Goal: Task Accomplishment & Management: Manage account settings

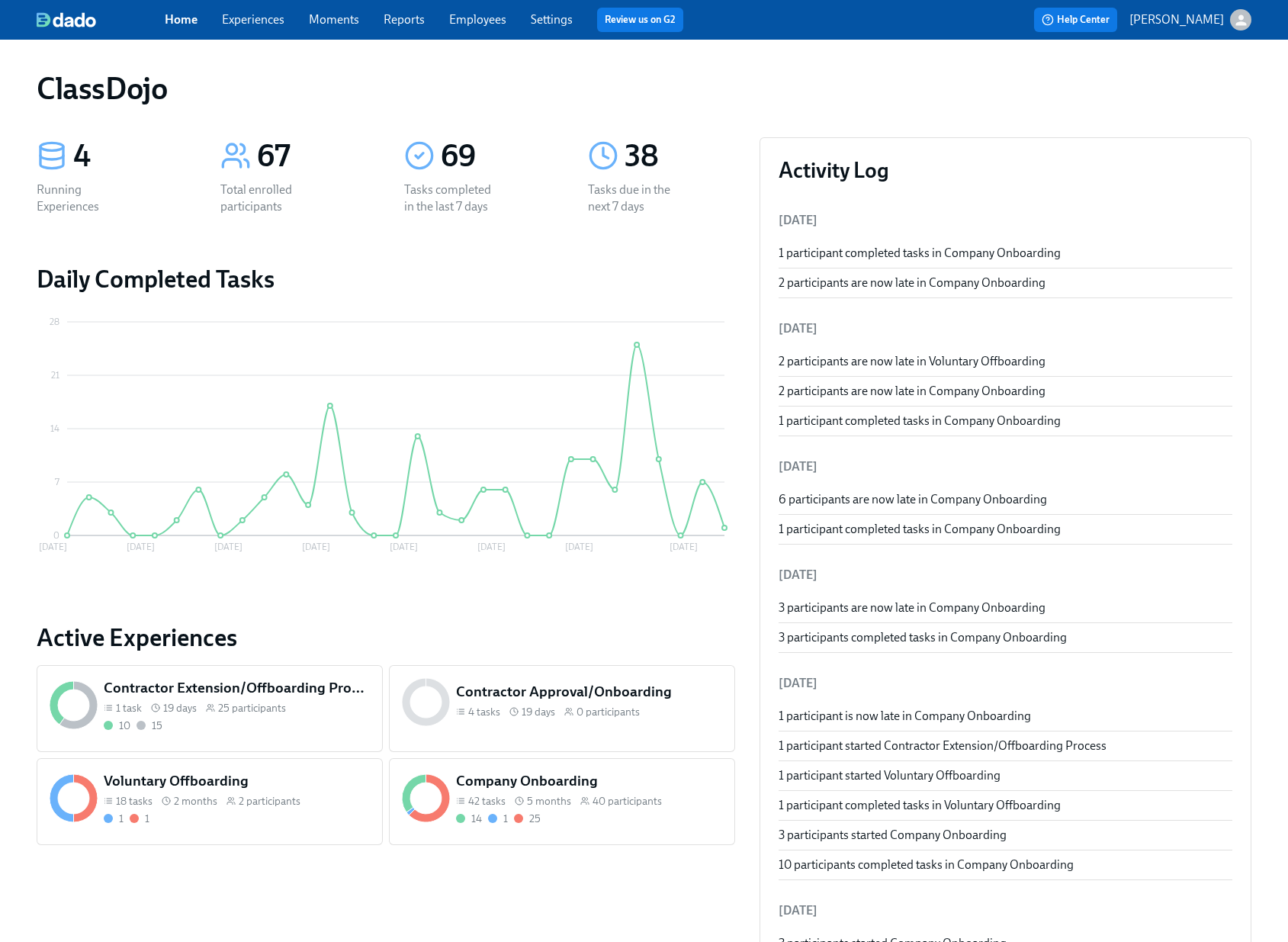
click at [254, 791] on div "Voluntary Offboarding 18 tasks 2 months 2 participants 1 1" at bounding box center [236, 798] width 272 height 61
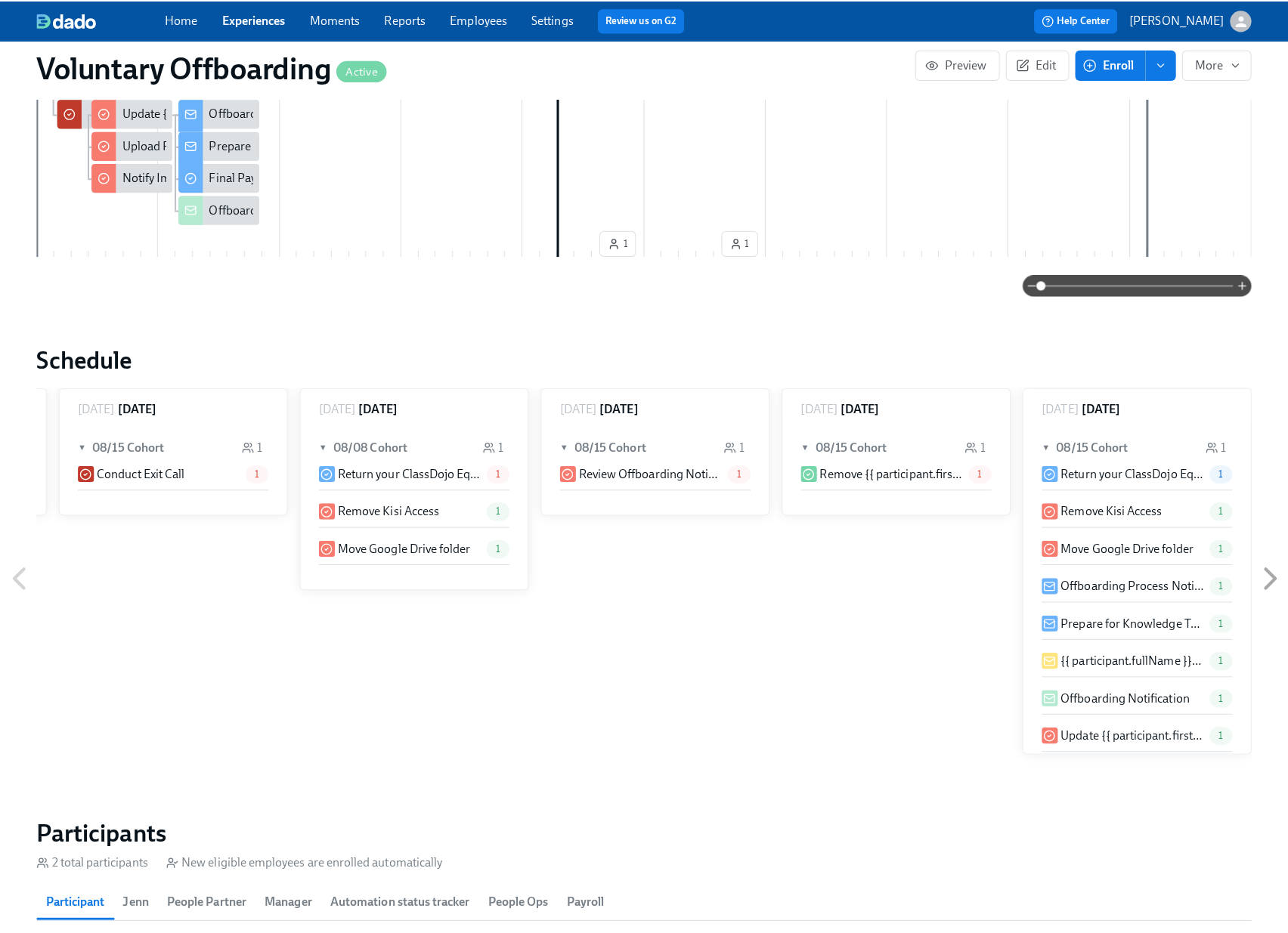
scroll to position [1038, 0]
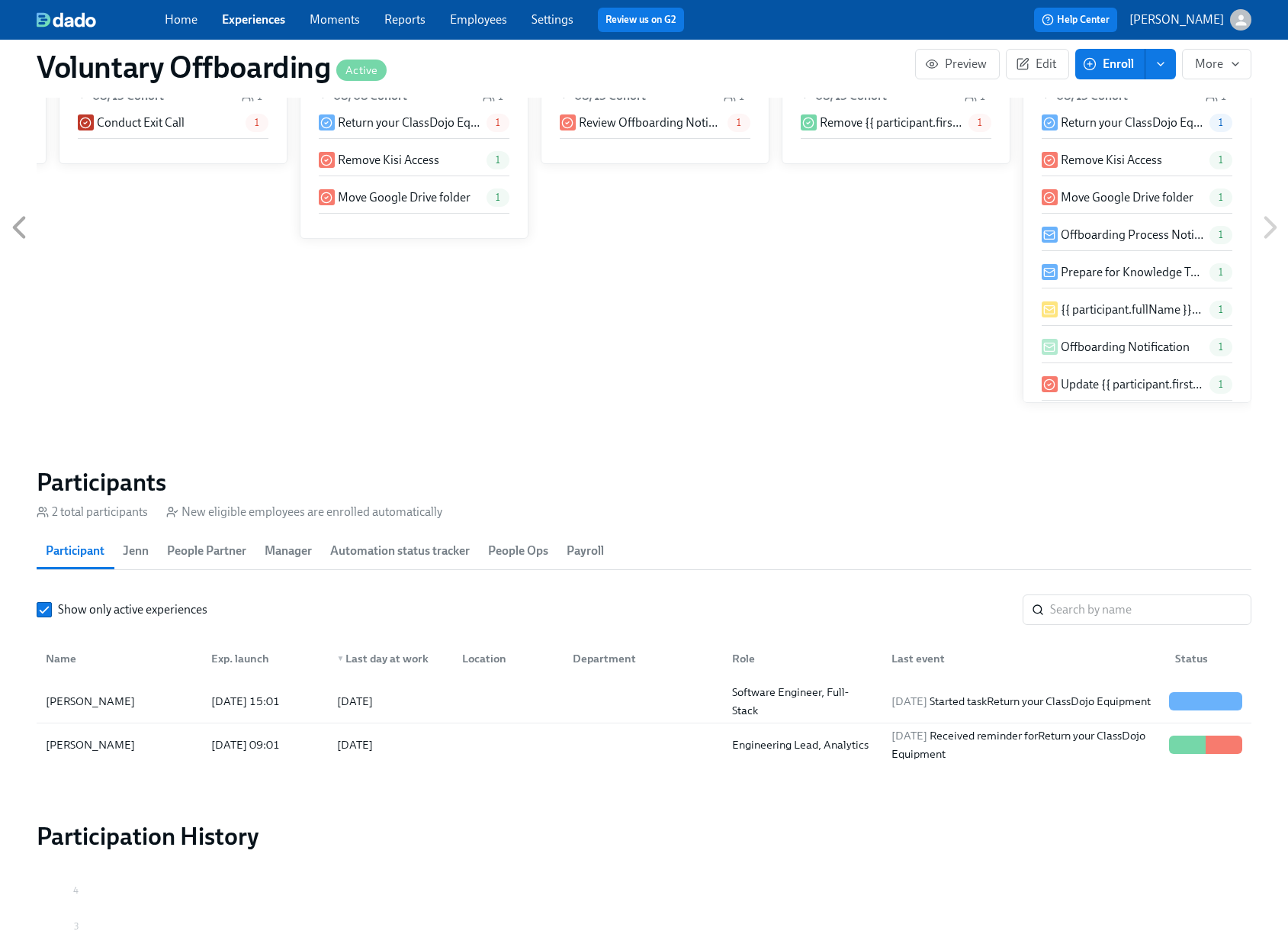
click at [593, 765] on section "Participants 2 total participants New eligible employees are enrolled automatic…" at bounding box center [644, 620] width 1215 height 305
click at [595, 756] on div at bounding box center [640, 744] width 159 height 30
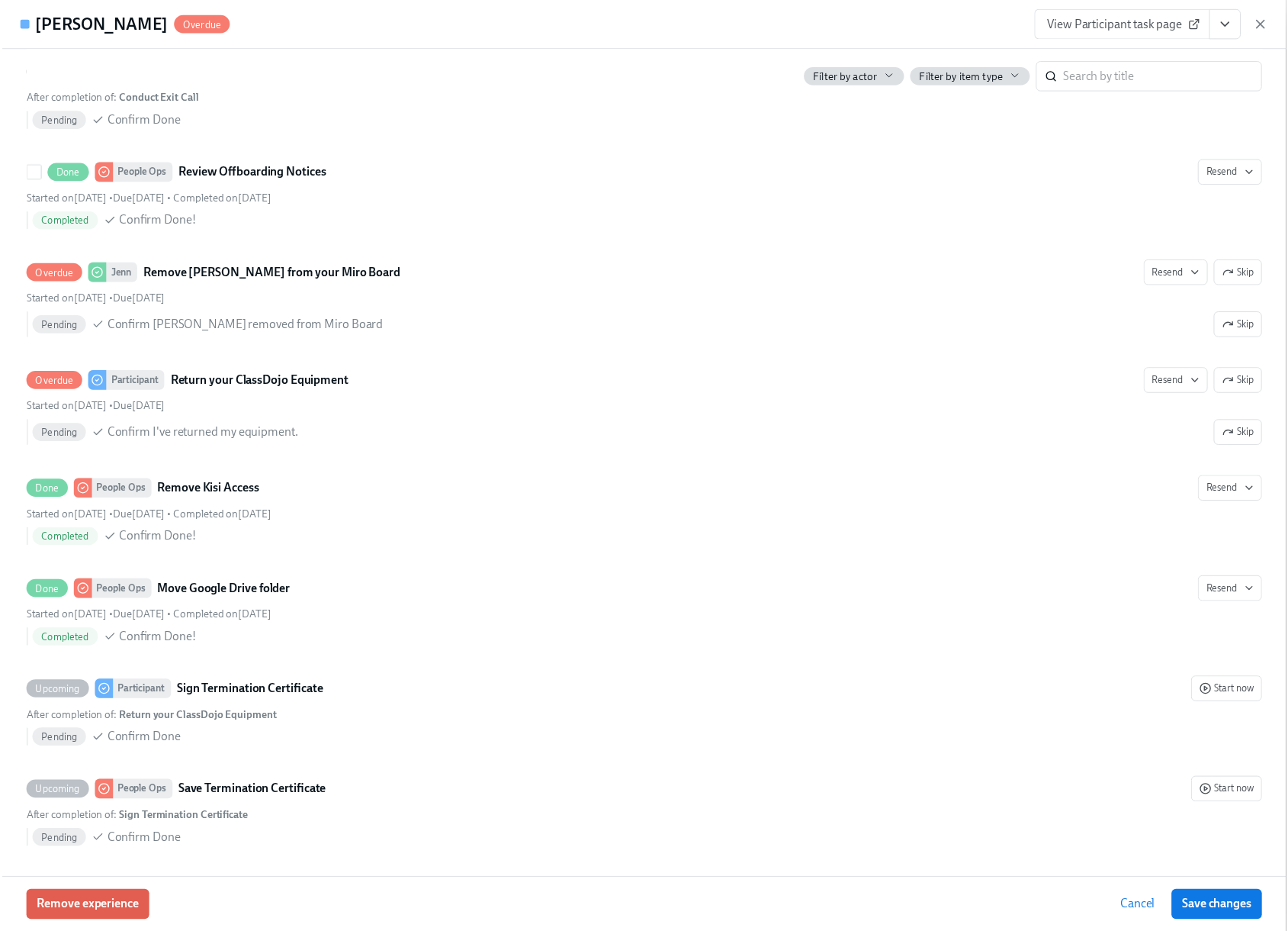
scroll to position [2435, 0]
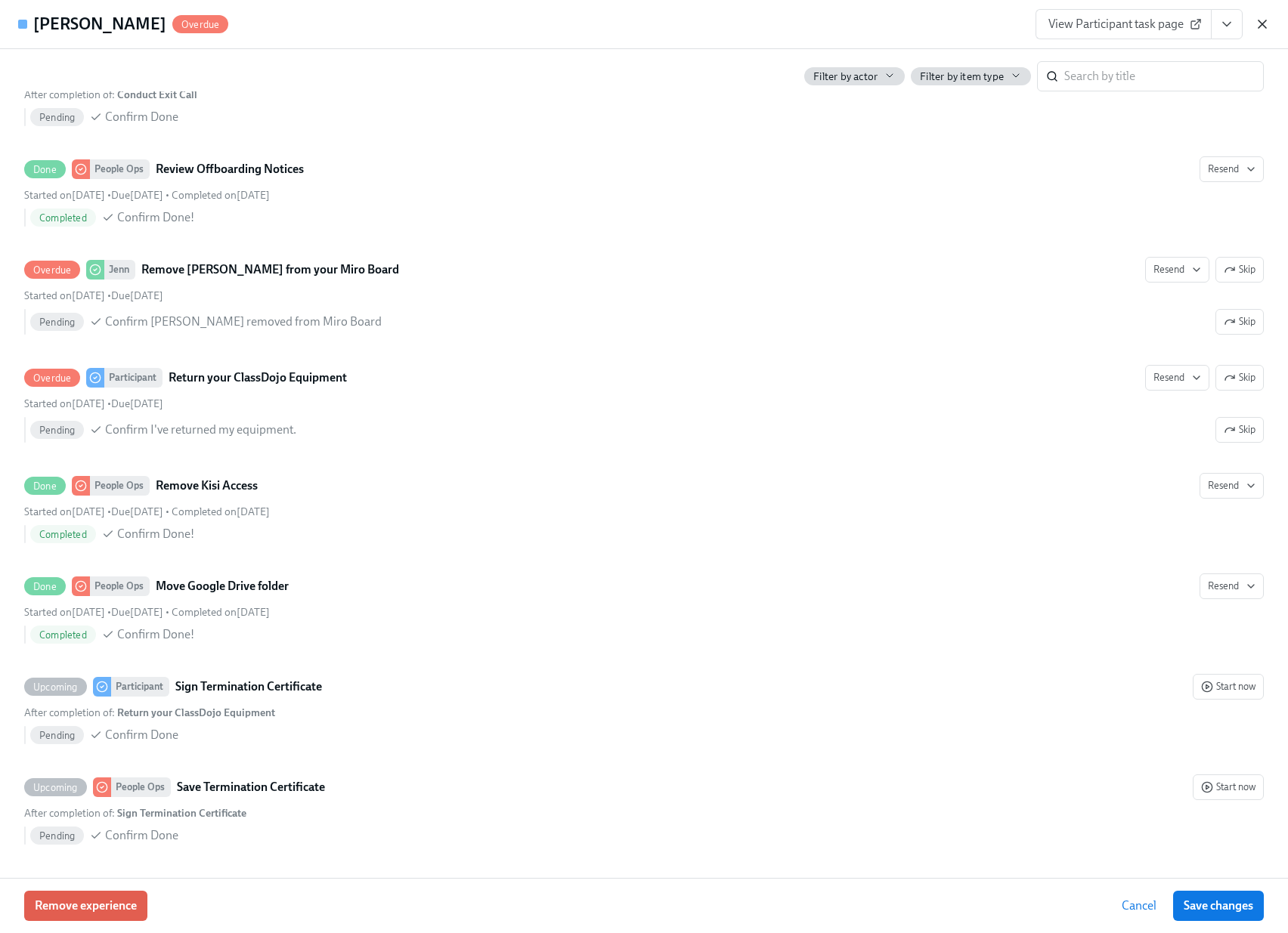
click at [1267, 26] on icon "button" at bounding box center [1262, 24] width 15 height 15
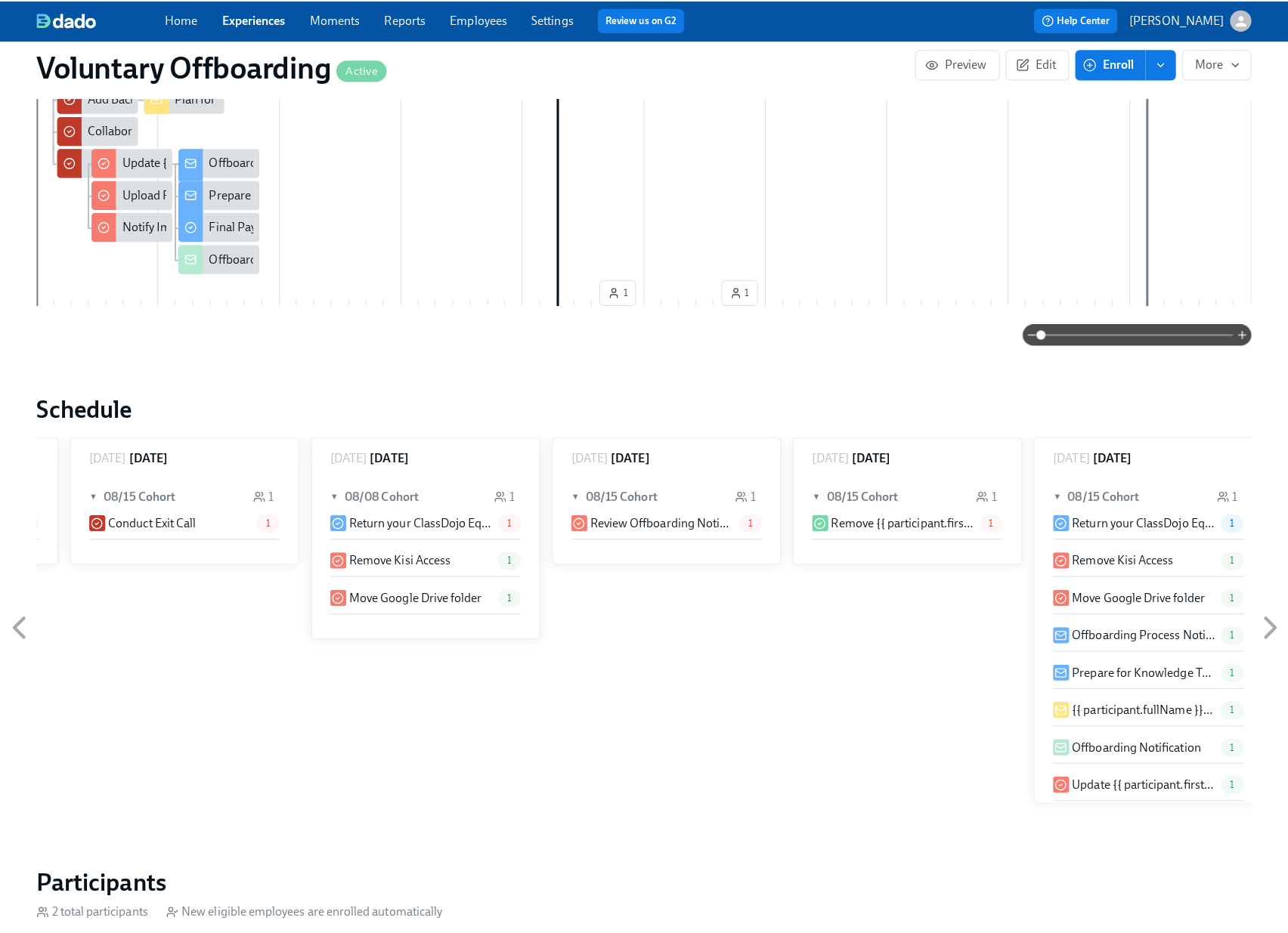
scroll to position [312, 0]
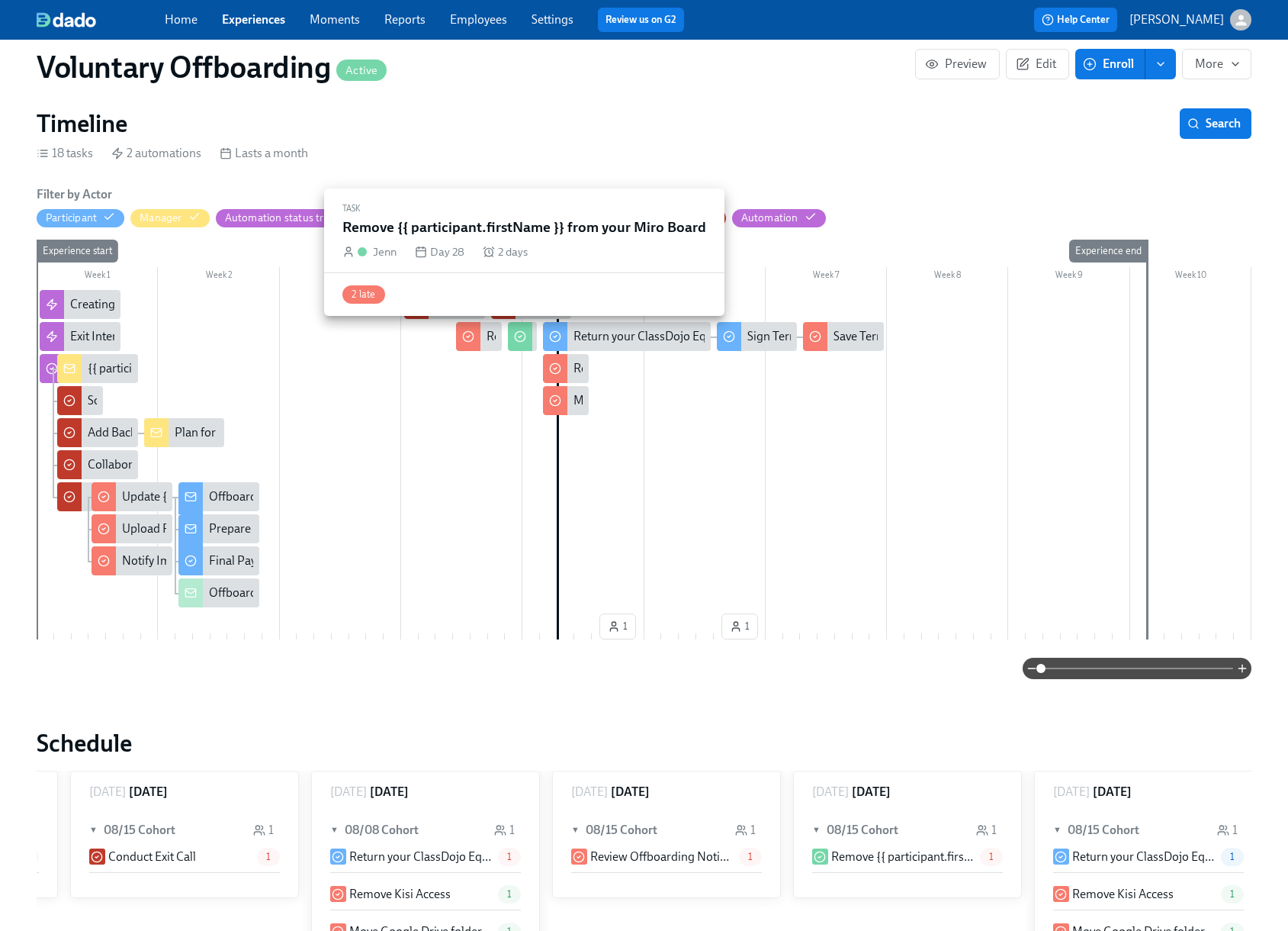
click at [525, 345] on div at bounding box center [520, 337] width 24 height 29
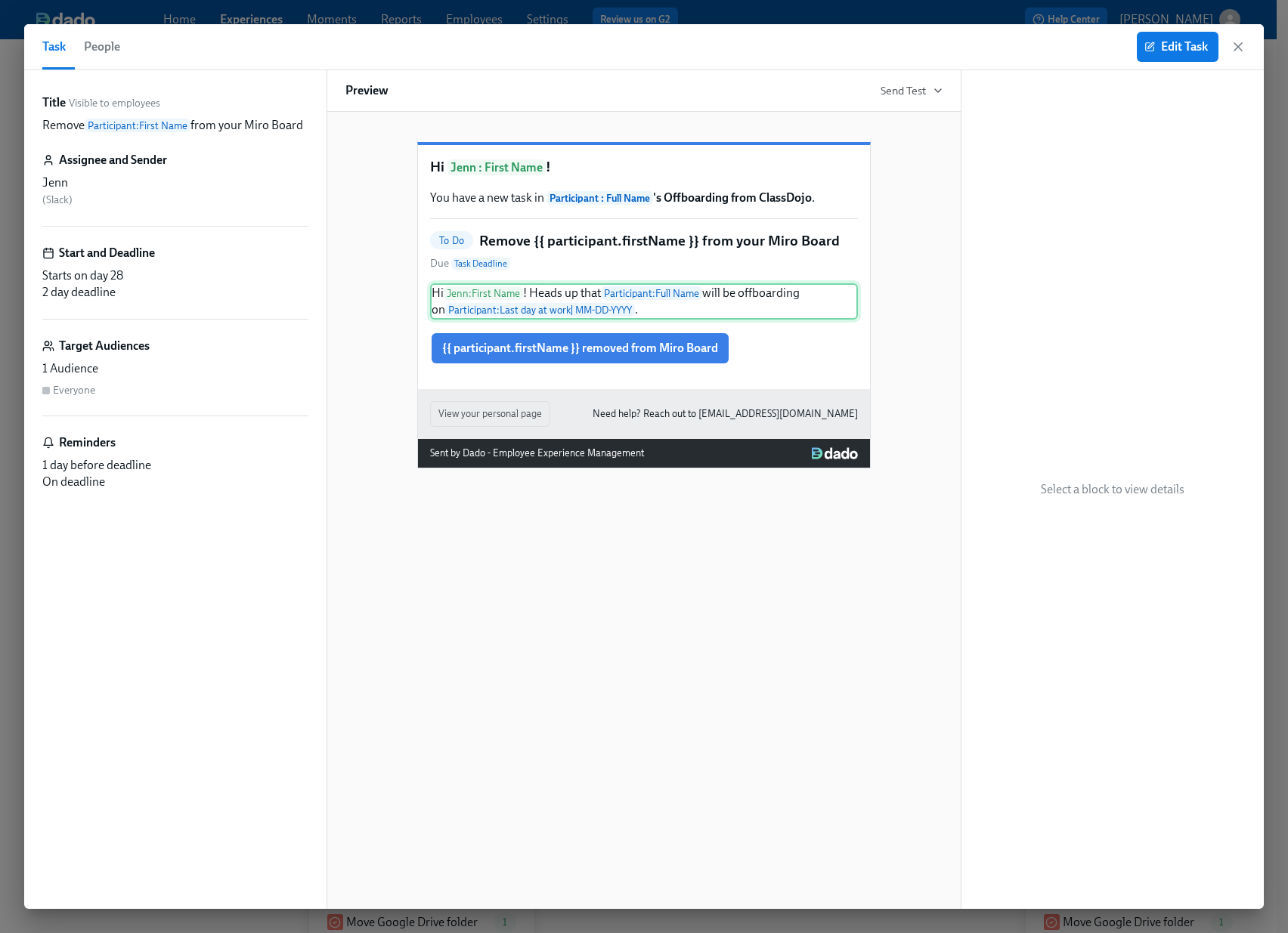
click at [649, 320] on div "Hi Jenn : First Name ! Heads up that Participant : Full Name will be offboardin…" at bounding box center [644, 302] width 428 height 36
click at [1155, 44] on span "Edit Task" at bounding box center [1177, 47] width 61 height 15
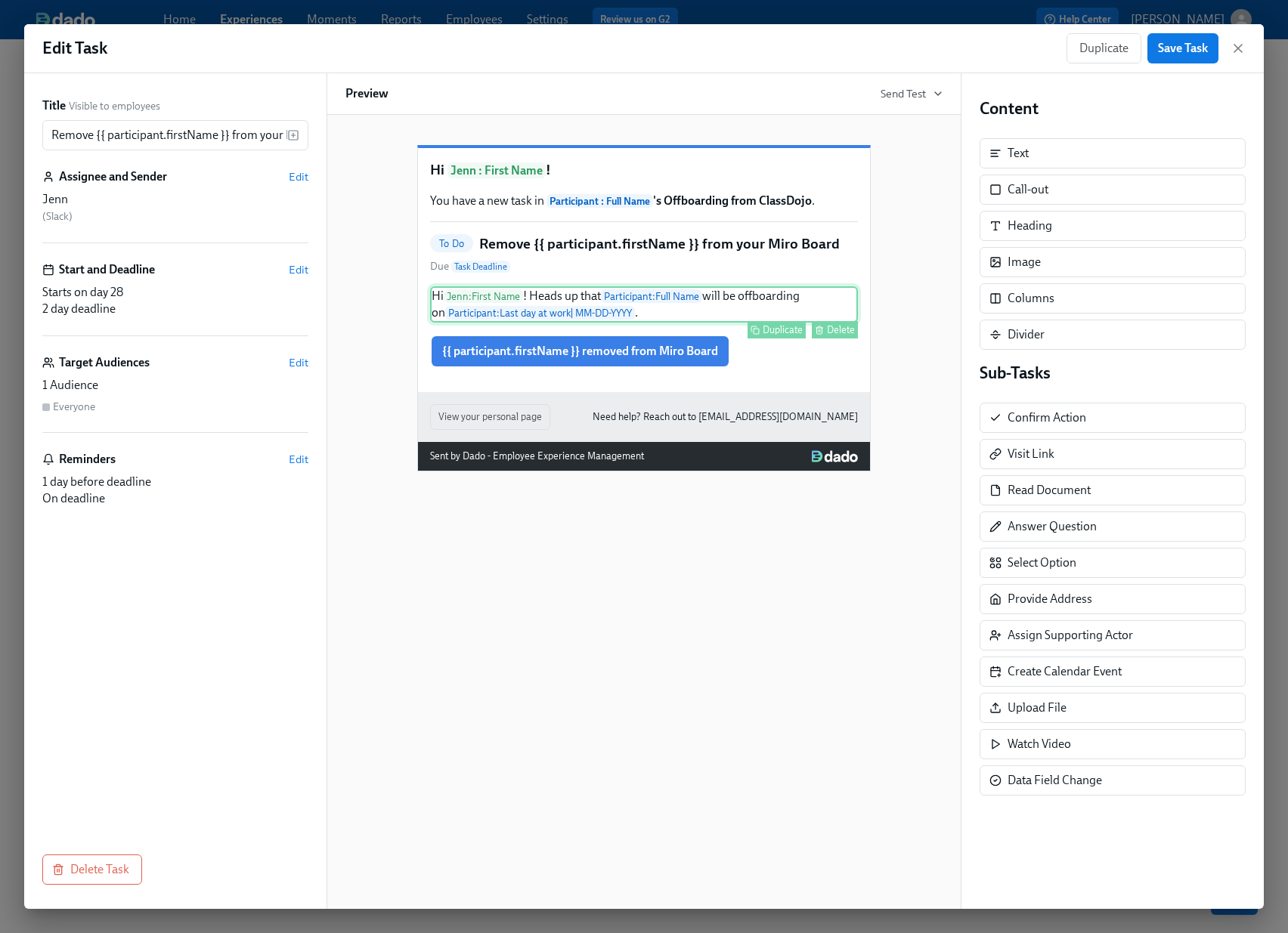
click at [700, 323] on div "Hi Jenn : First Name ! Heads up that Participant : Full Name will be offboardin…" at bounding box center [644, 304] width 428 height 36
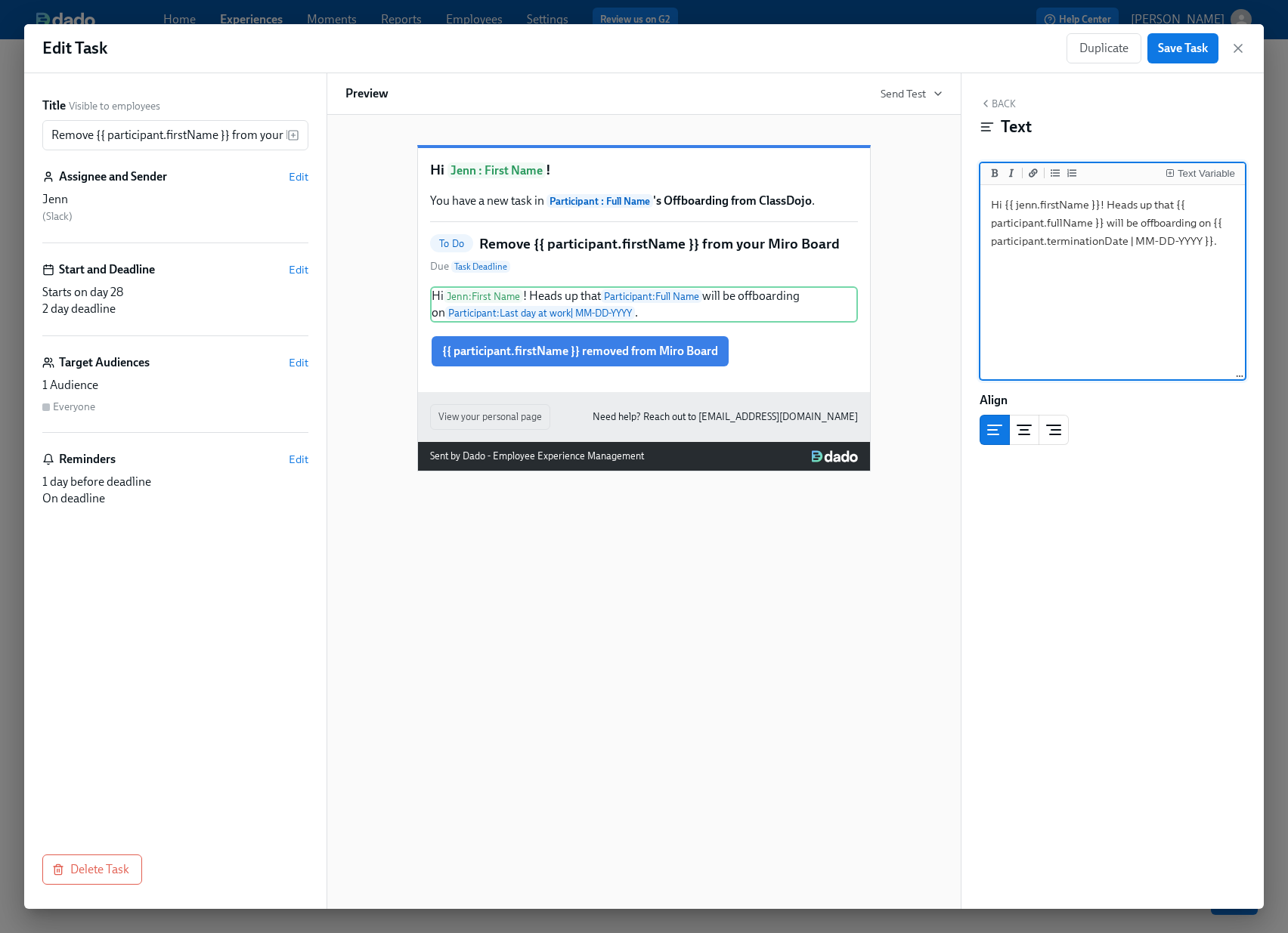
drag, startPoint x: 1224, startPoint y: 244, endPoint x: 962, endPoint y: 196, distance: 266.4
click at [962, 196] on div "Back Text Text Variable Hi {{ jenn.firstName }}! Heads up that {{ participant.f…" at bounding box center [1112, 491] width 303 height 835
click at [1242, 50] on icon "button" at bounding box center [1238, 49] width 15 height 15
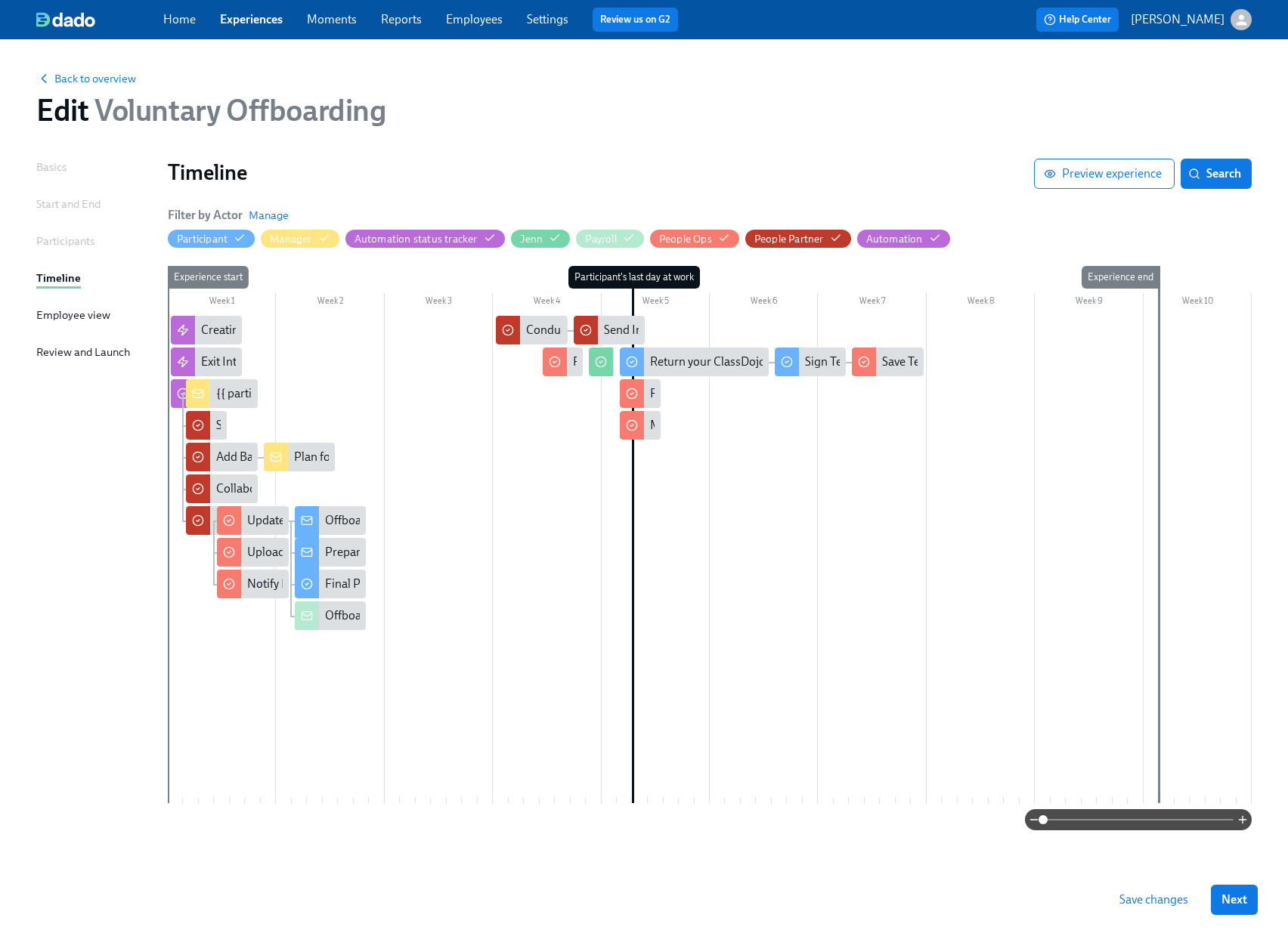
click at [554, 538] on div at bounding box center [710, 559] width 1083 height 487
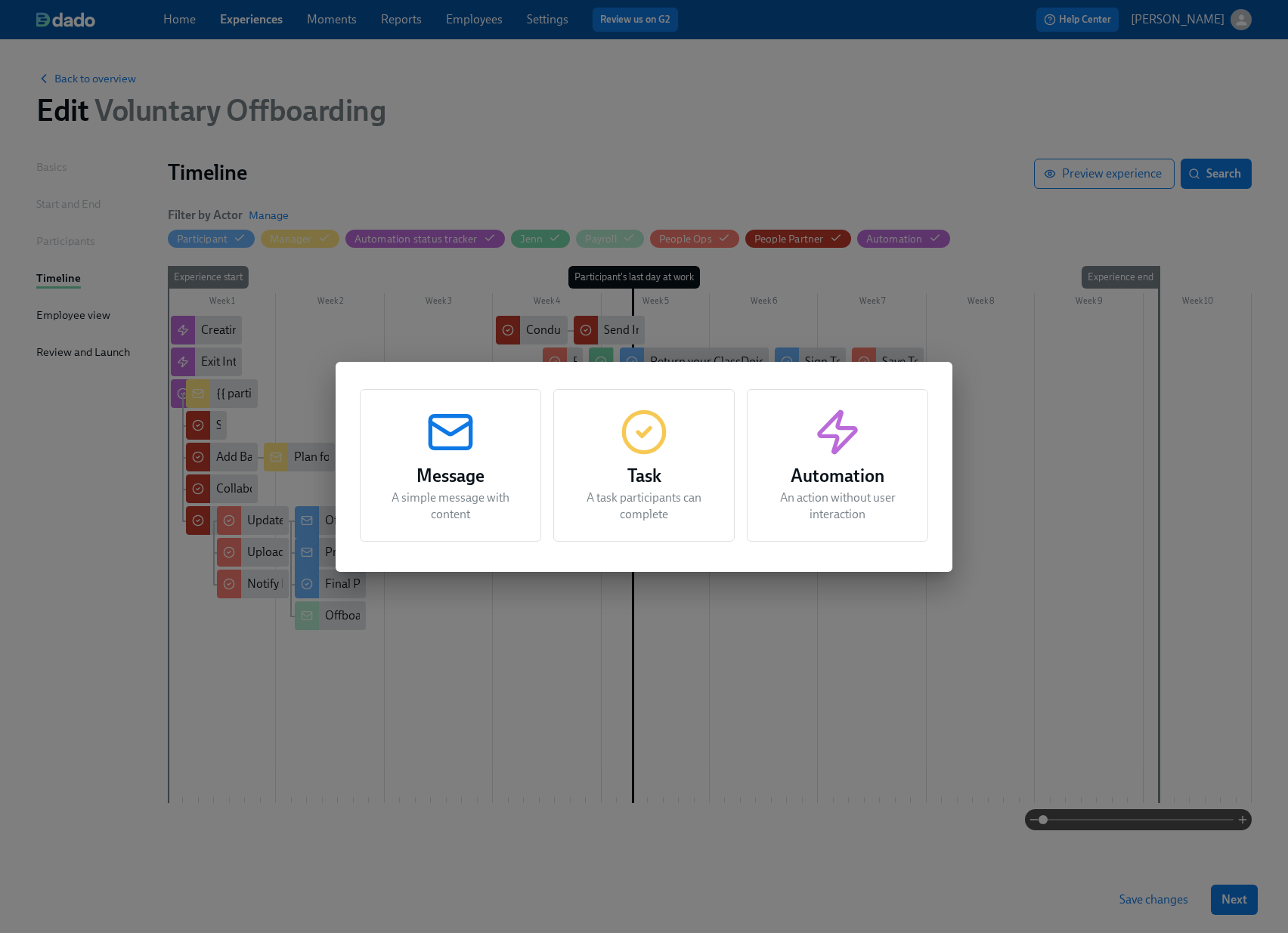
click at [496, 465] on h3 "Message" at bounding box center [451, 476] width 144 height 27
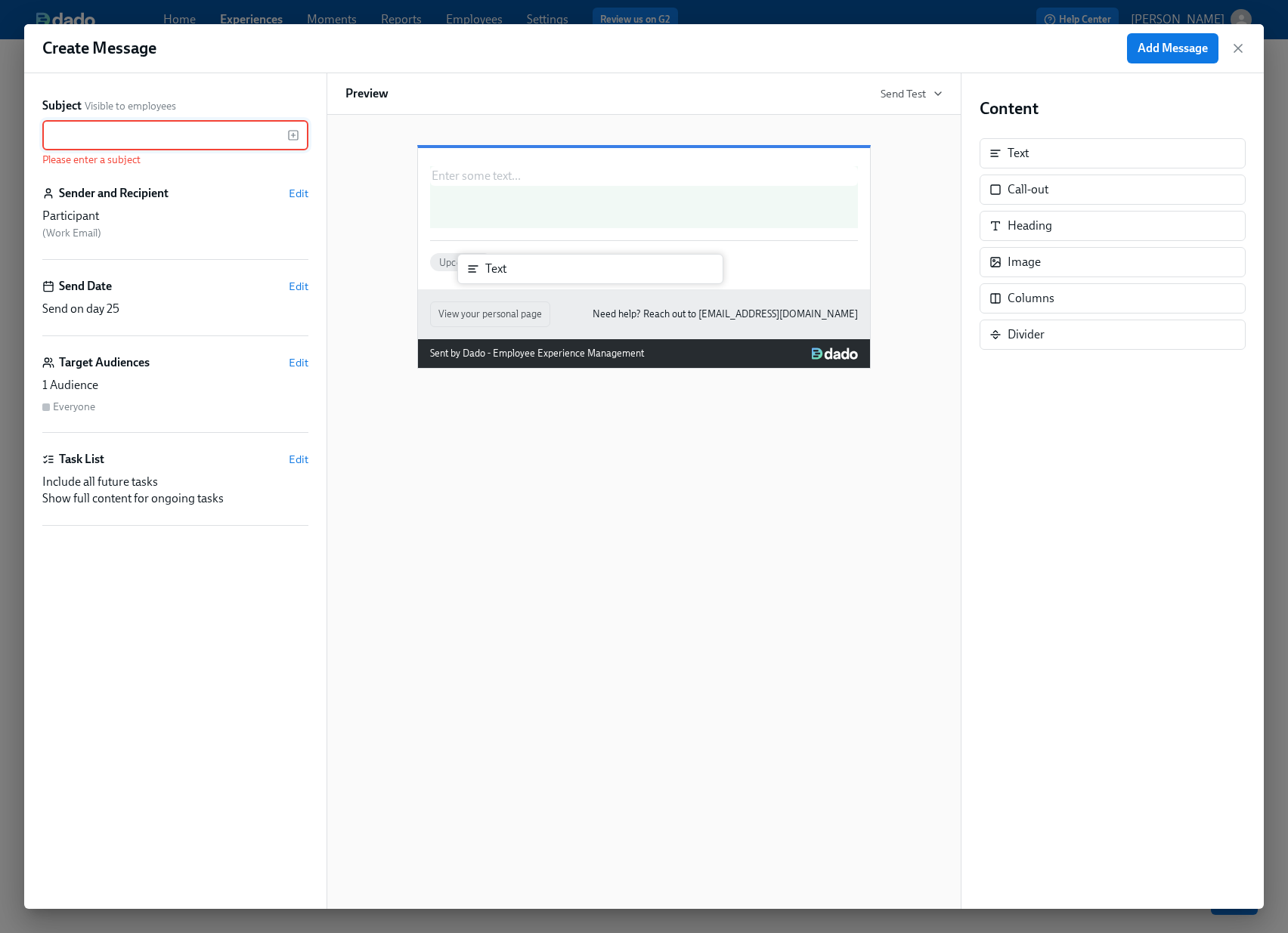
drag, startPoint x: 1009, startPoint y: 156, endPoint x: 481, endPoint y: 278, distance: 541.9
click at [481, 278] on div "Subject Visible to employees ​ Please enter a subject Sender and Recipient Edit…" at bounding box center [644, 491] width 1239 height 835
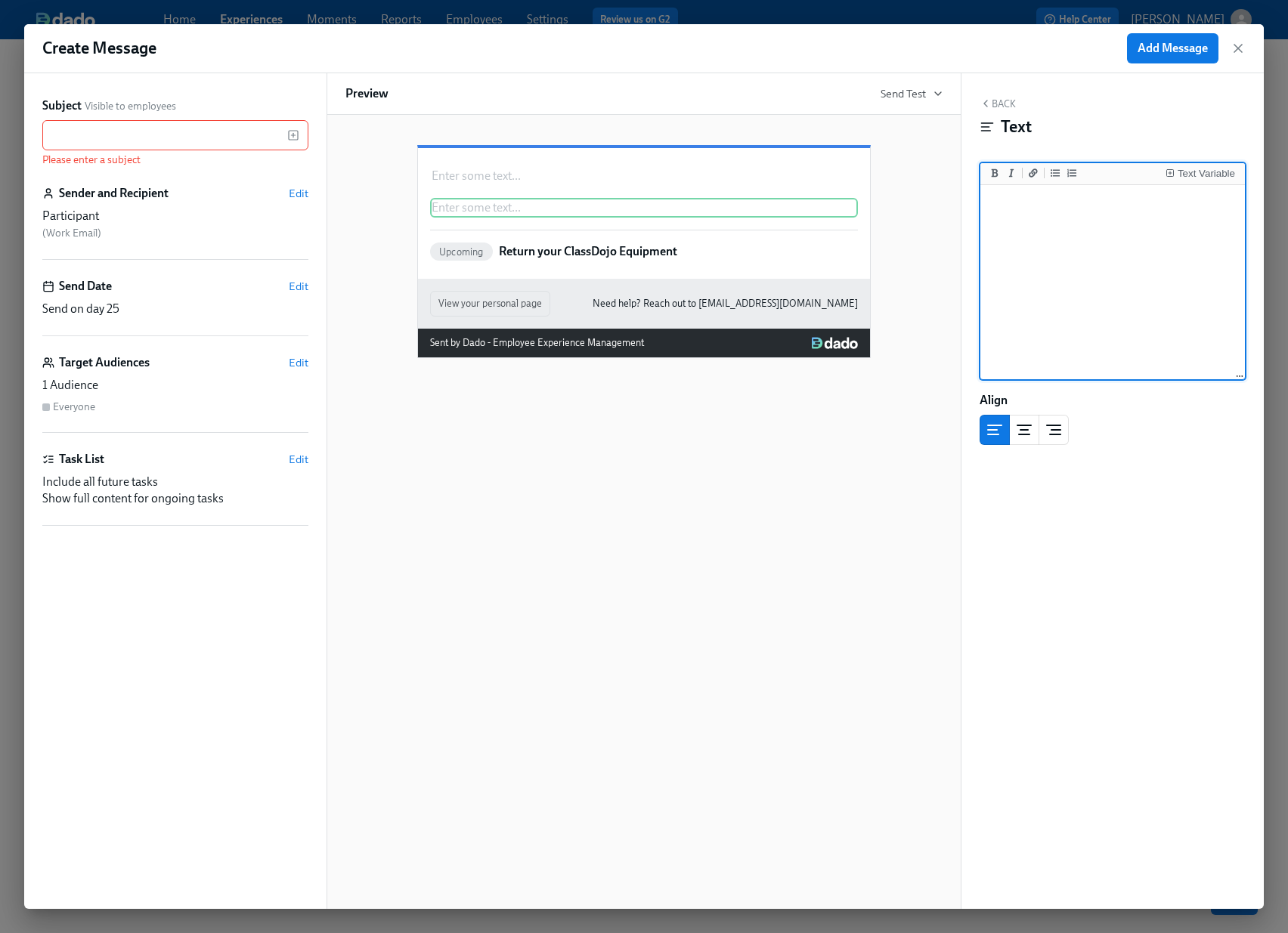
click at [1128, 237] on textarea at bounding box center [1112, 283] width 259 height 189
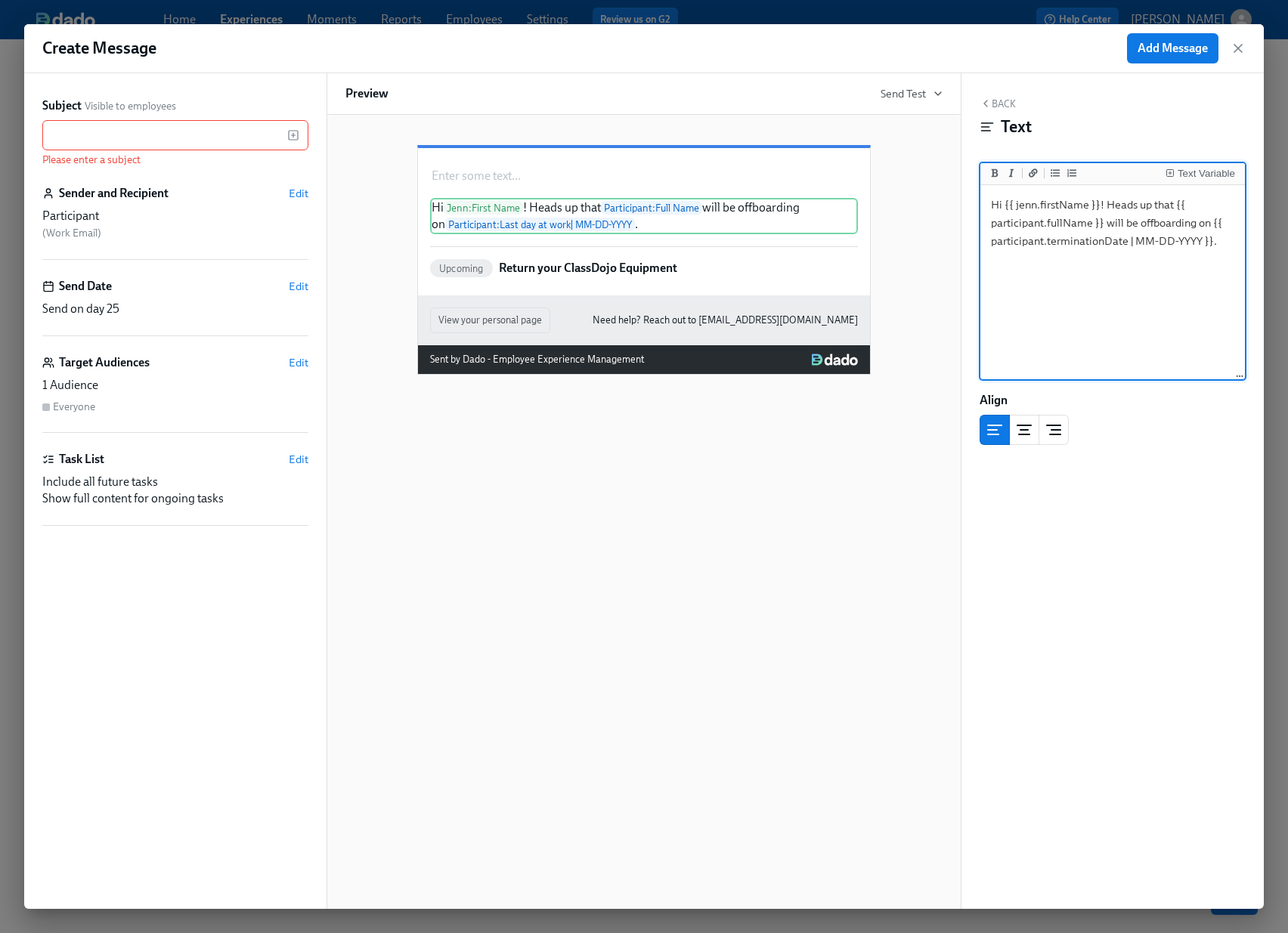
type textarea "Hi {{ jenn.firstName }}! Heads up that {{ participant.fullName }} will be offbo…"
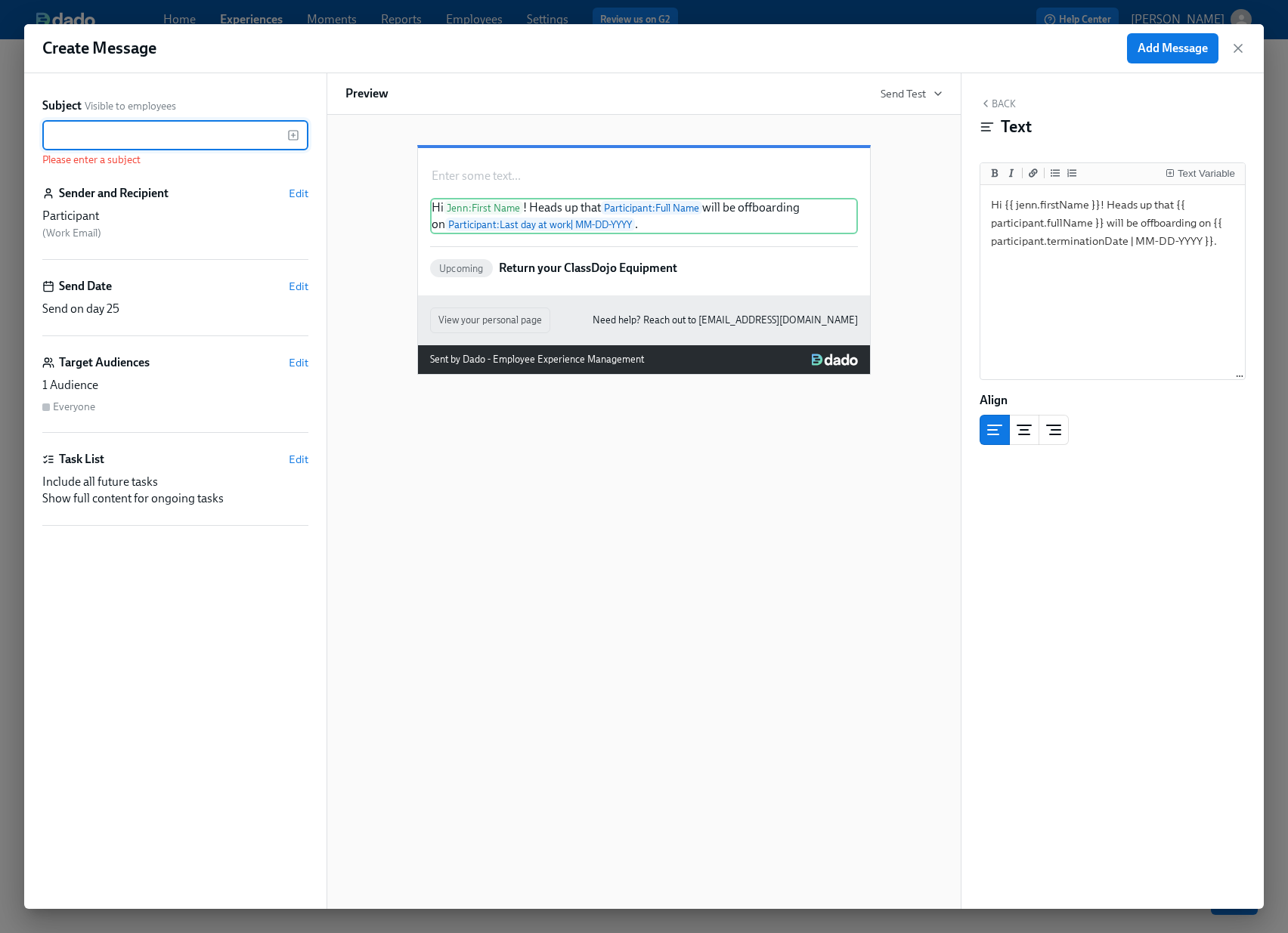
click at [118, 137] on input "text" at bounding box center [165, 135] width 245 height 30
paste input "Remove {{ participant.firstName }} from your Miro Board"
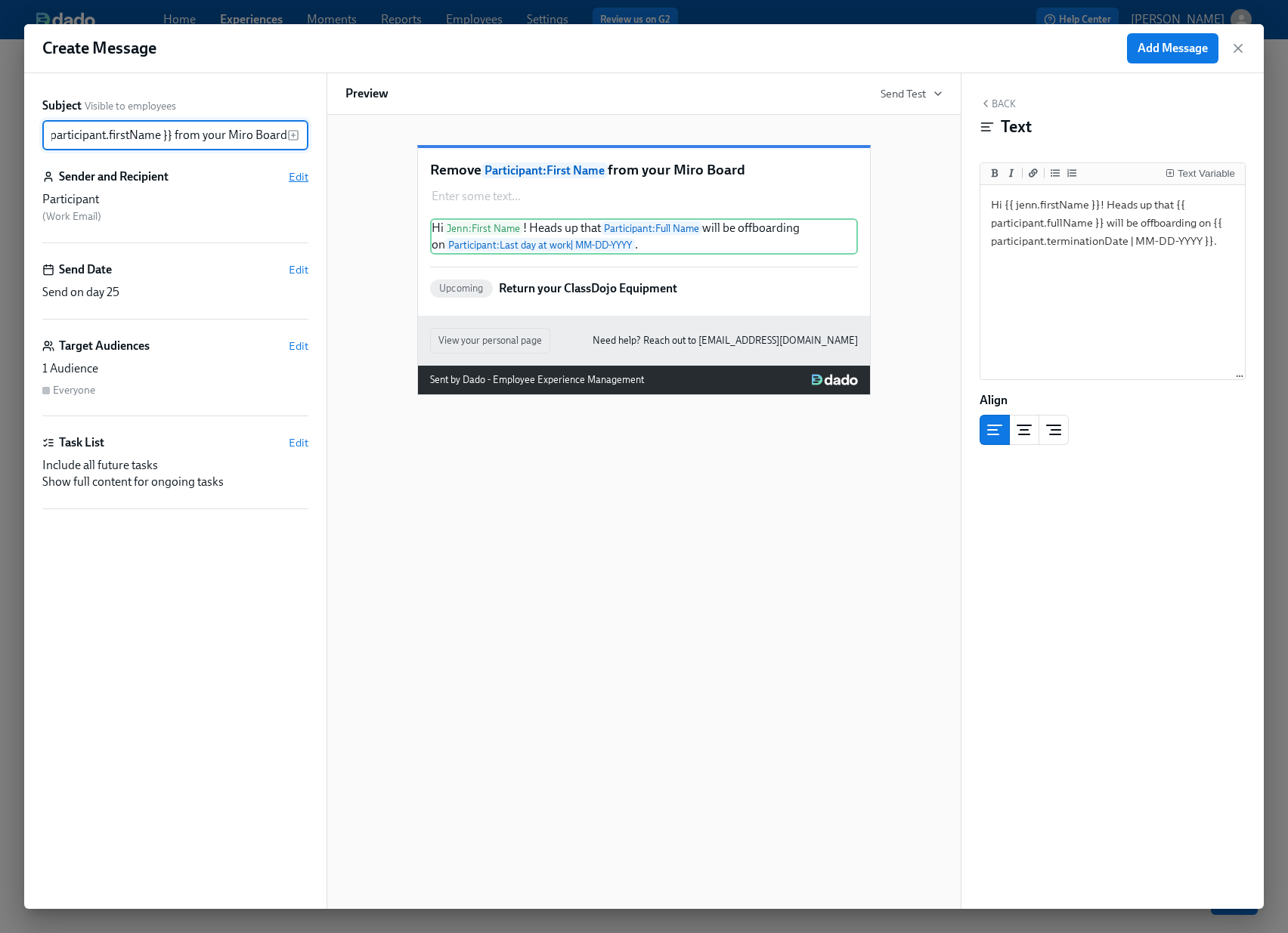
type input "Remove {{ participant.firstName }} from your Miro Board"
click at [291, 178] on span "Edit" at bounding box center [298, 177] width 20 height 15
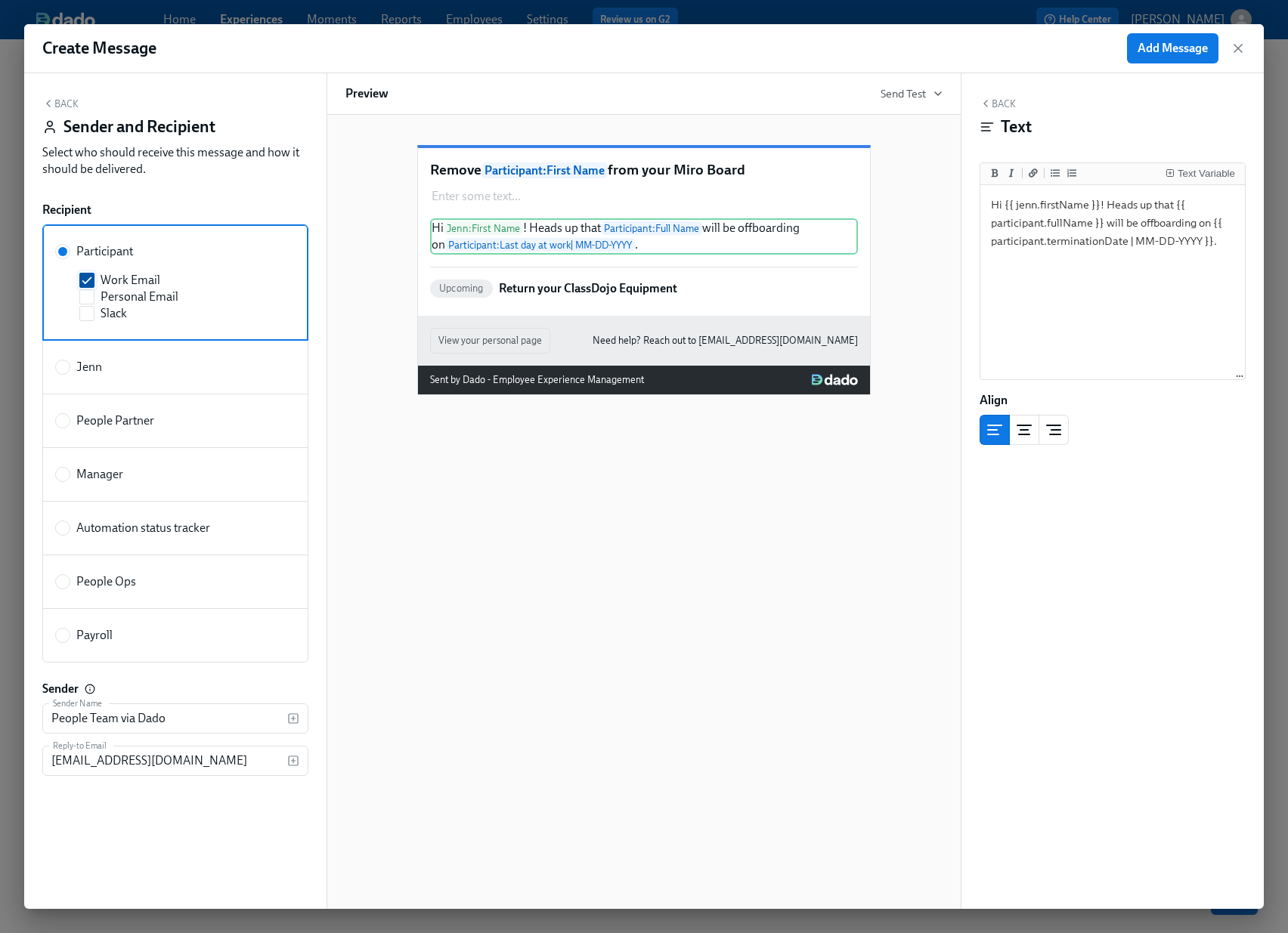
click at [88, 279] on input "Work Email" at bounding box center [87, 280] width 14 height 14
checkbox input "false"
click at [61, 368] on input "Jenn" at bounding box center [63, 368] width 14 height 14
radio input "true"
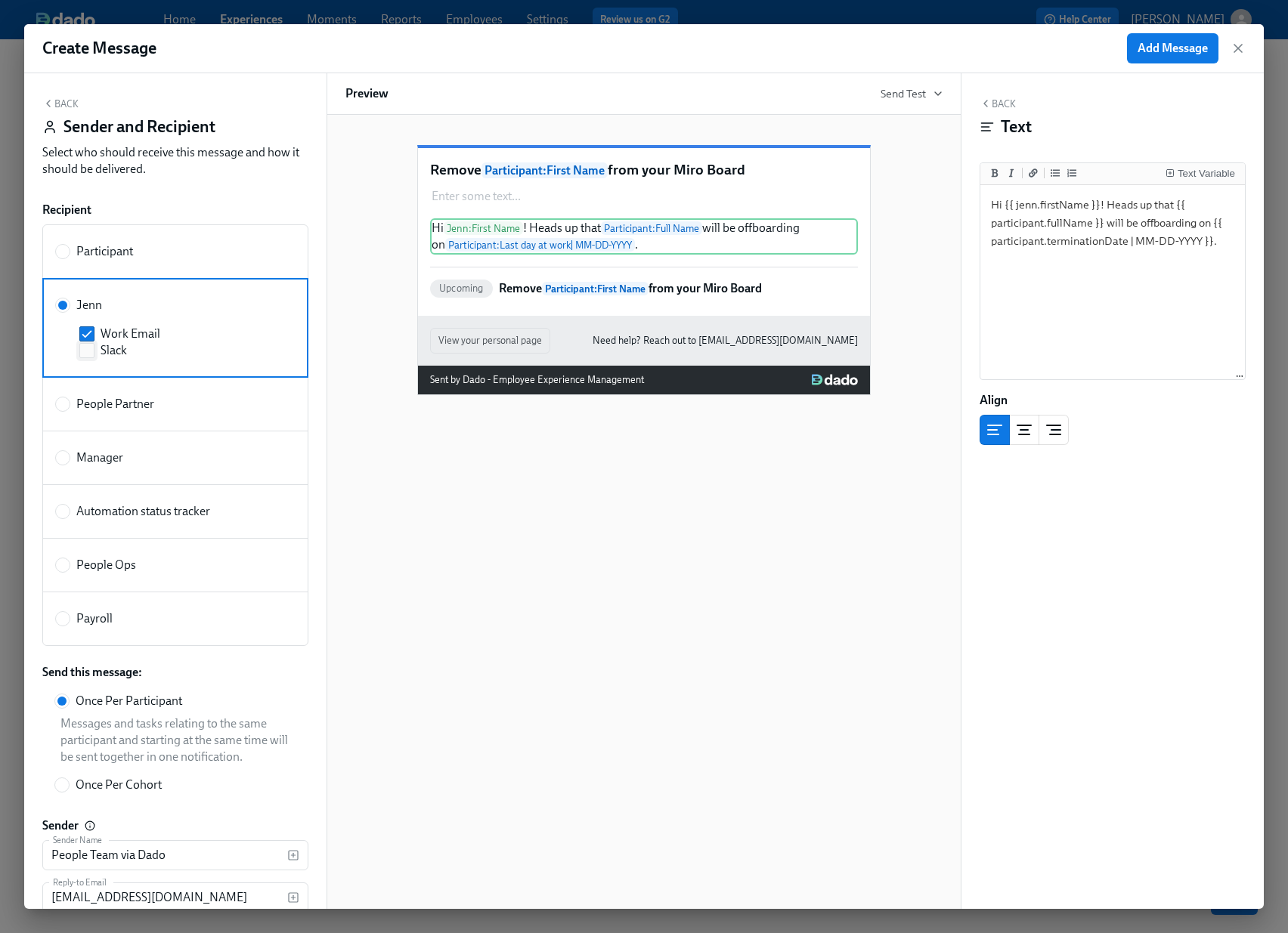
click at [101, 355] on span "Slack" at bounding box center [113, 350] width 27 height 16
click at [93, 355] on input "Slack" at bounding box center [87, 350] width 14 height 14
checkbox input "true"
click at [87, 336] on input "Work Email" at bounding box center [87, 334] width 14 height 14
checkbox input "false"
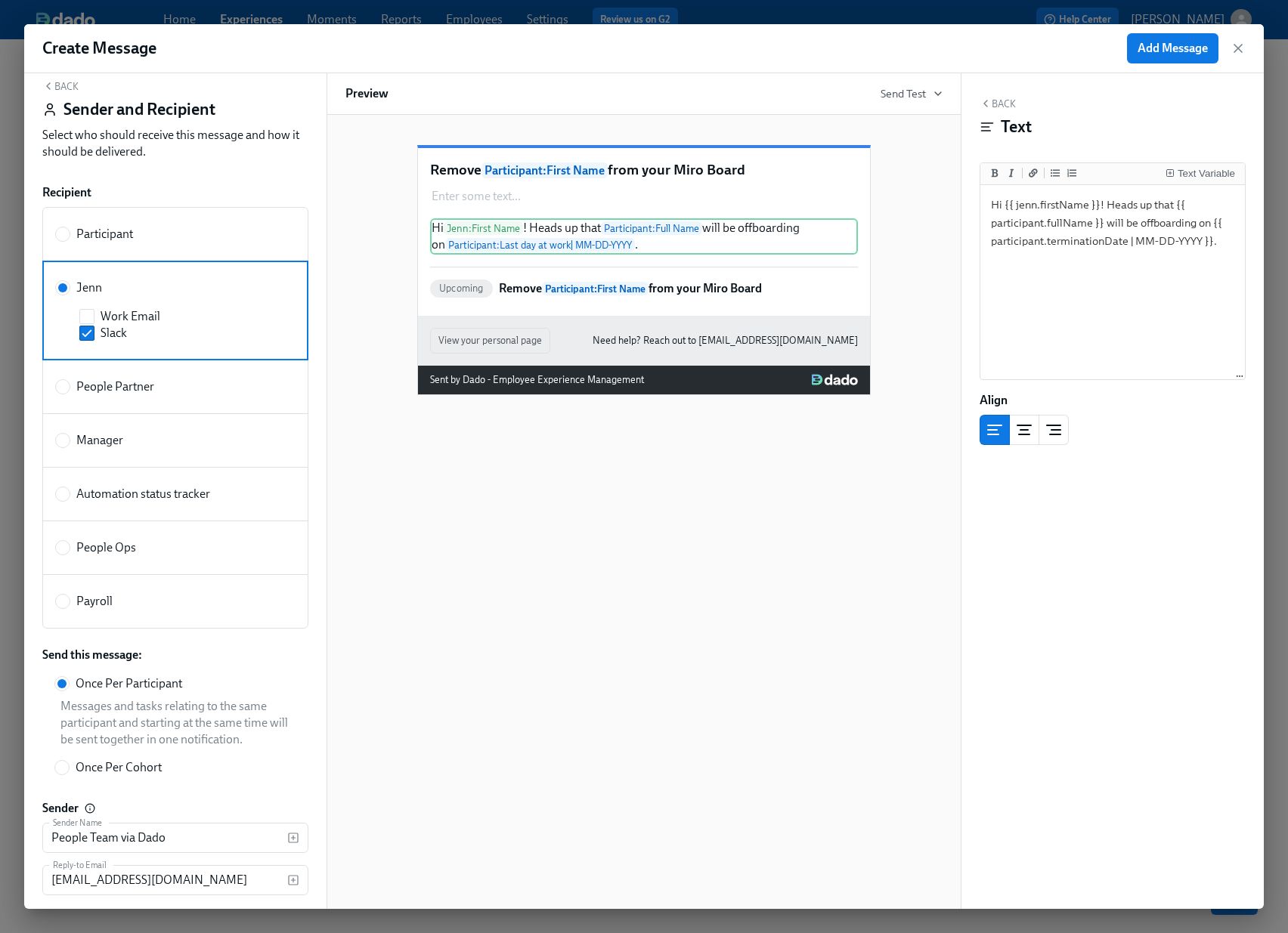
scroll to position [58, 0]
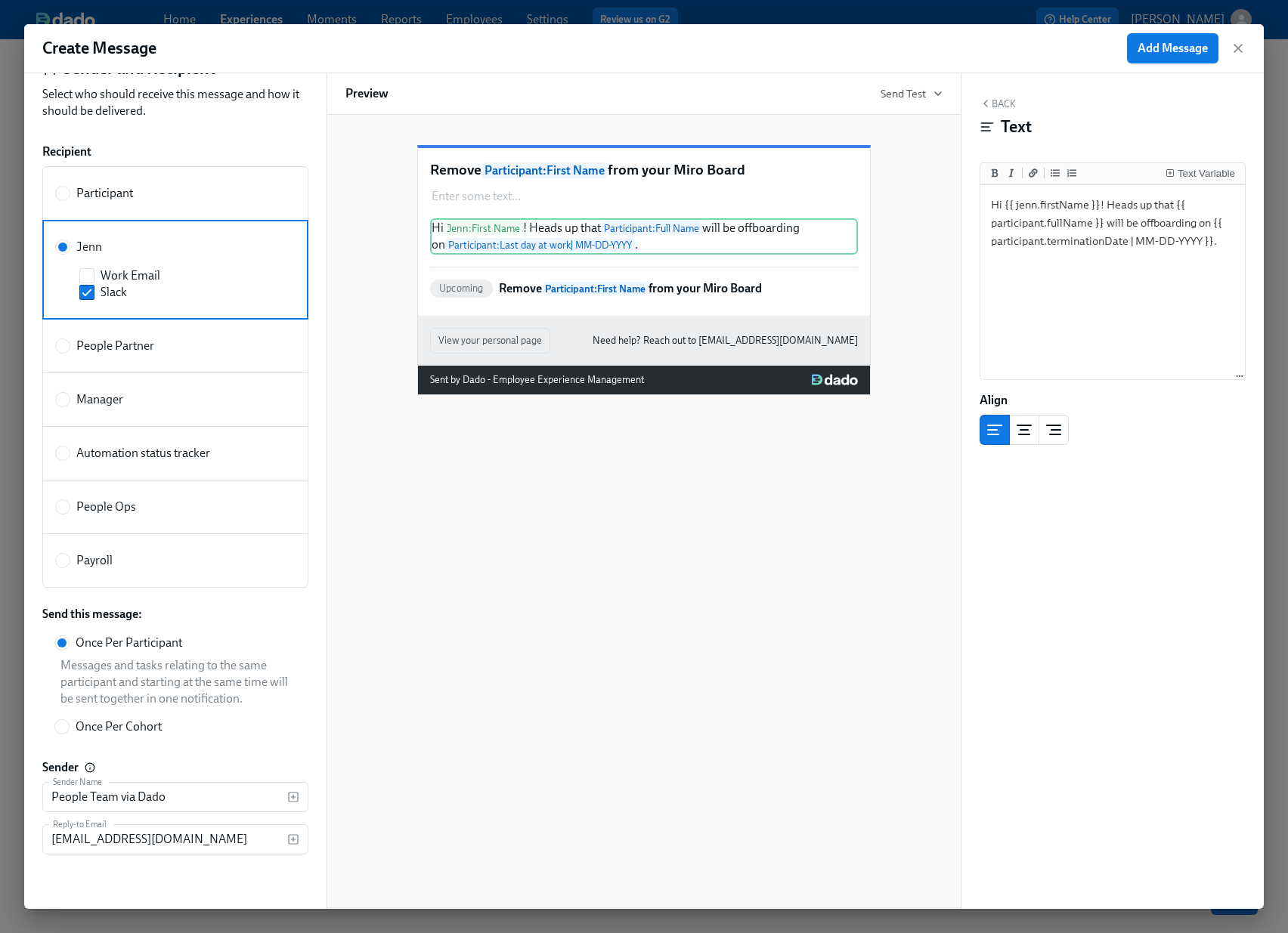
click at [455, 641] on div "Remove Participant : First Name from your Miro Board Enter some text ... Duplic…" at bounding box center [644, 511] width 635 height 794
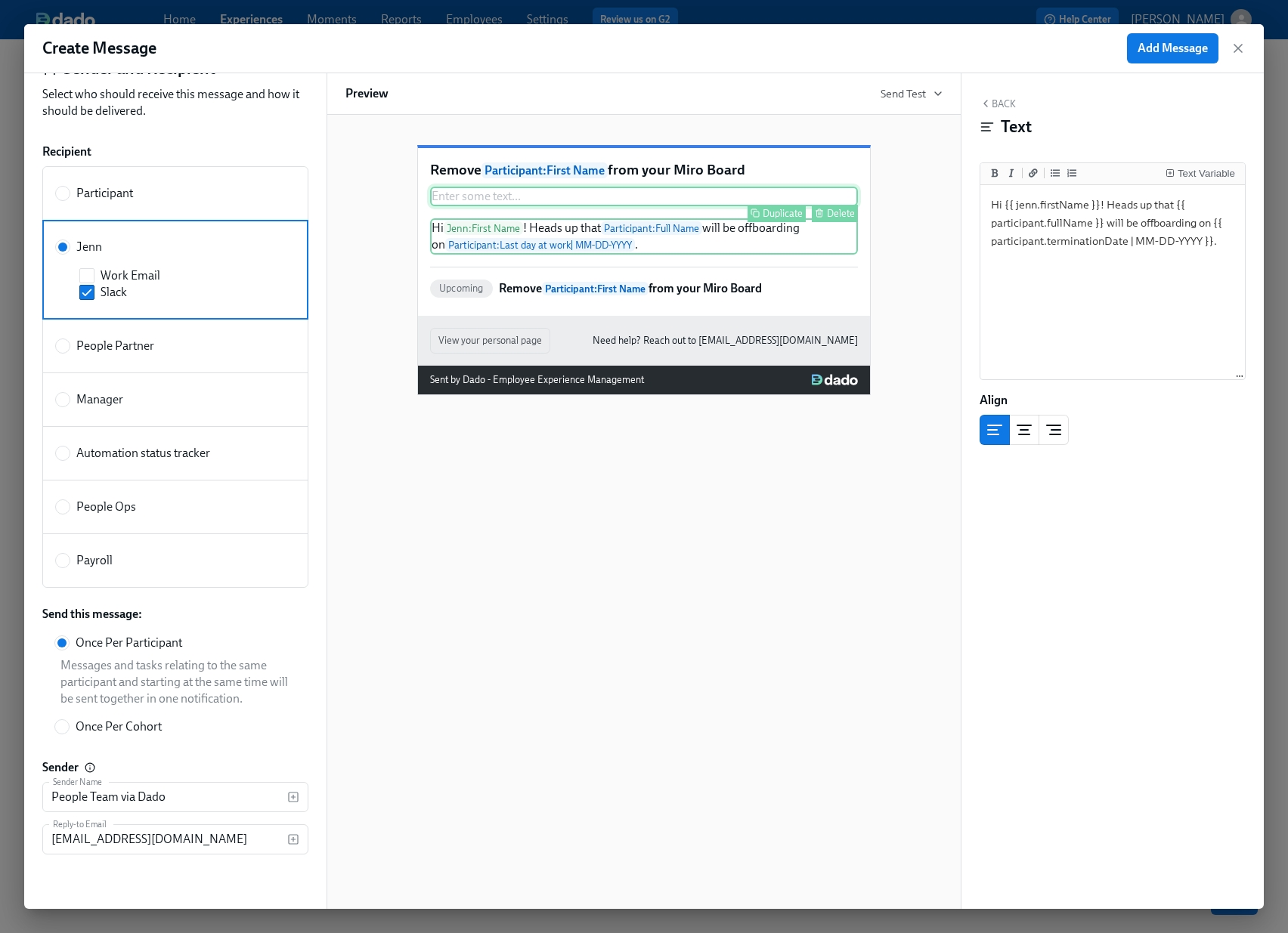
click at [843, 219] on div "Delete" at bounding box center [841, 212] width 28 height 11
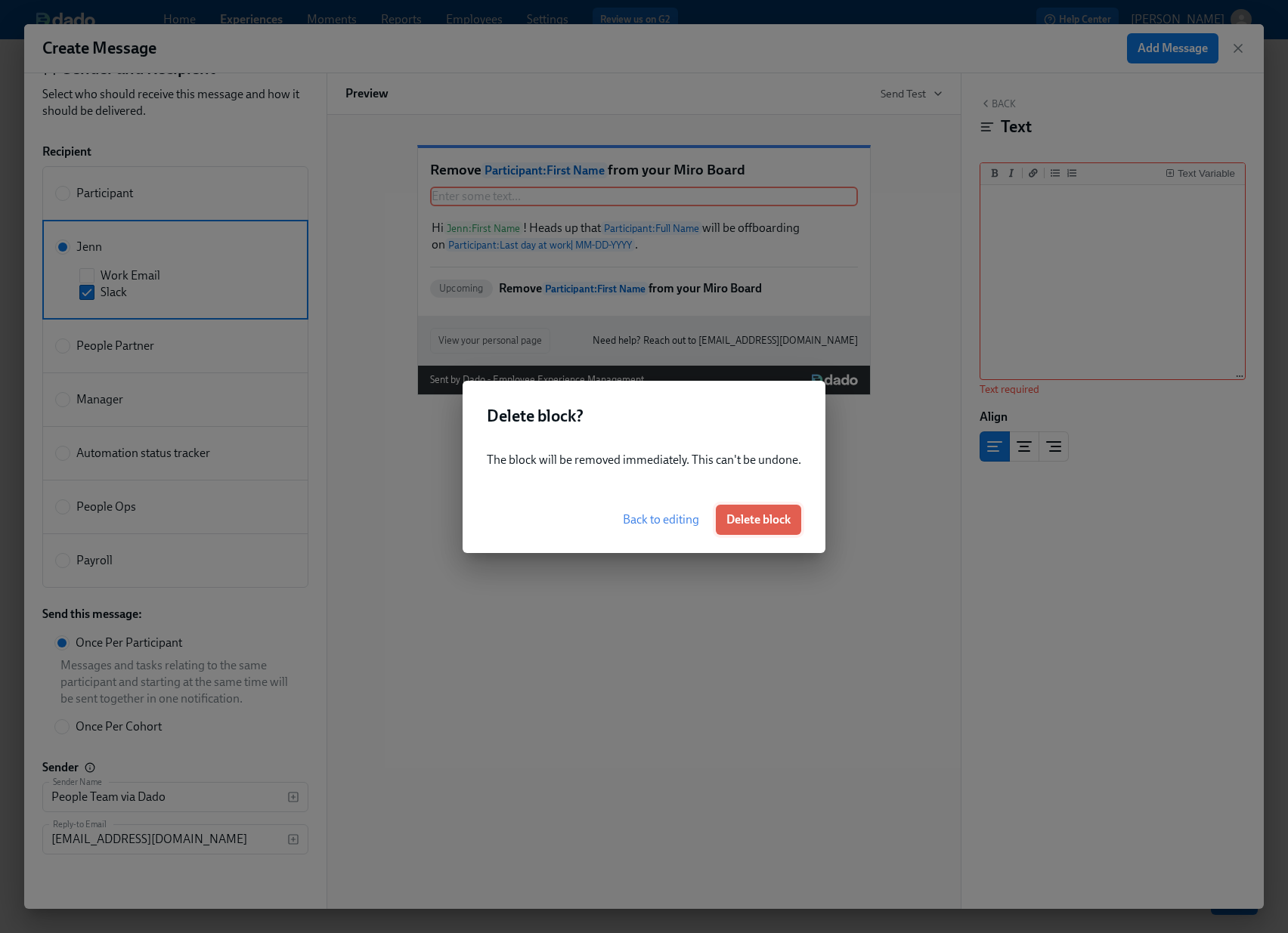
click at [745, 523] on span "Delete block" at bounding box center [758, 520] width 64 height 15
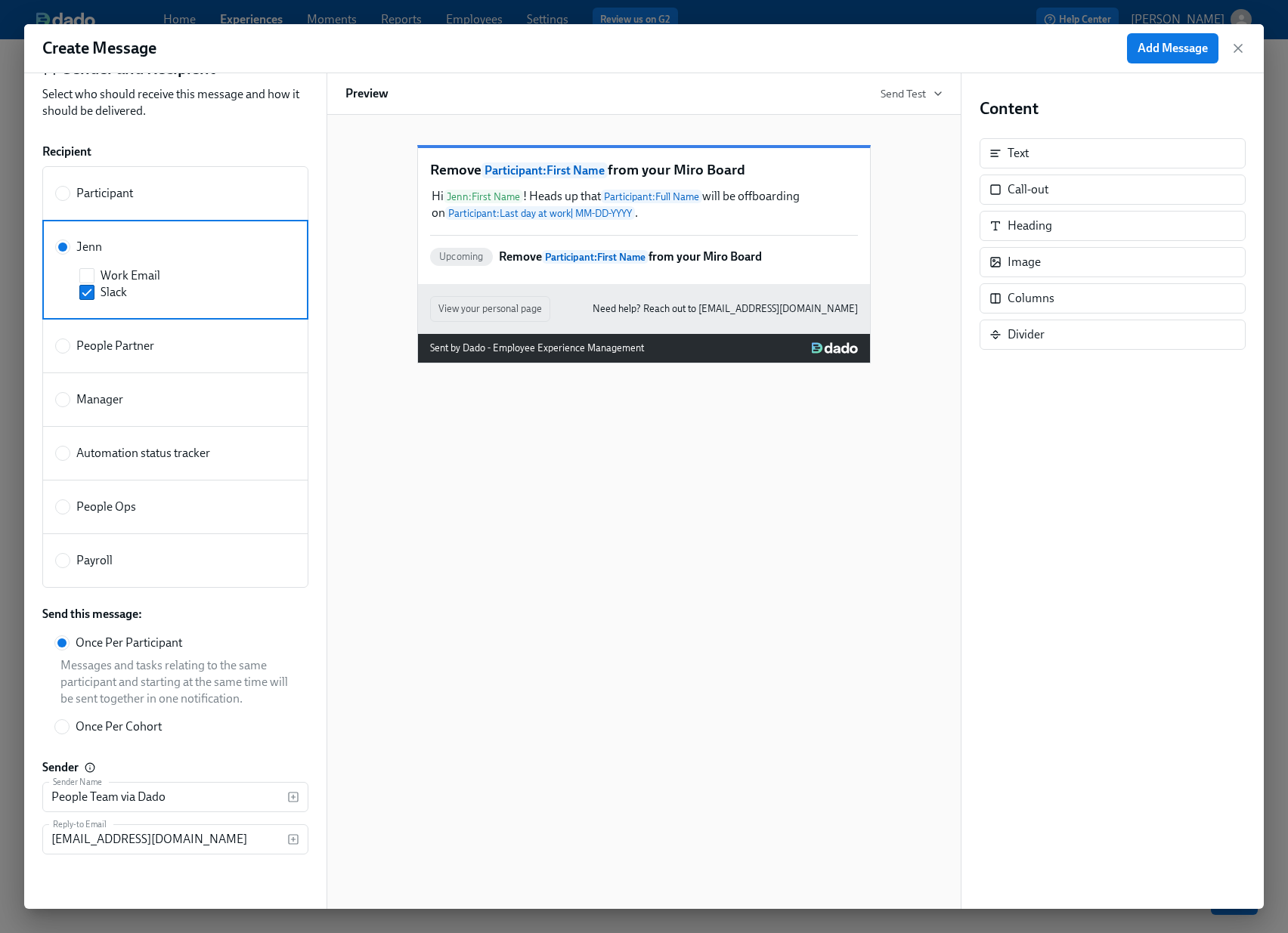
click at [578, 178] on span "Participant : First Name" at bounding box center [544, 170] width 126 height 16
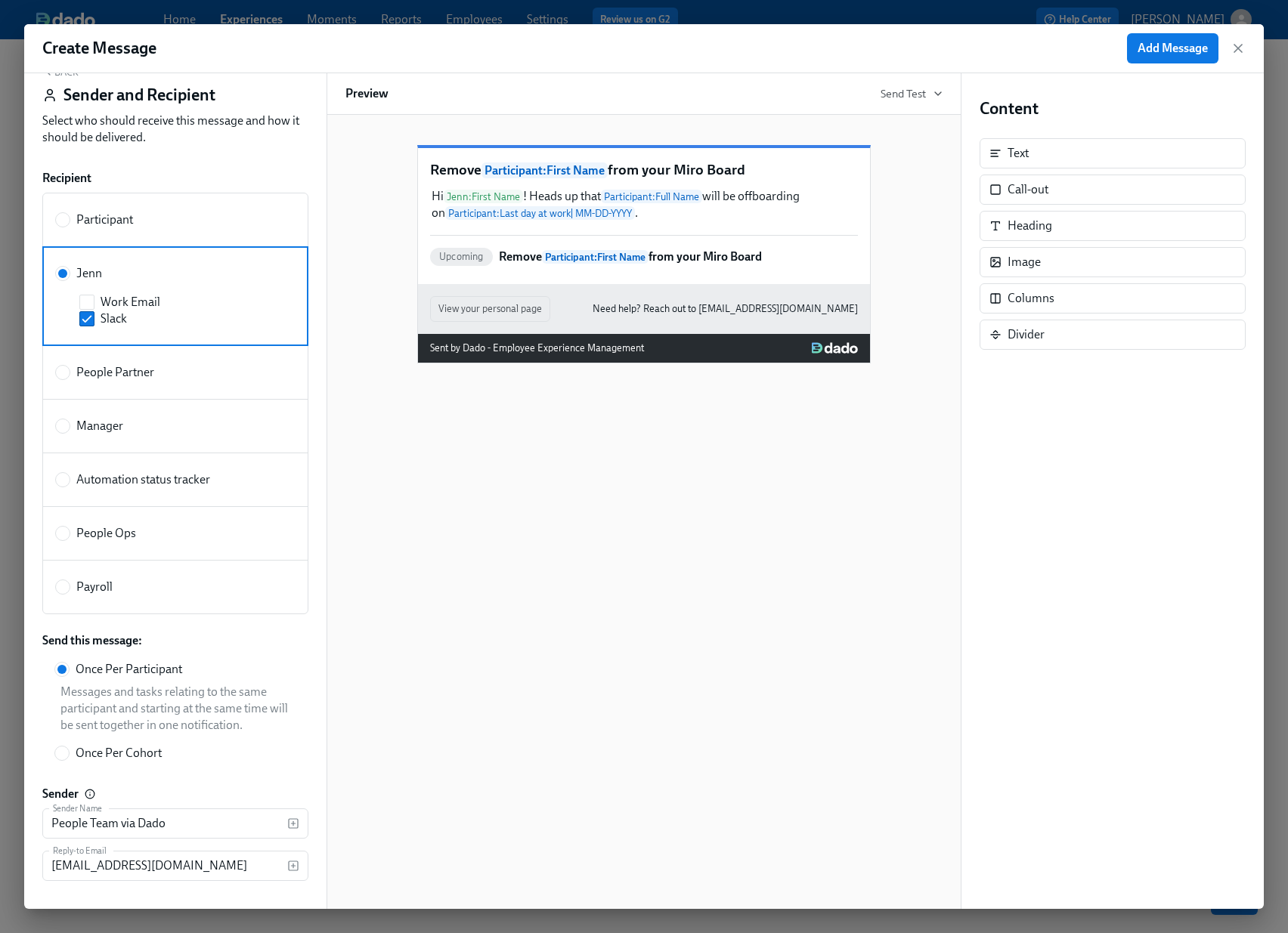
scroll to position [0, 0]
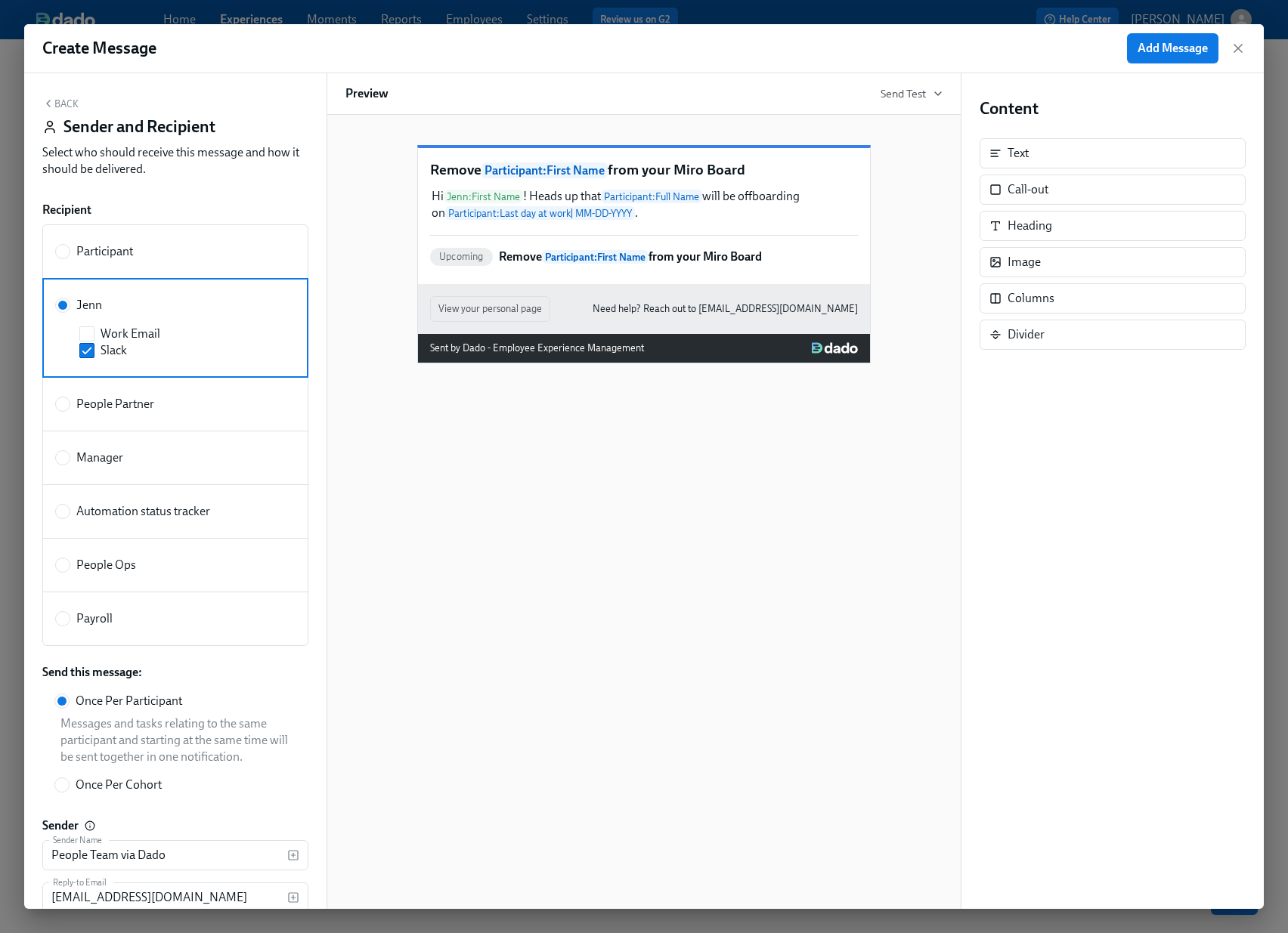
click at [67, 105] on button "Back" at bounding box center [60, 104] width 36 height 12
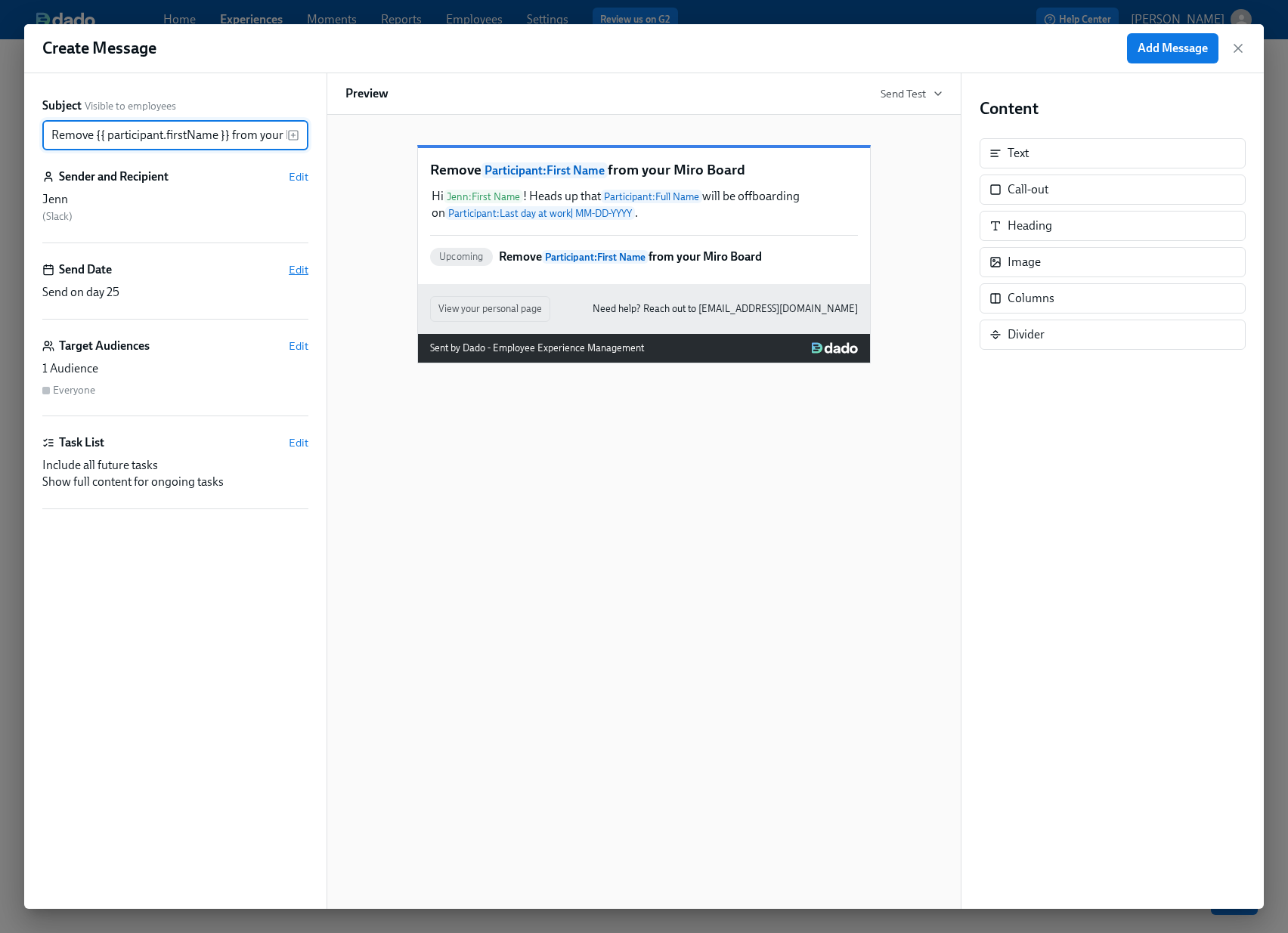
click at [303, 272] on span "Edit" at bounding box center [298, 270] width 20 height 15
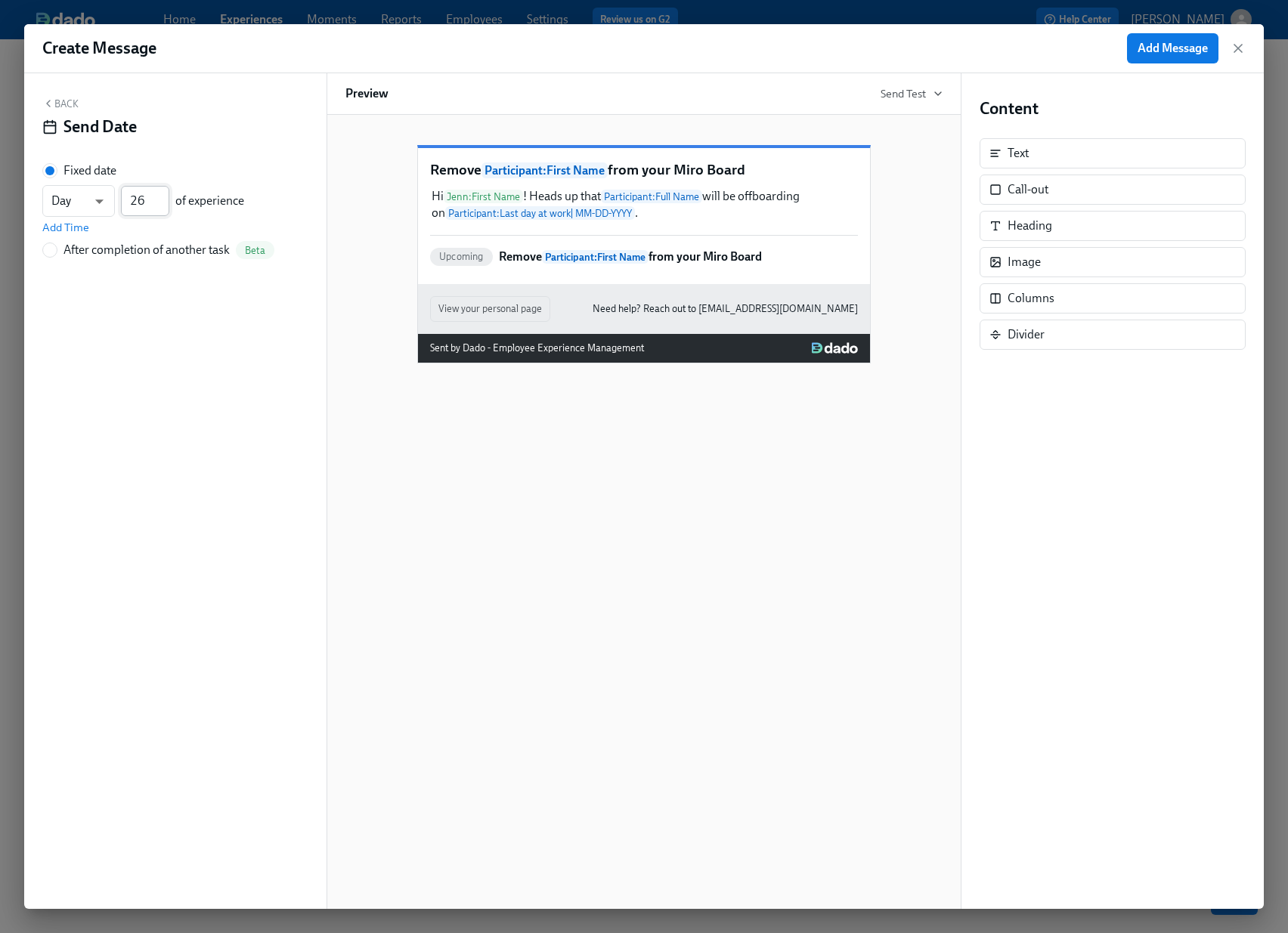
click at [163, 194] on input "26" at bounding box center [145, 200] width 48 height 30
click at [163, 194] on input "27" at bounding box center [145, 200] width 48 height 30
type input "28"
click at [163, 195] on input "28" at bounding box center [145, 200] width 48 height 30
click at [1159, 47] on span "Add Message" at bounding box center [1172, 49] width 70 height 15
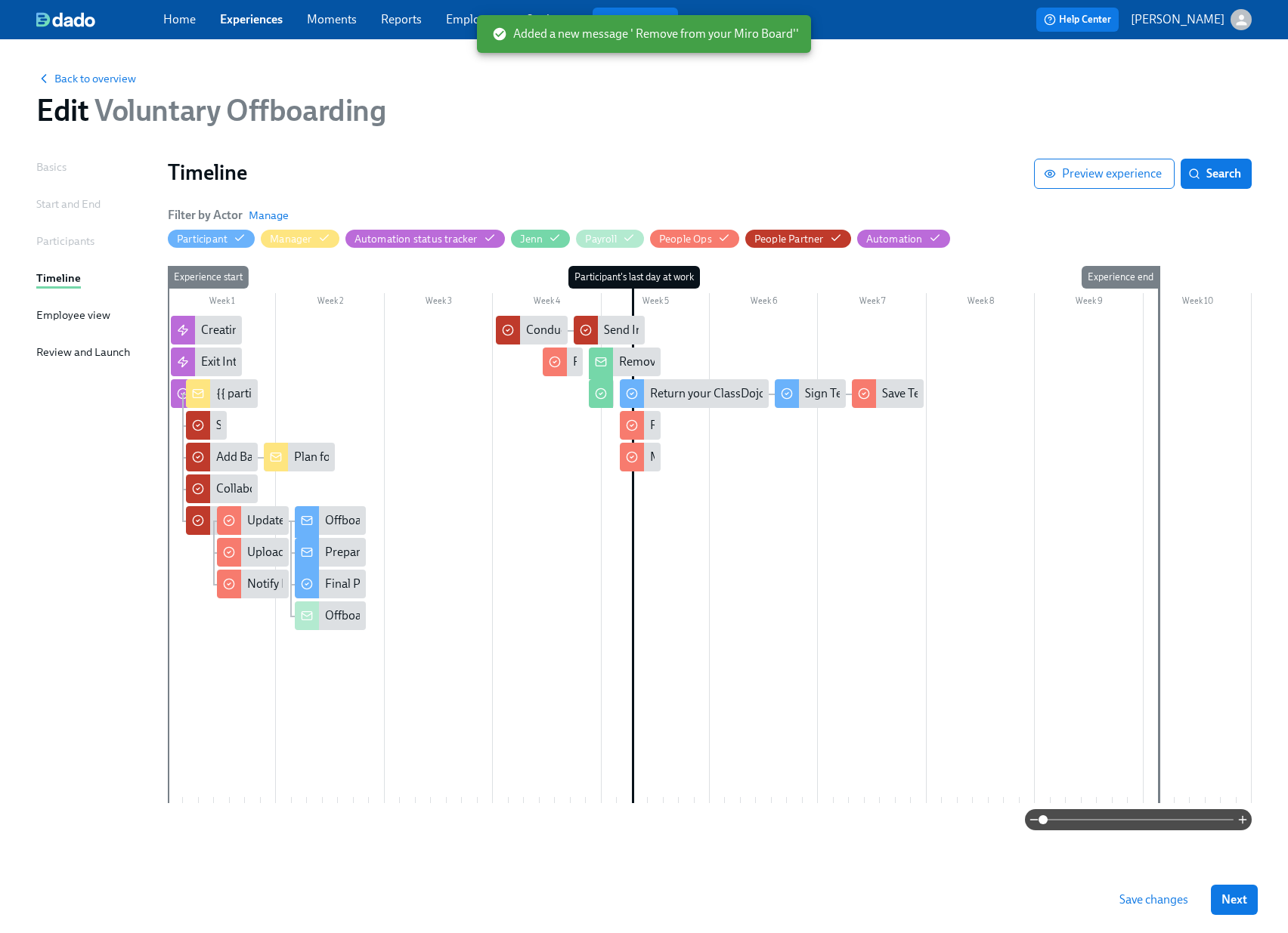
click at [1135, 904] on span "Save changes" at bounding box center [1153, 900] width 69 height 15
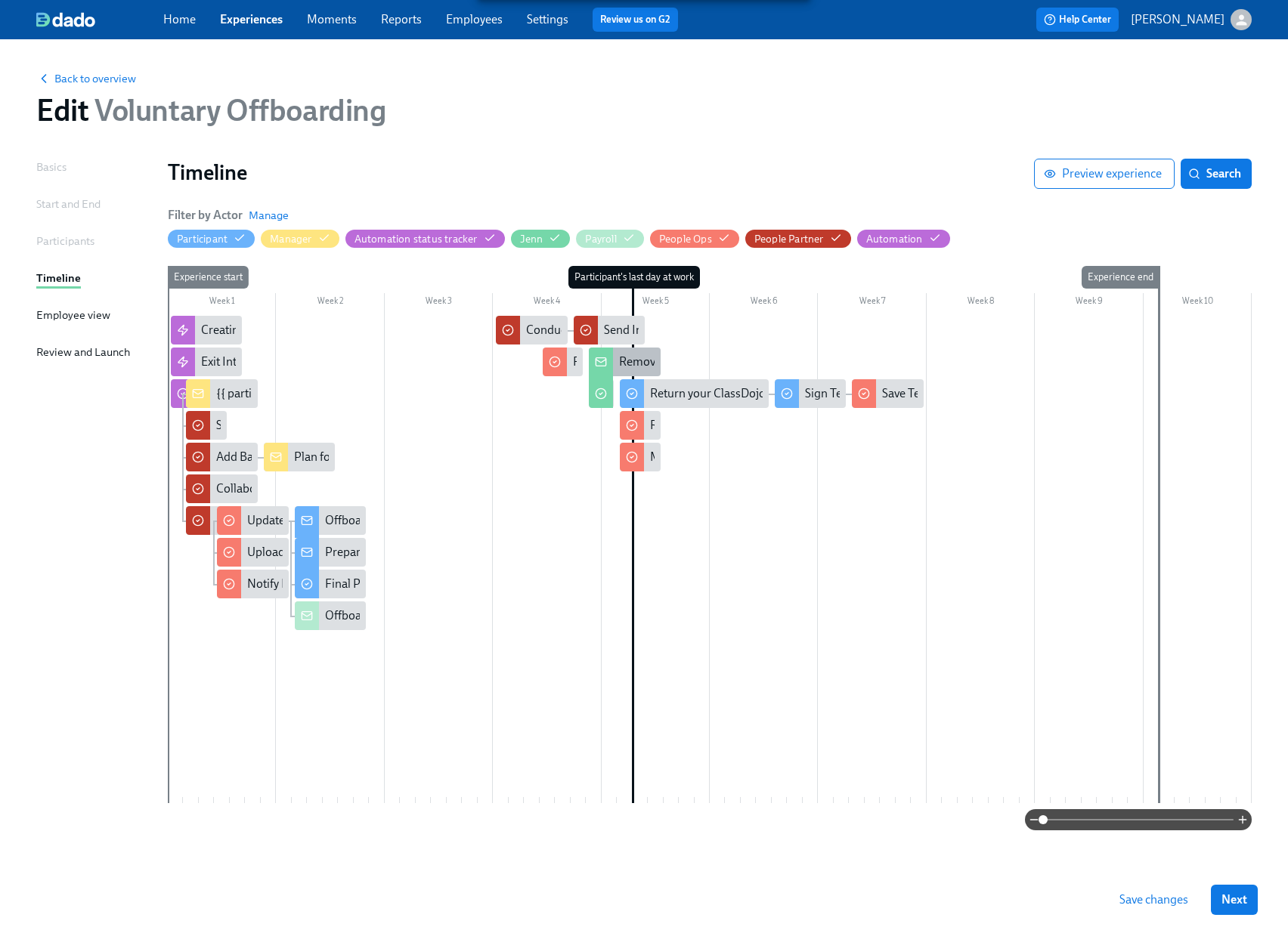
click at [636, 362] on div "Remove {{ participant.firstName }} from your Miro Board" at bounding box center [765, 362] width 293 height 16
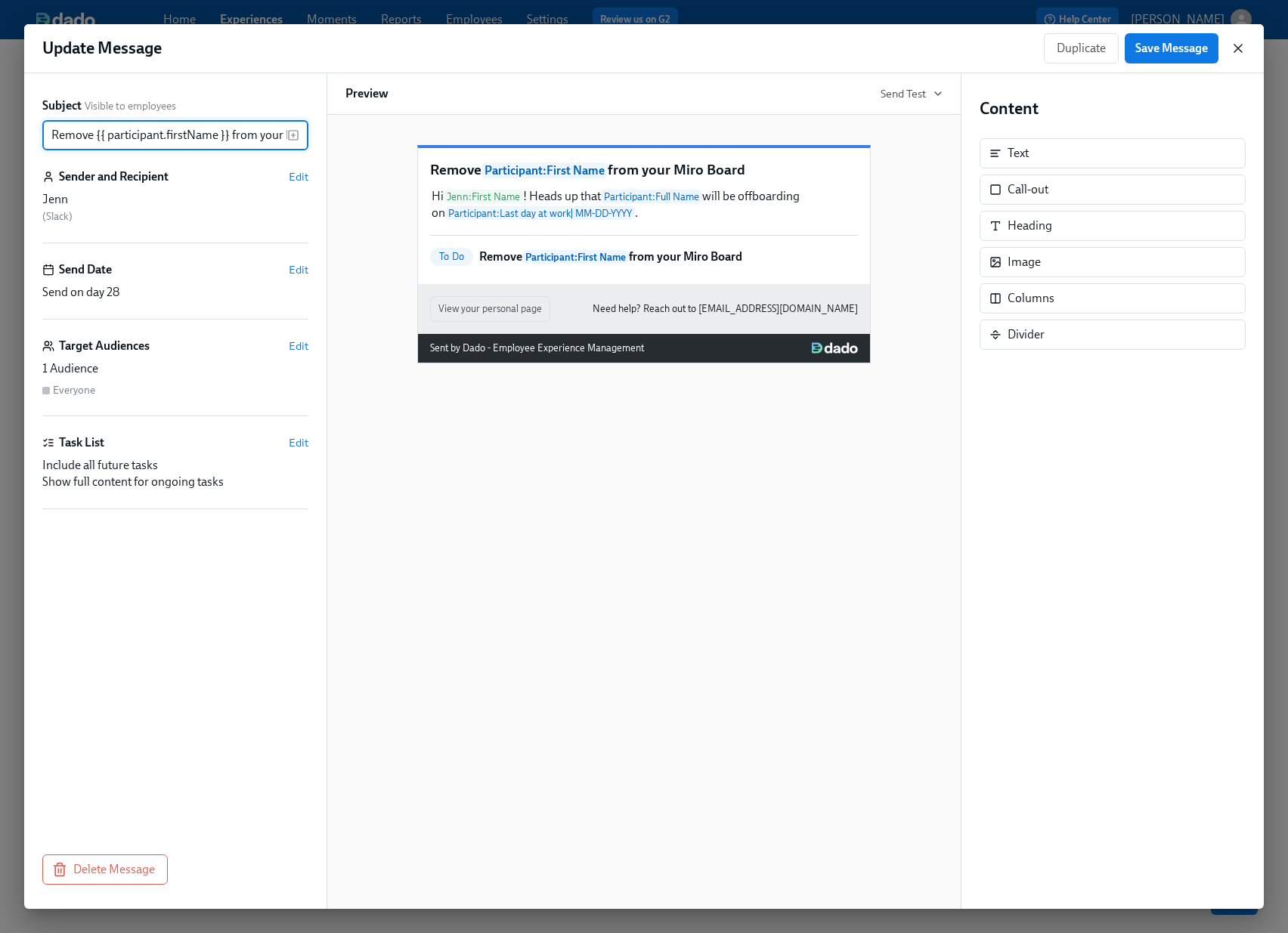
click at [1242, 45] on icon "button" at bounding box center [1238, 49] width 15 height 15
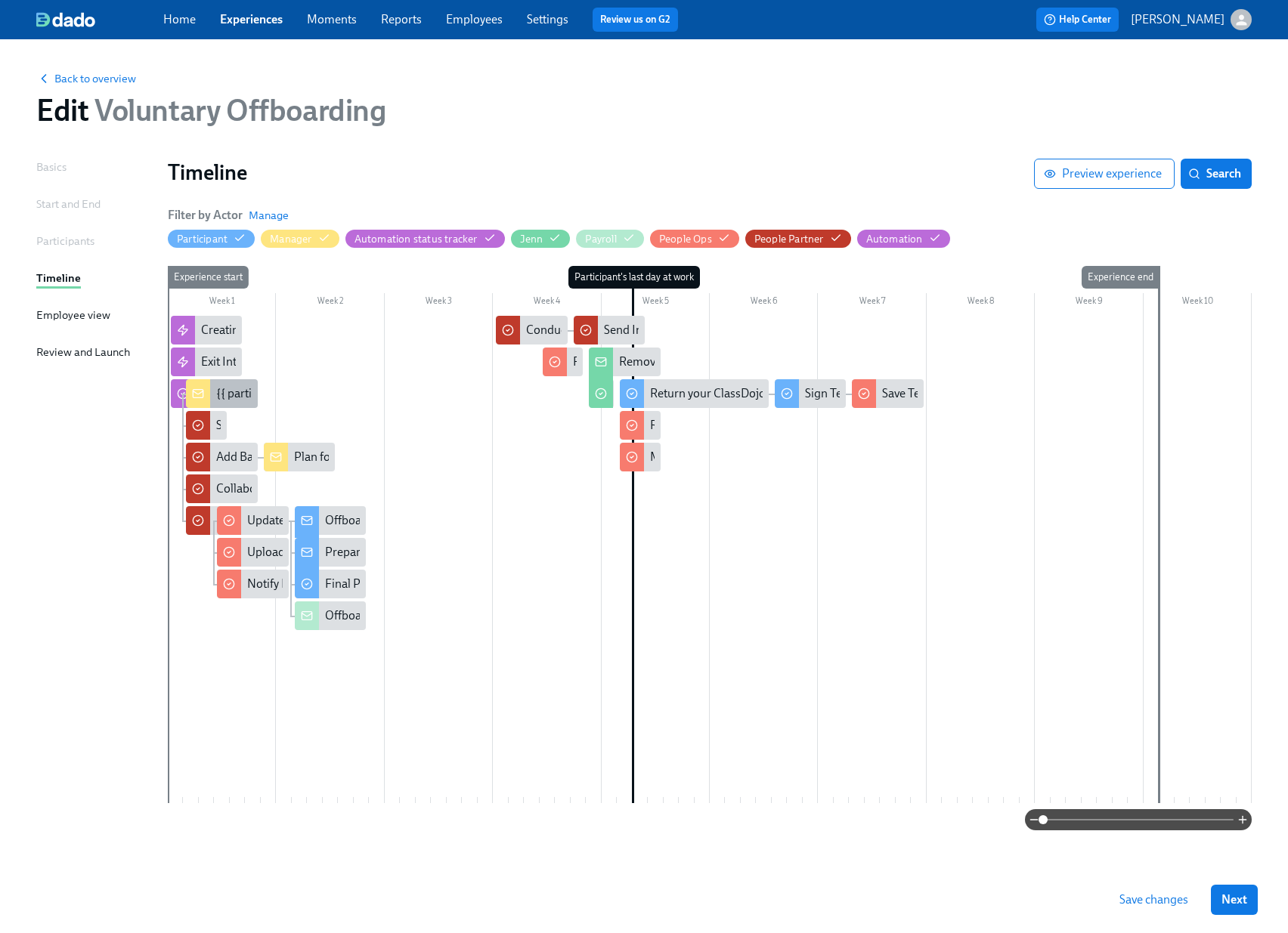
click at [237, 398] on div "{{ participant.fullName }}'s Termination is on {{ participant.terminationDate |…" at bounding box center [455, 393] width 479 height 16
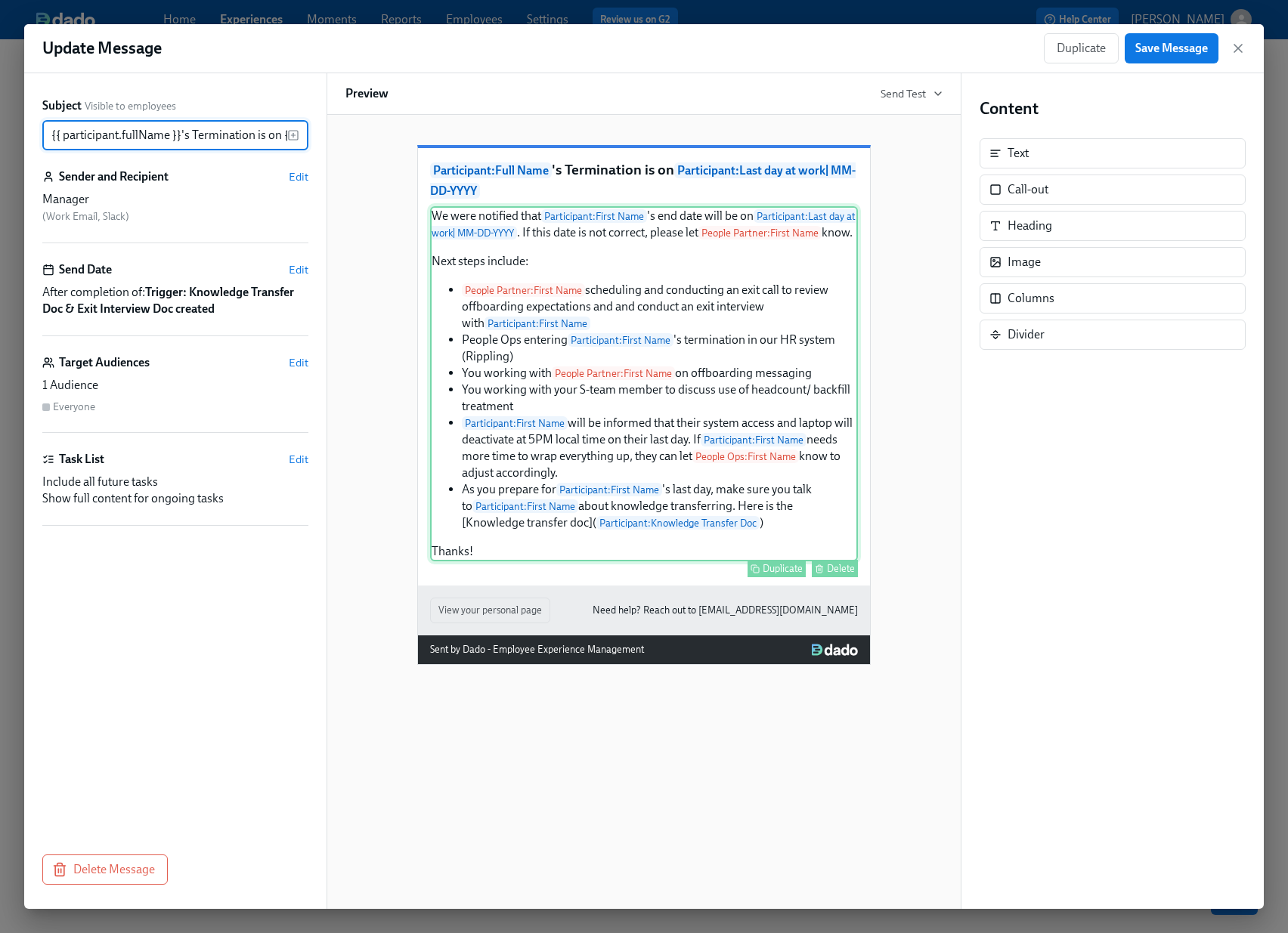
scroll to position [0, 243]
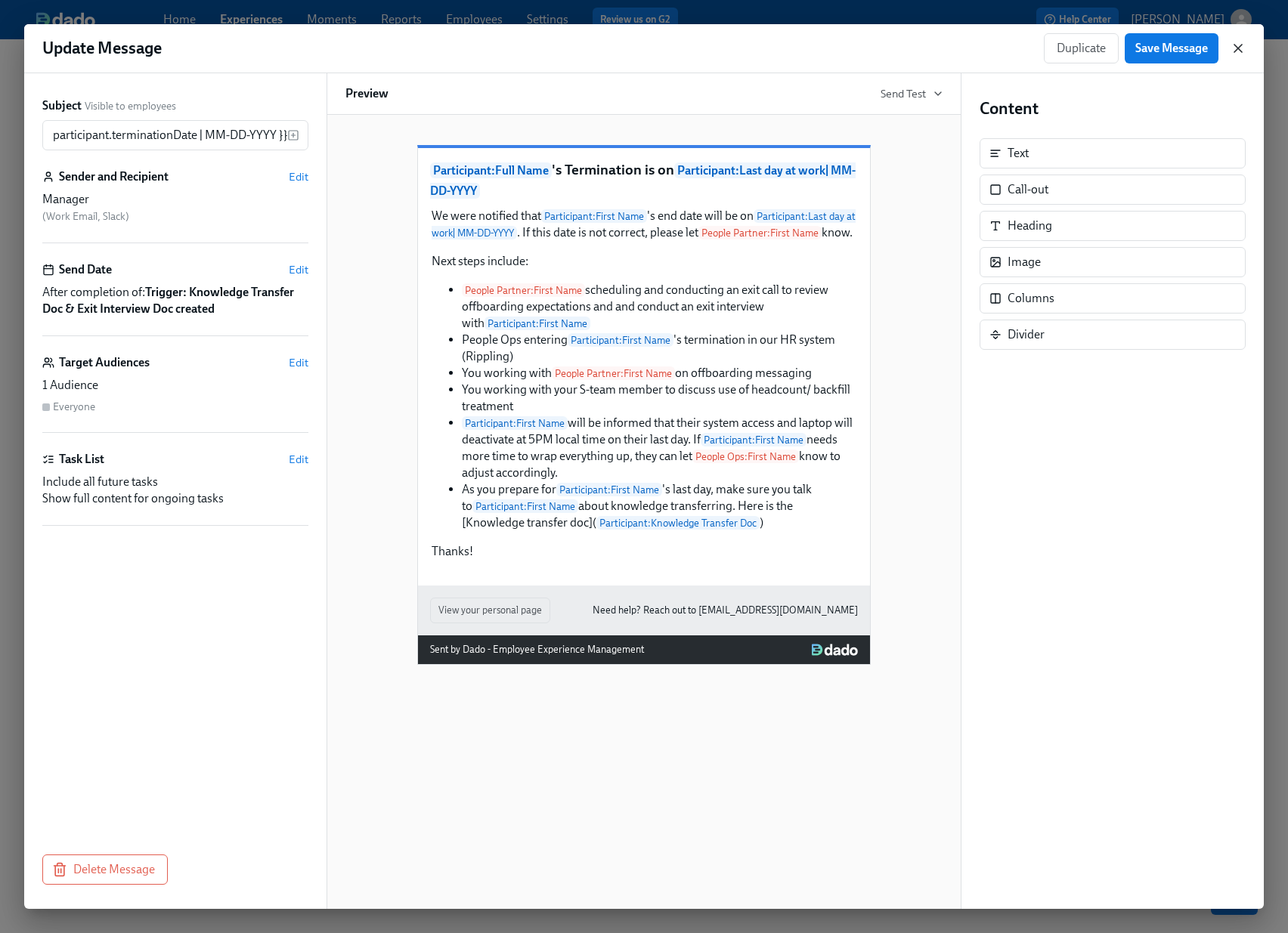
click at [1244, 50] on icon "button" at bounding box center [1238, 49] width 15 height 15
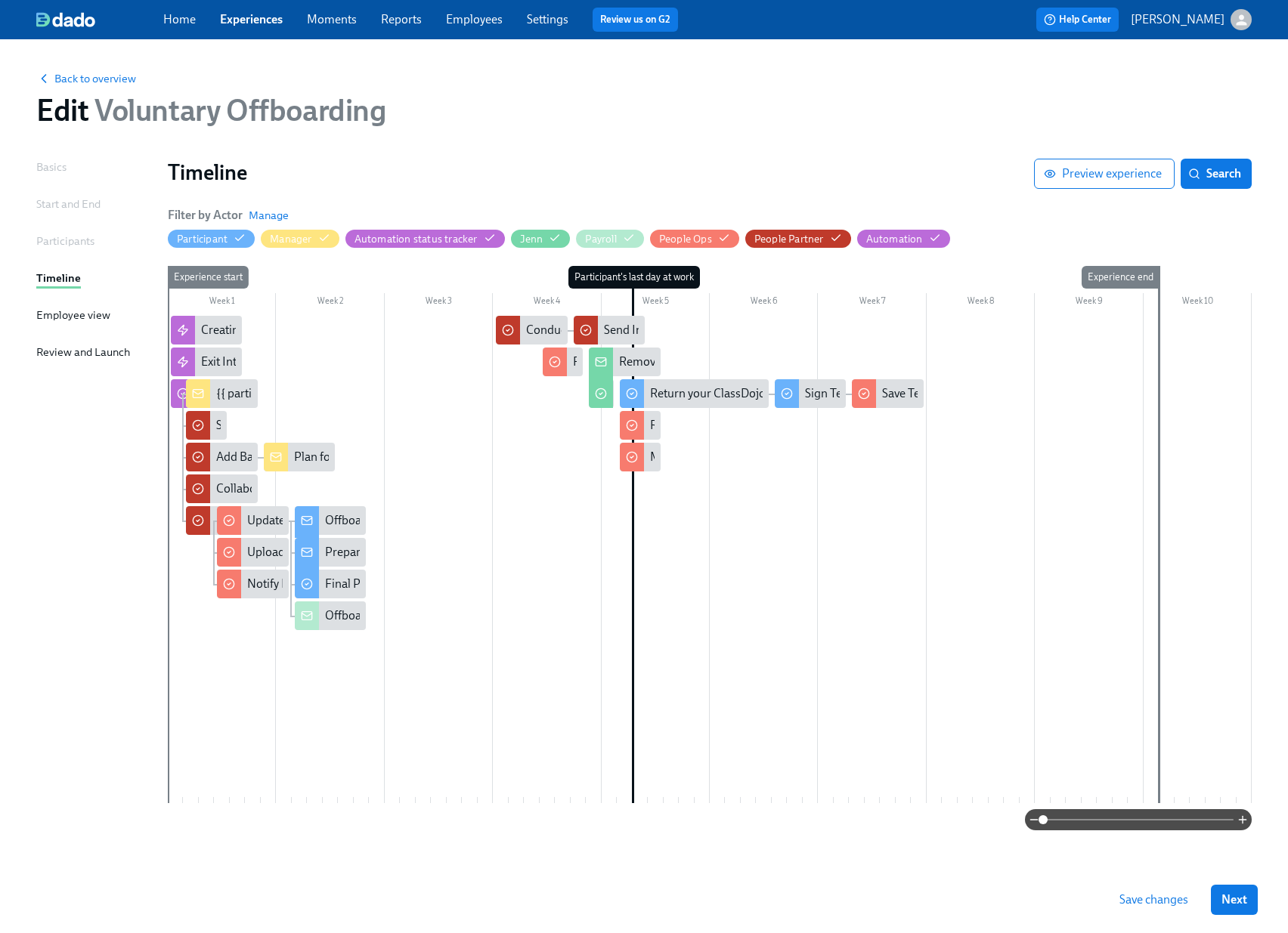
click at [1144, 901] on span "Save changes" at bounding box center [1153, 900] width 69 height 15
click at [596, 393] on div at bounding box center [592, 394] width 8 height 29
click at [603, 399] on icon at bounding box center [601, 393] width 12 height 12
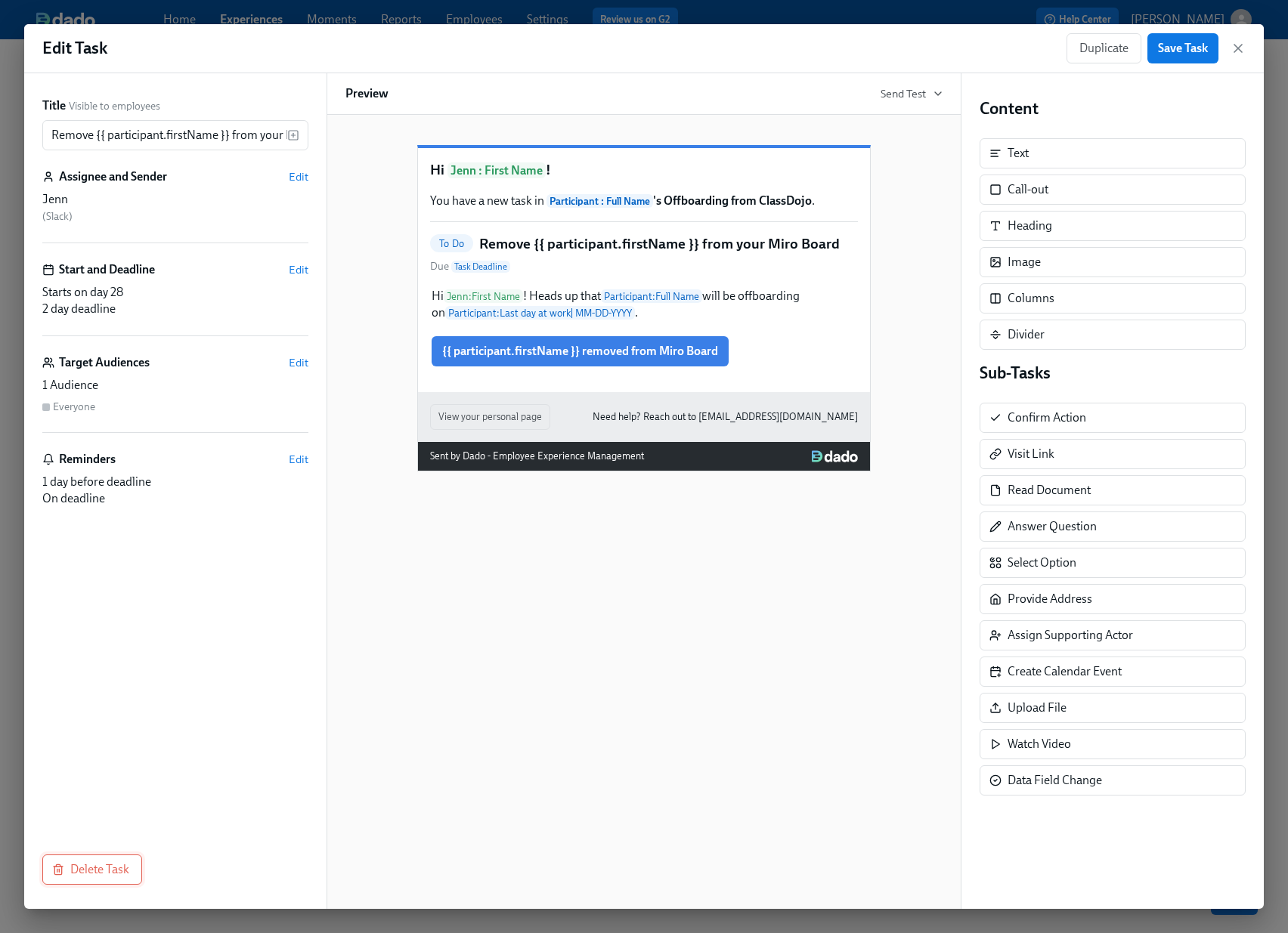
click at [102, 866] on span "Delete Task" at bounding box center [92, 870] width 74 height 15
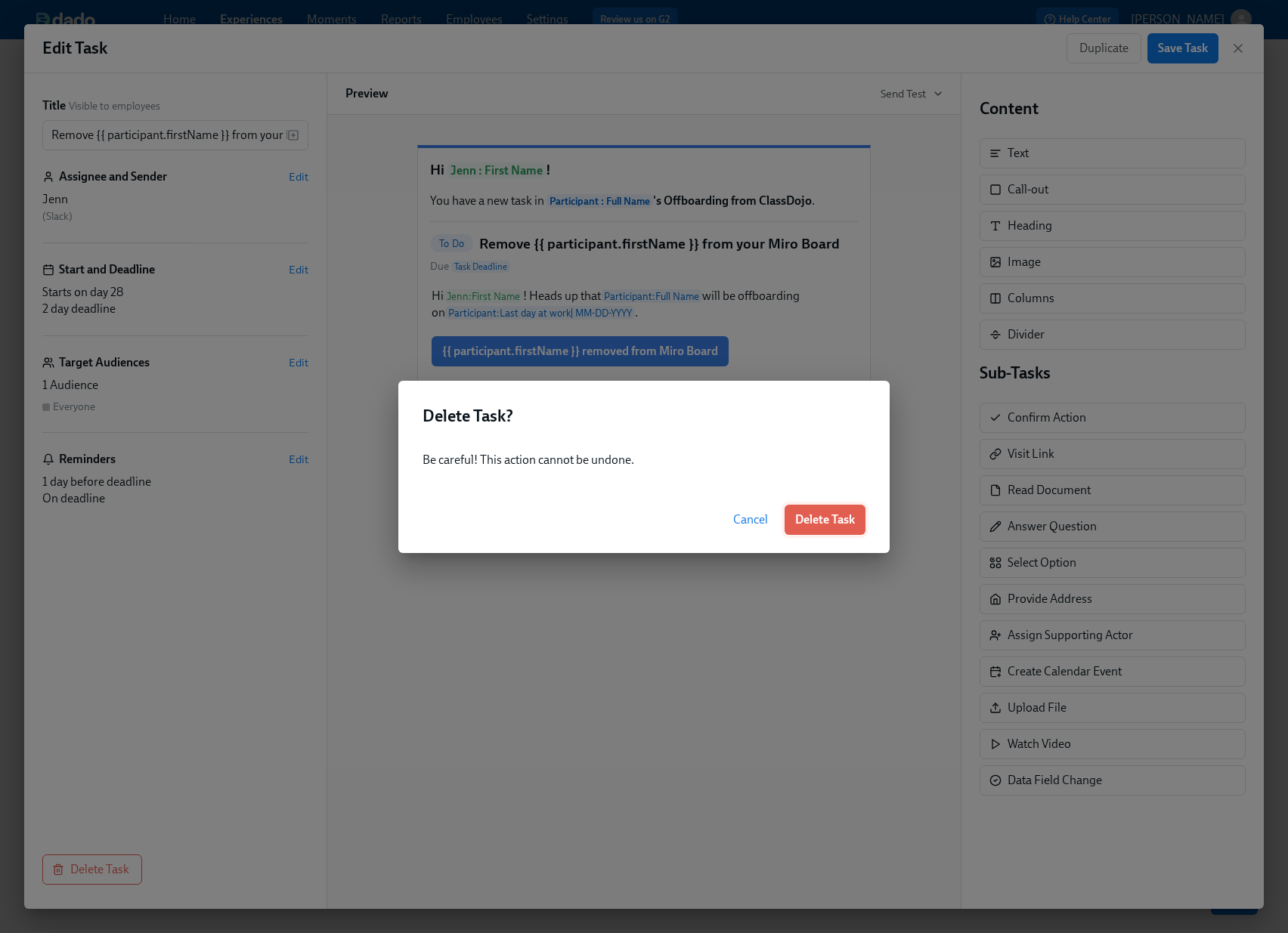
click at [850, 510] on button "Delete Task" at bounding box center [824, 519] width 81 height 30
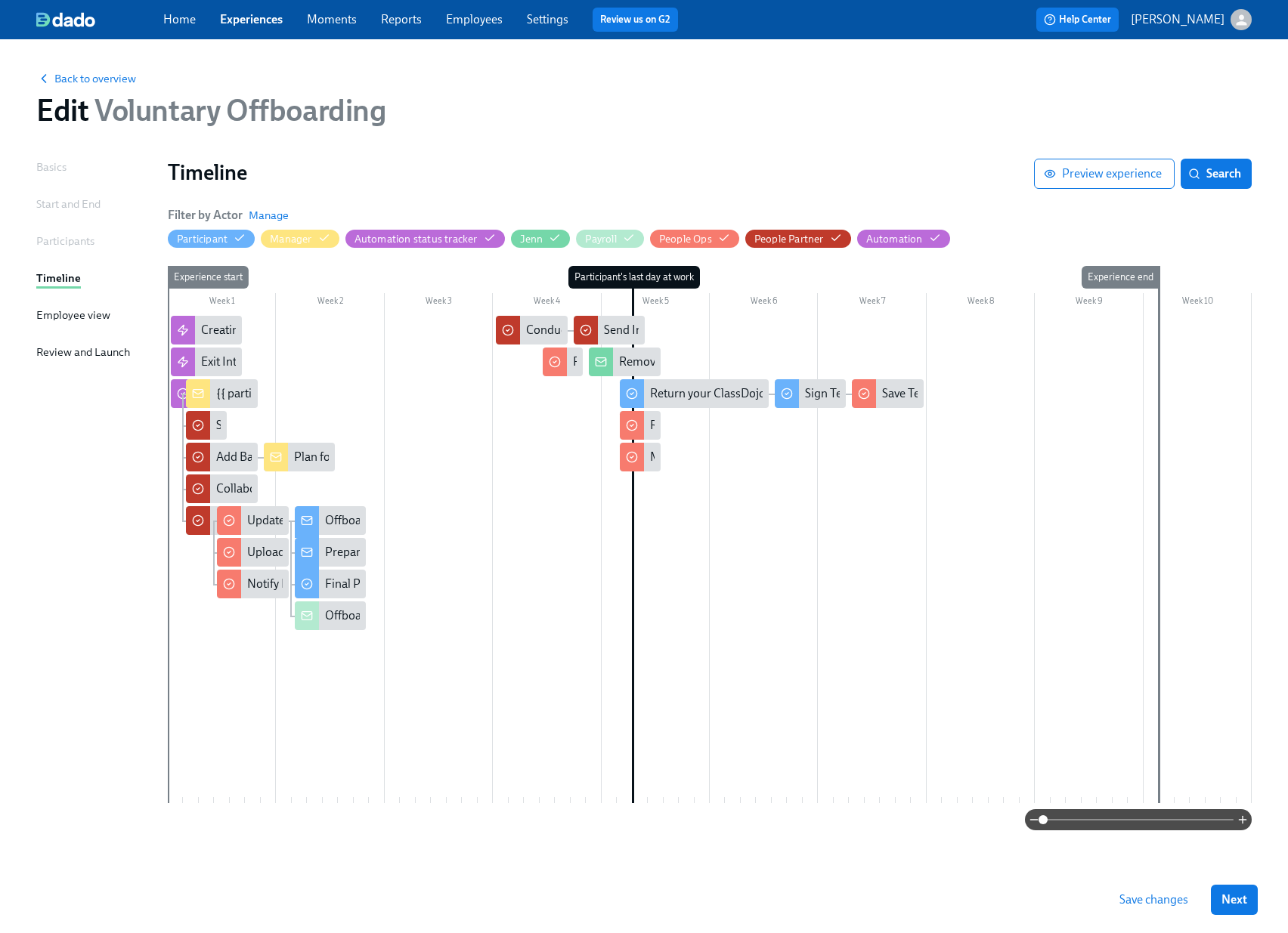
click at [1157, 890] on button "Save changes" at bounding box center [1153, 900] width 90 height 30
click at [103, 76] on span "Back to overview" at bounding box center [86, 79] width 99 height 15
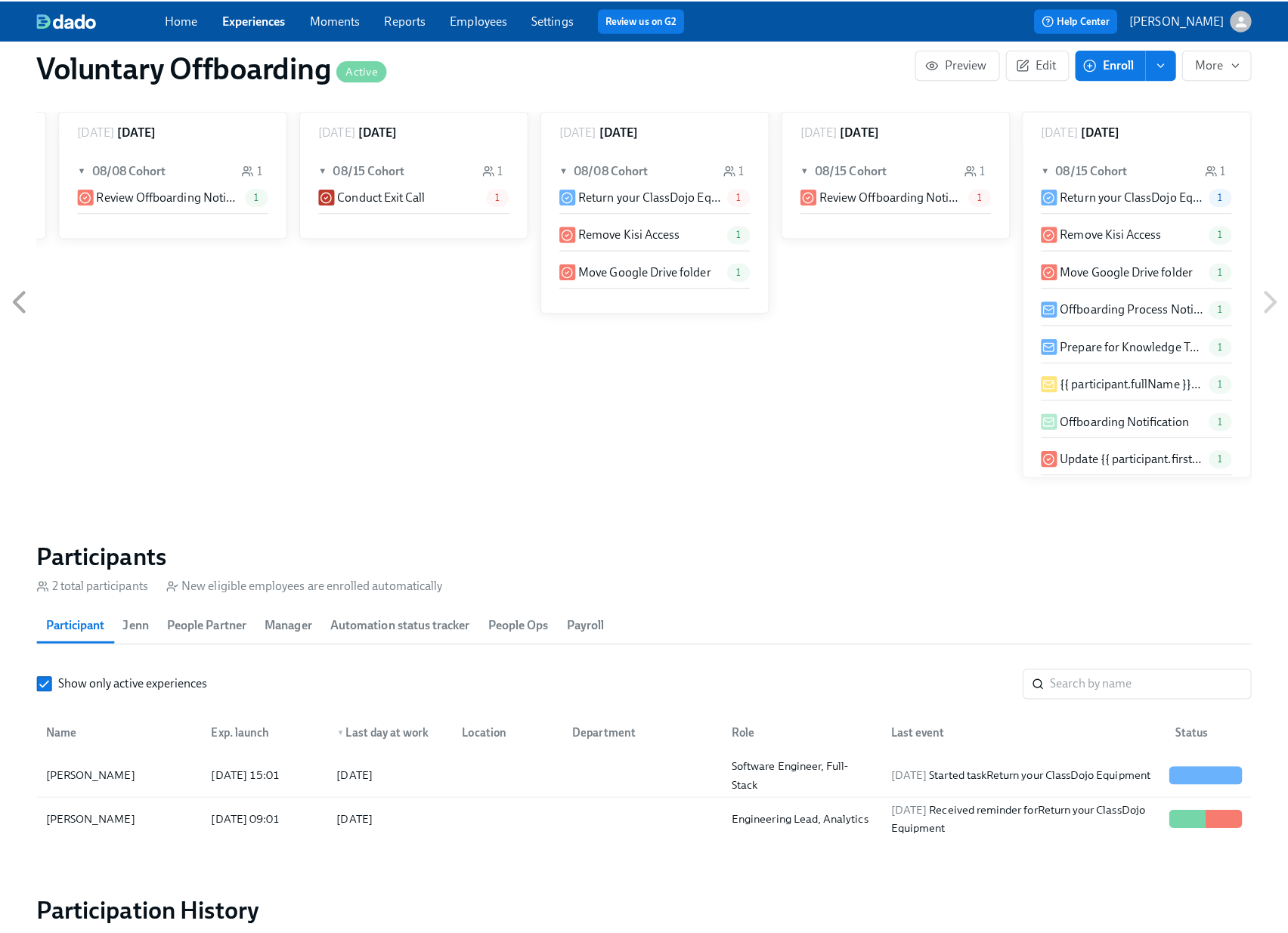
scroll to position [1122, 0]
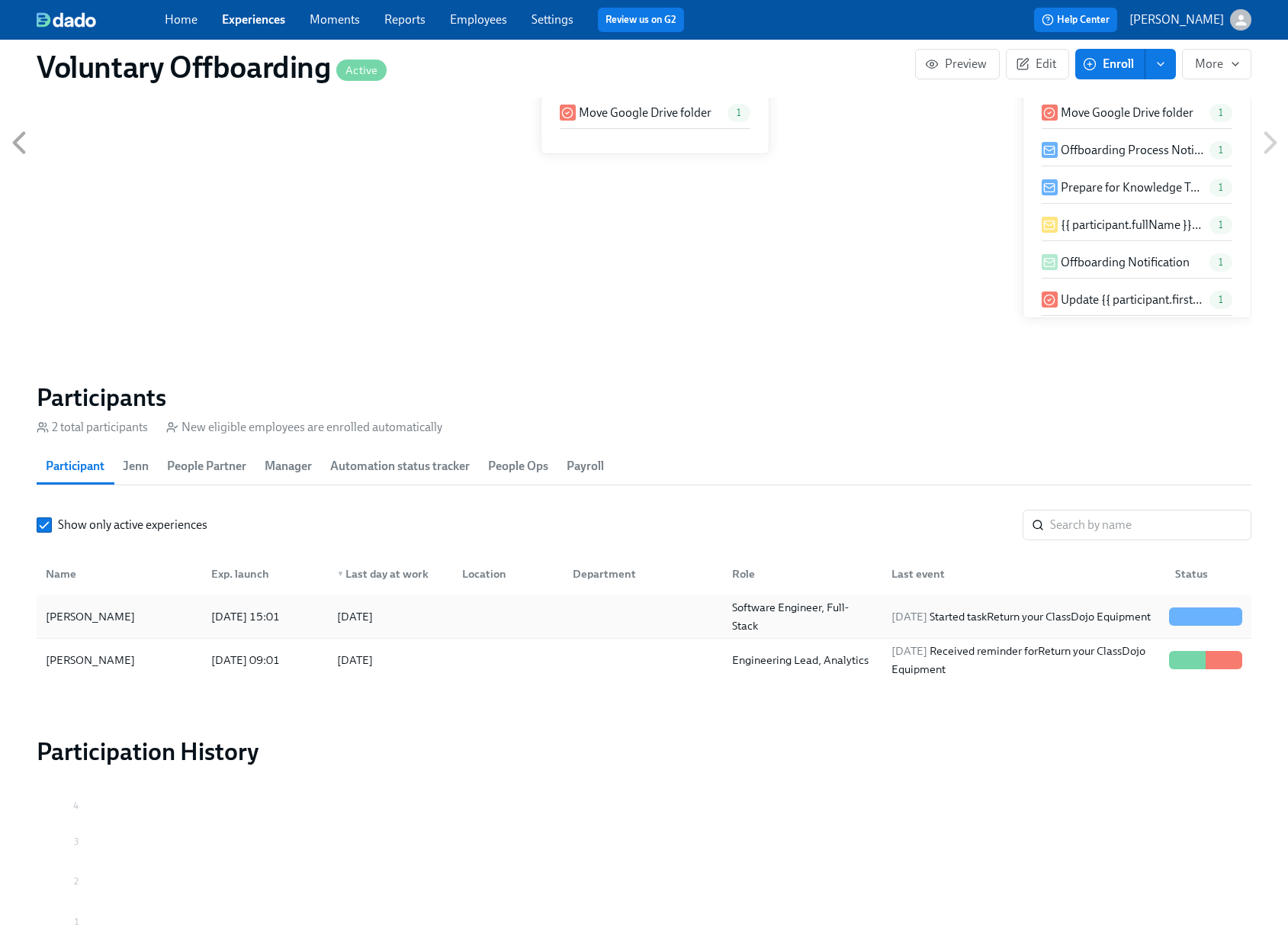
click at [514, 616] on div at bounding box center [505, 616] width 111 height 30
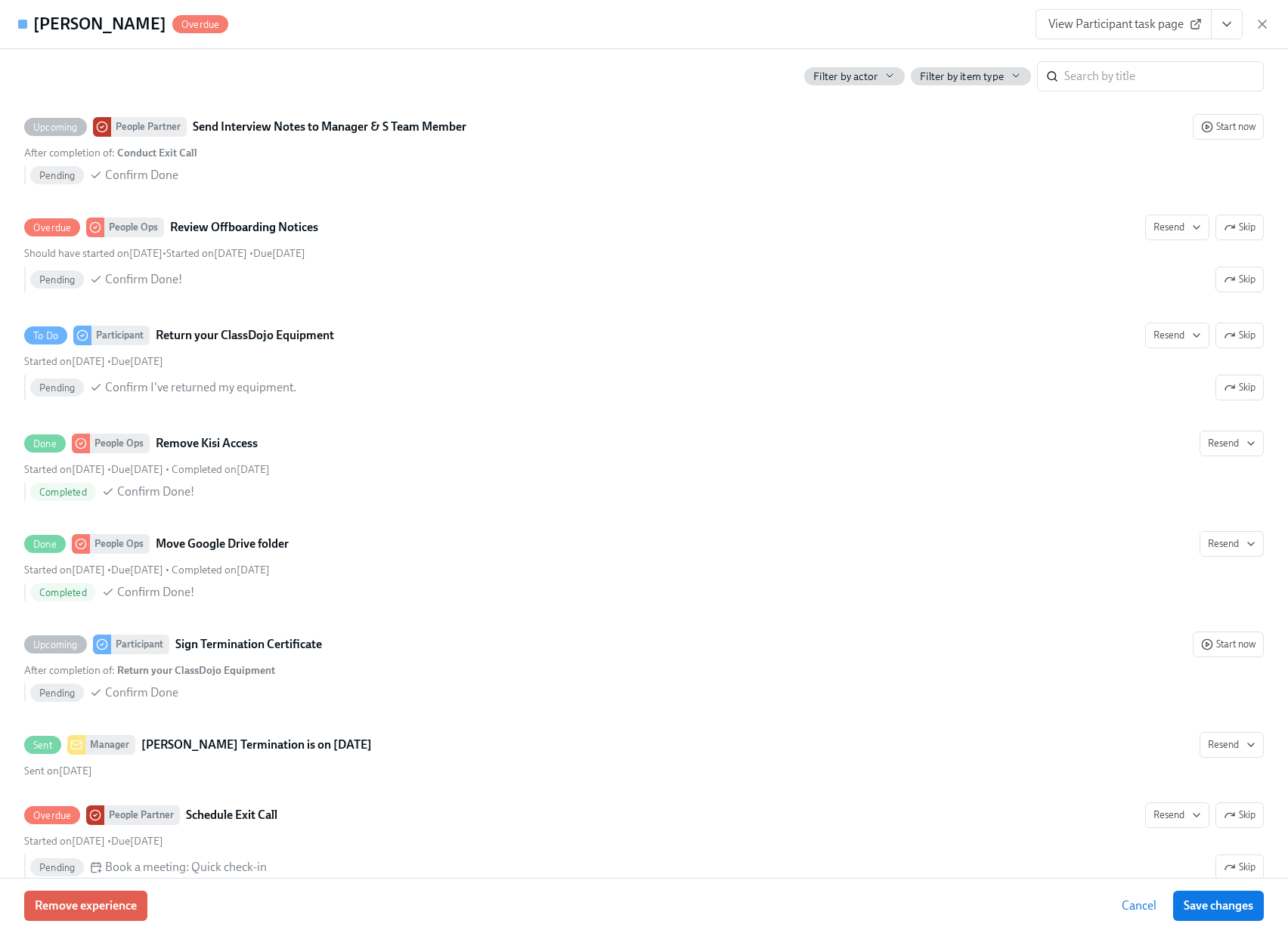
scroll to position [1164, 0]
click at [1219, 24] on icon "View task page" at bounding box center [1226, 24] width 15 height 15
click at [1119, 136] on link "View People Ops task page" at bounding box center [1100, 135] width 138 height 16
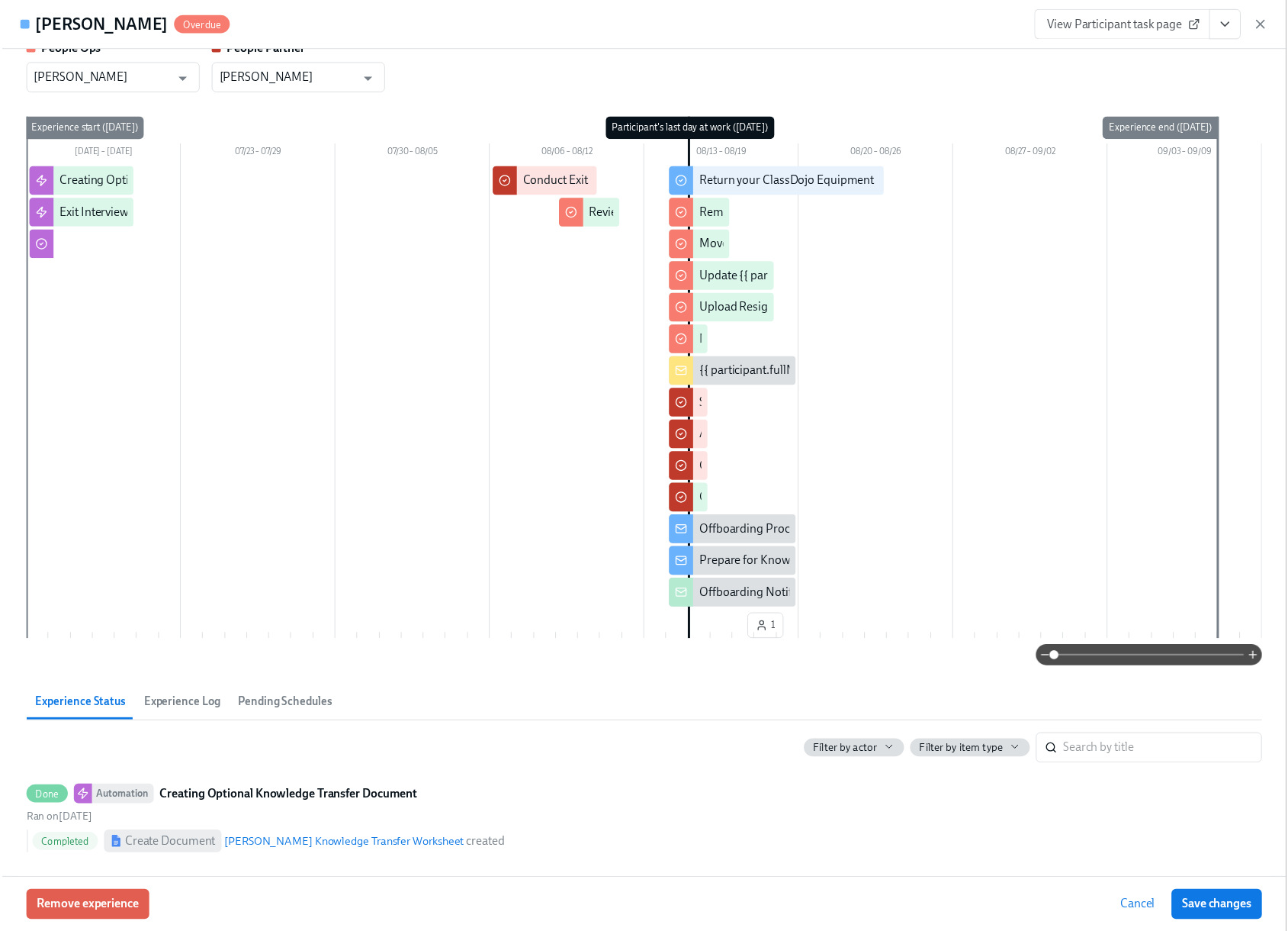
scroll to position [87, 0]
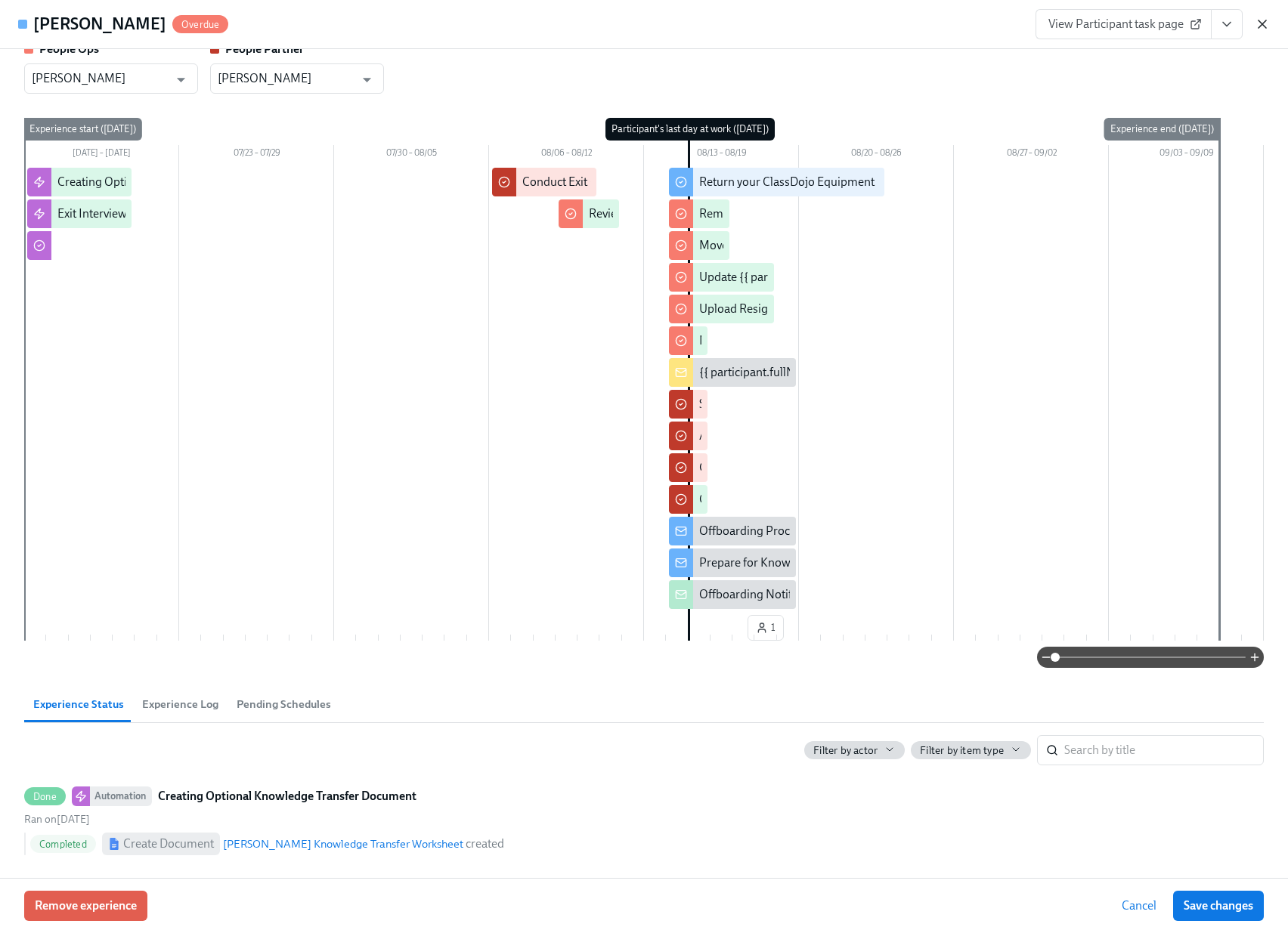
click at [1256, 18] on icon "button" at bounding box center [1262, 24] width 15 height 15
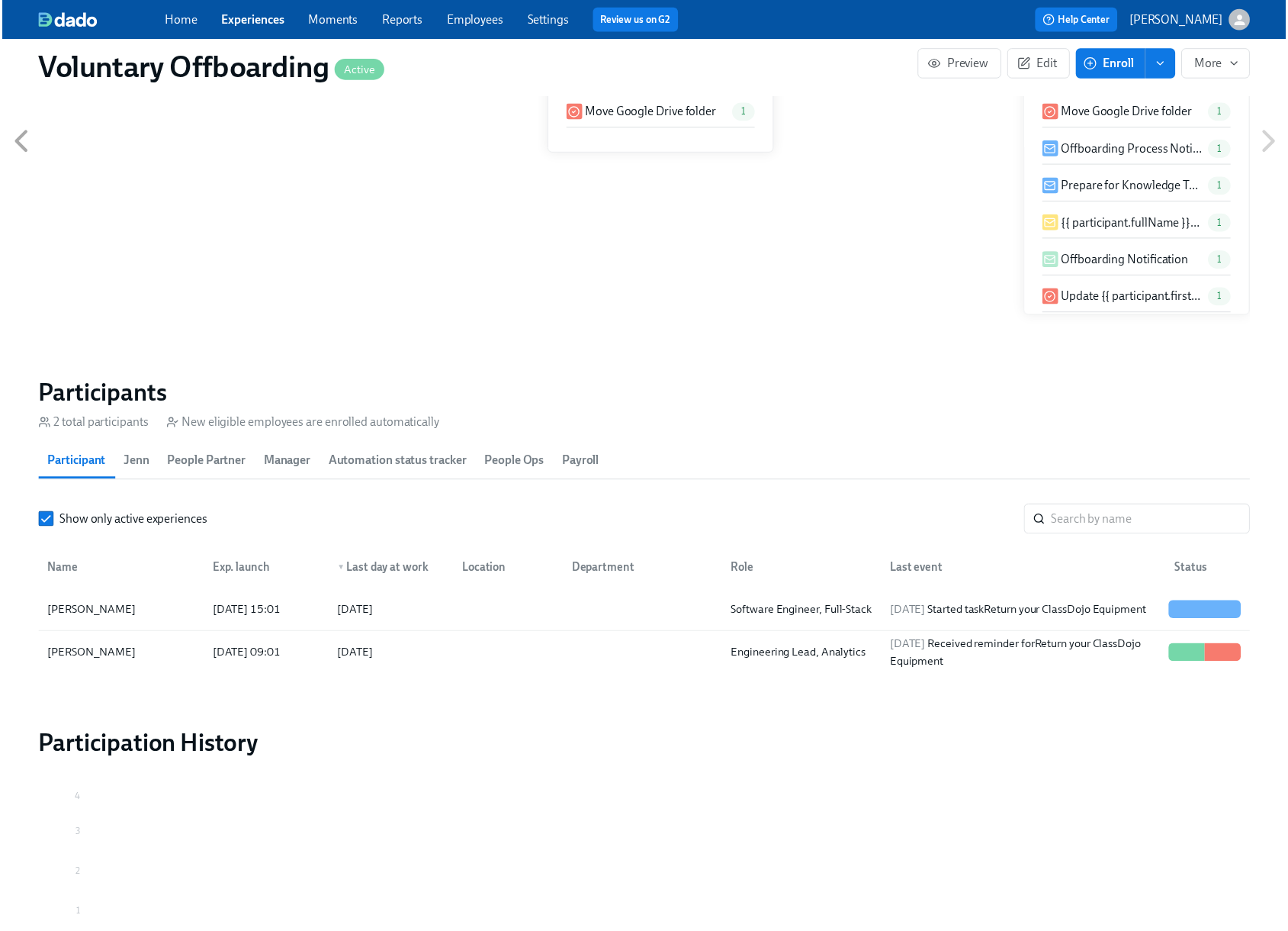
scroll to position [0, 931]
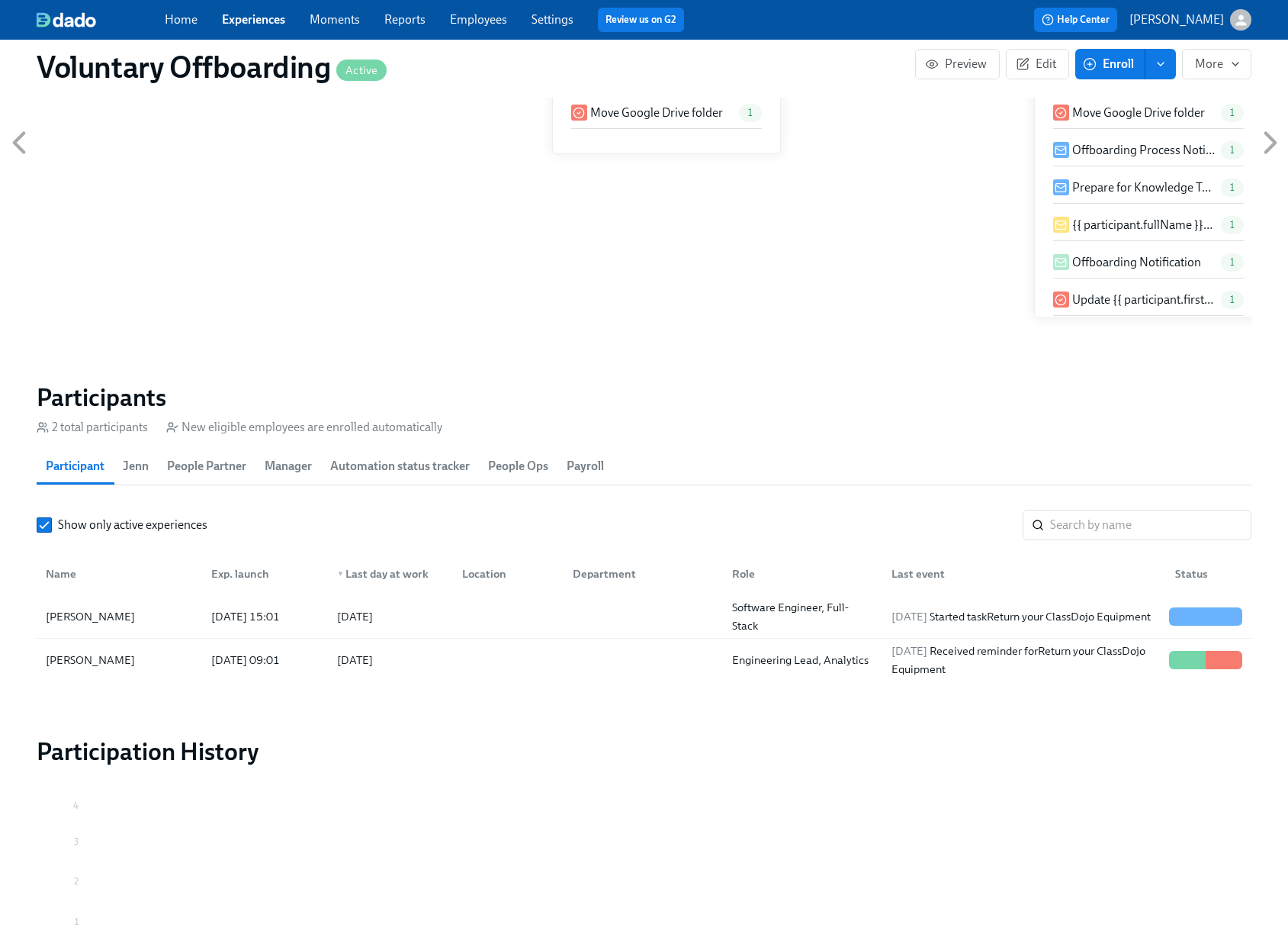
click at [461, 18] on link "Employees" at bounding box center [478, 19] width 57 height 15
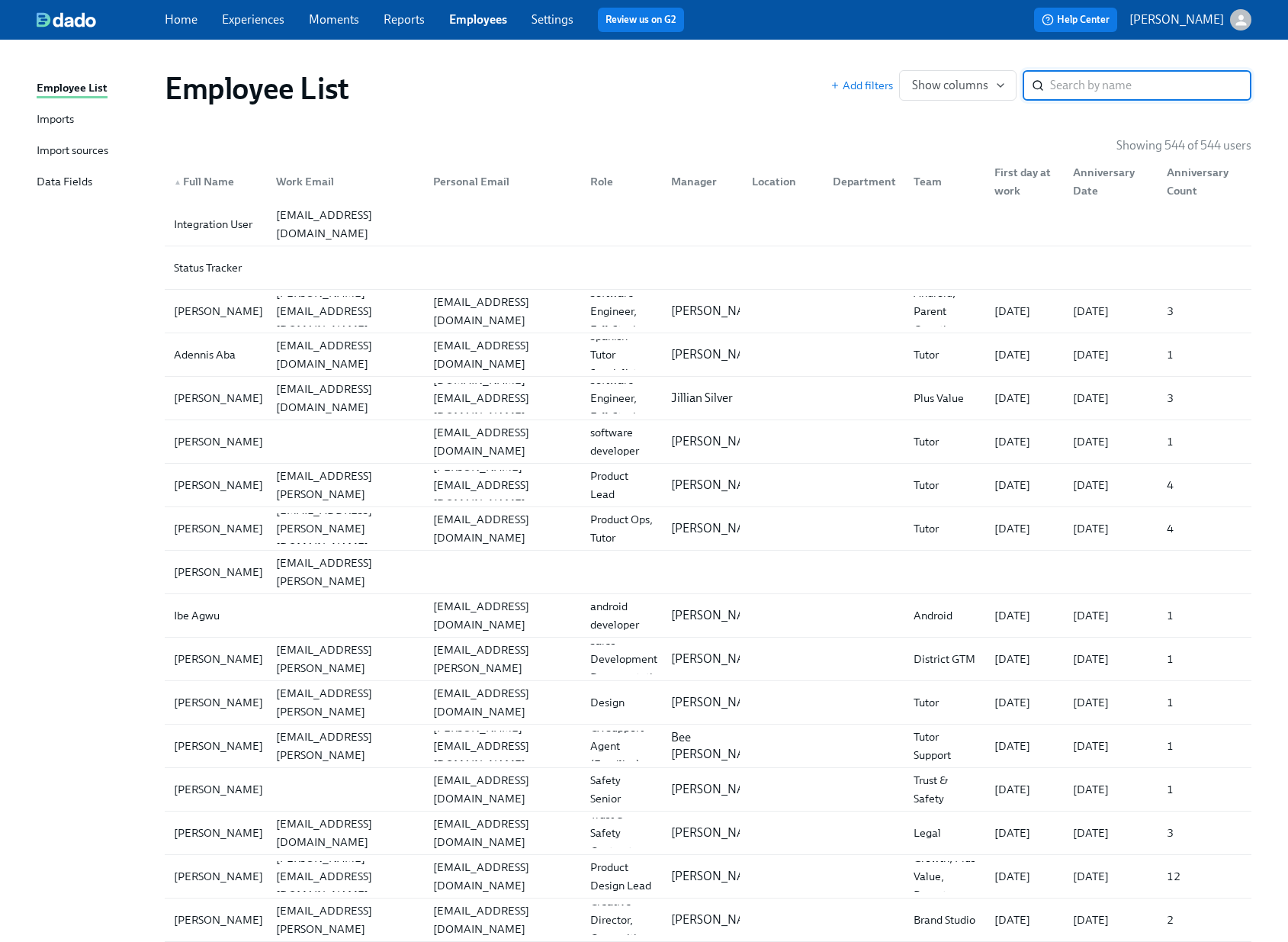
click at [52, 113] on div "Imports" at bounding box center [54, 120] width 37 height 19
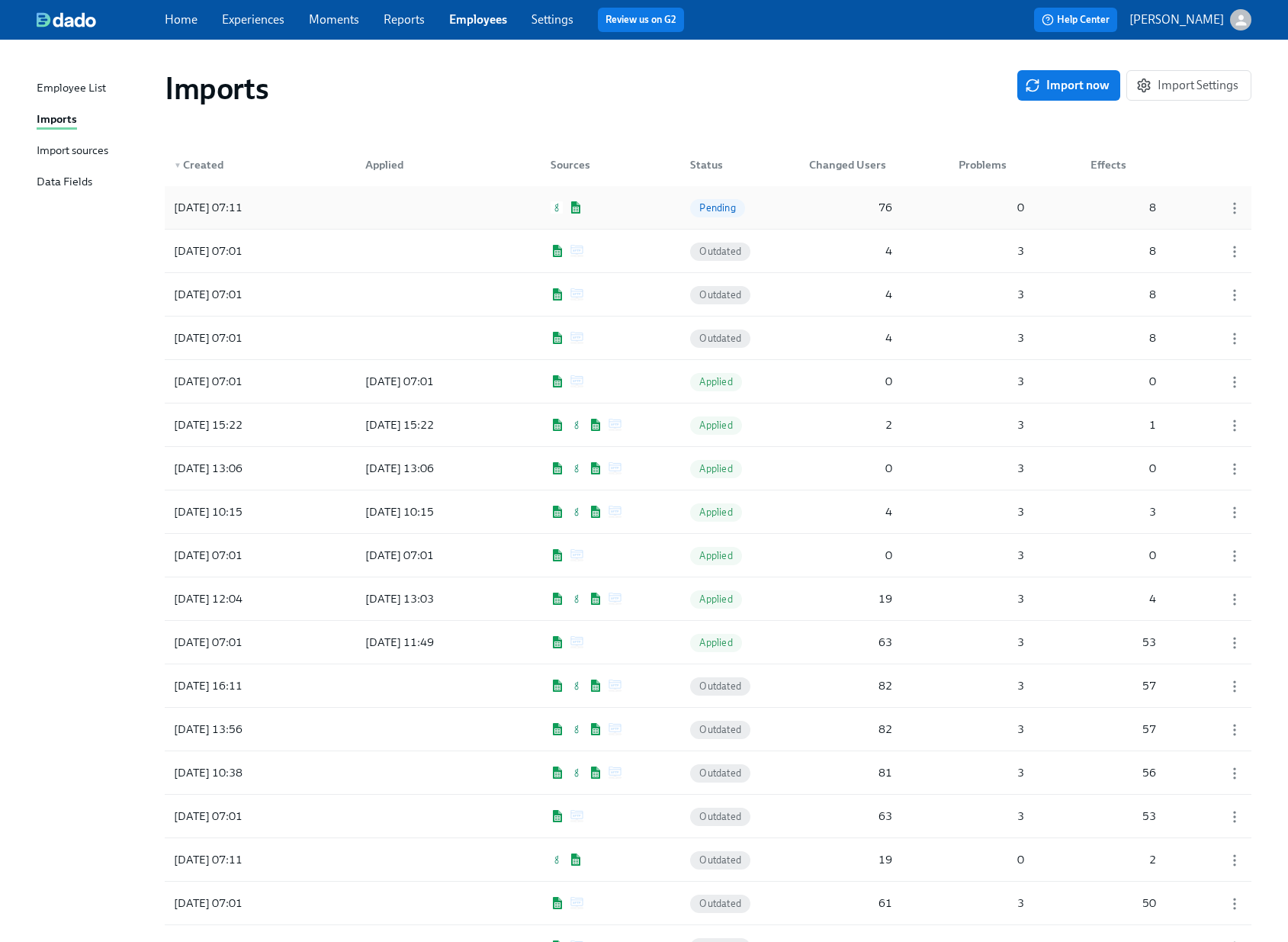
click at [652, 208] on div "2025/08/18 07:11 Pending 76 0 8" at bounding box center [708, 207] width 1087 height 42
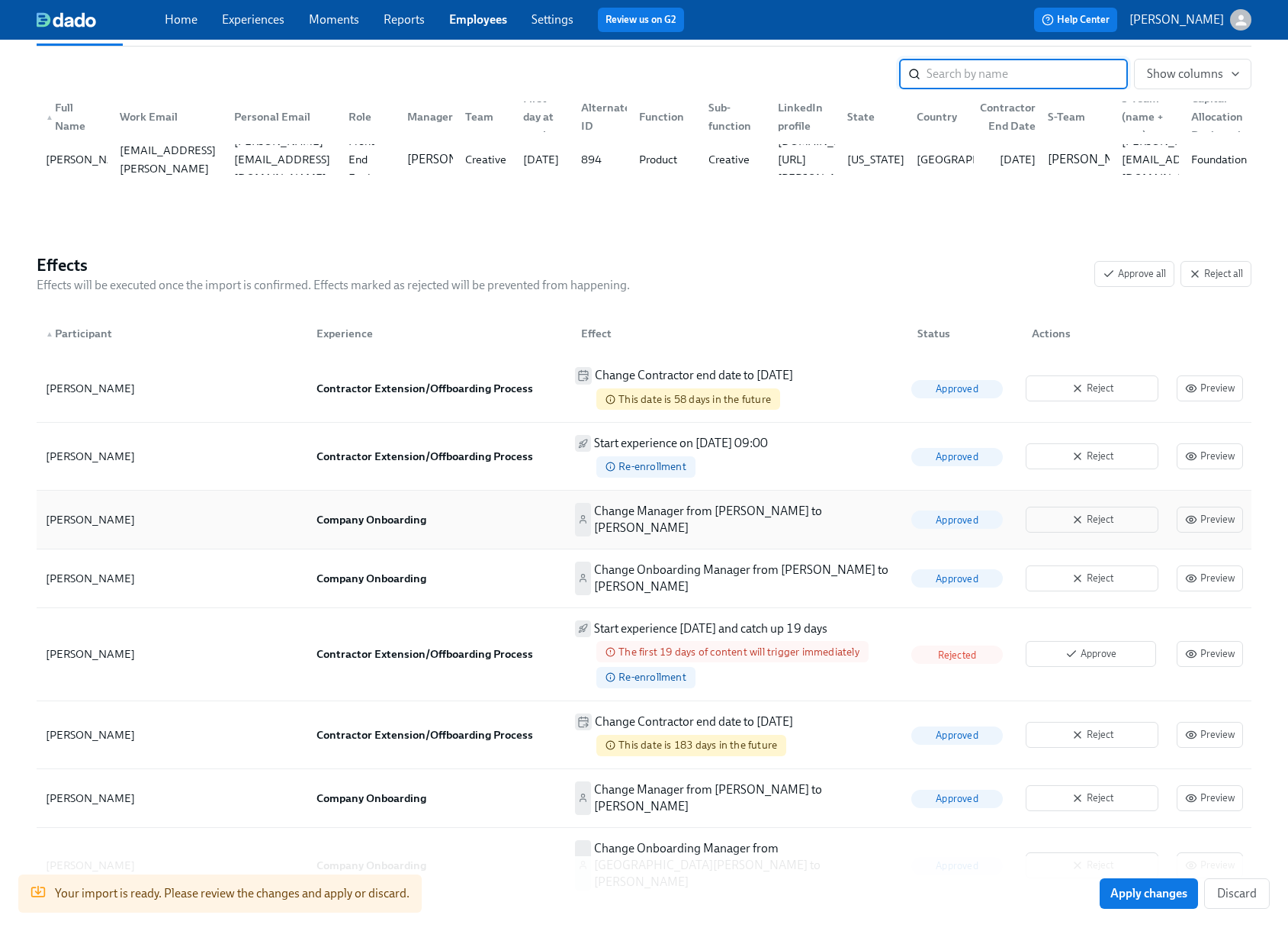
scroll to position [326, 0]
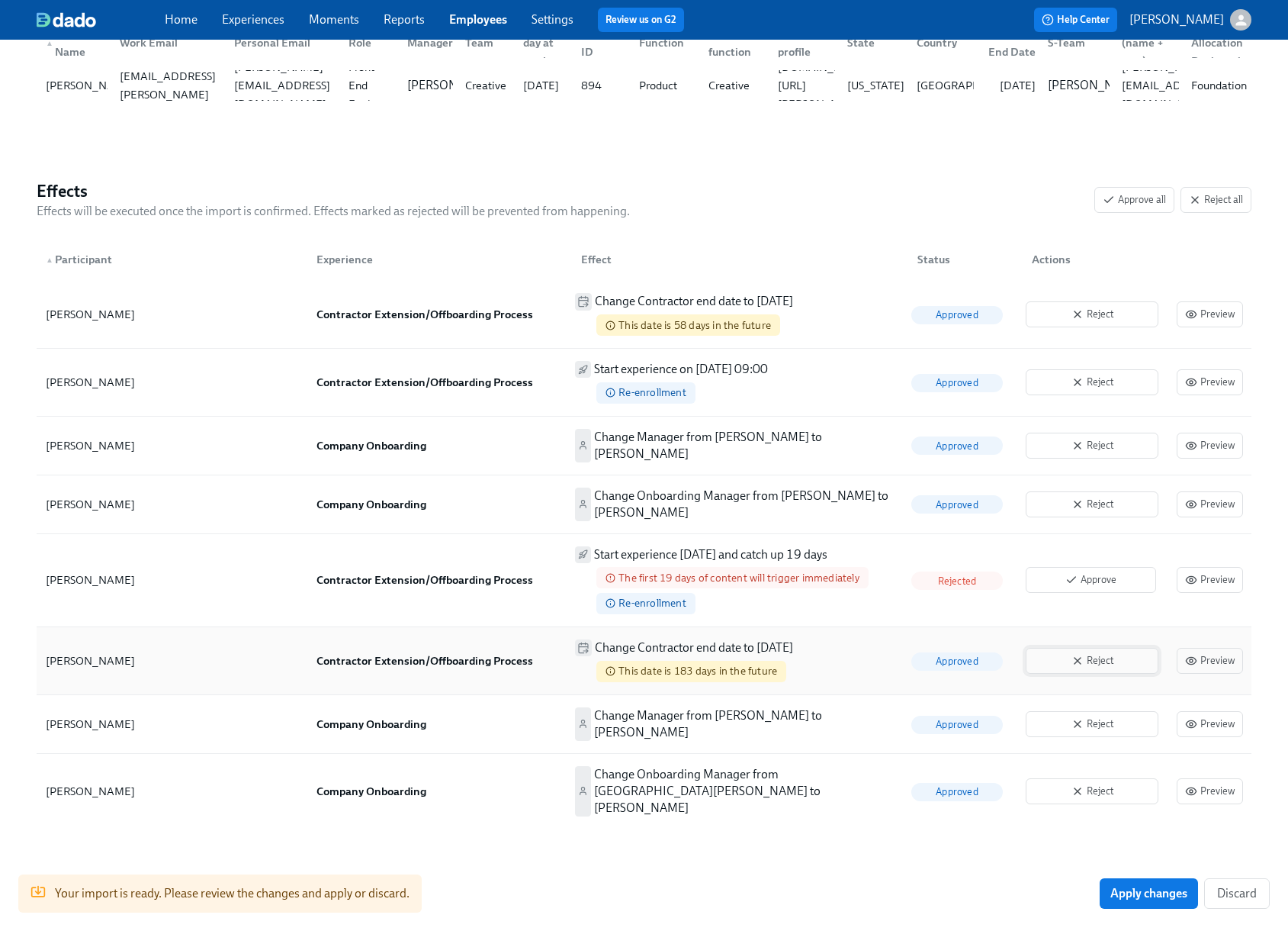
click at [1082, 655] on icon "button" at bounding box center [1078, 661] width 12 height 12
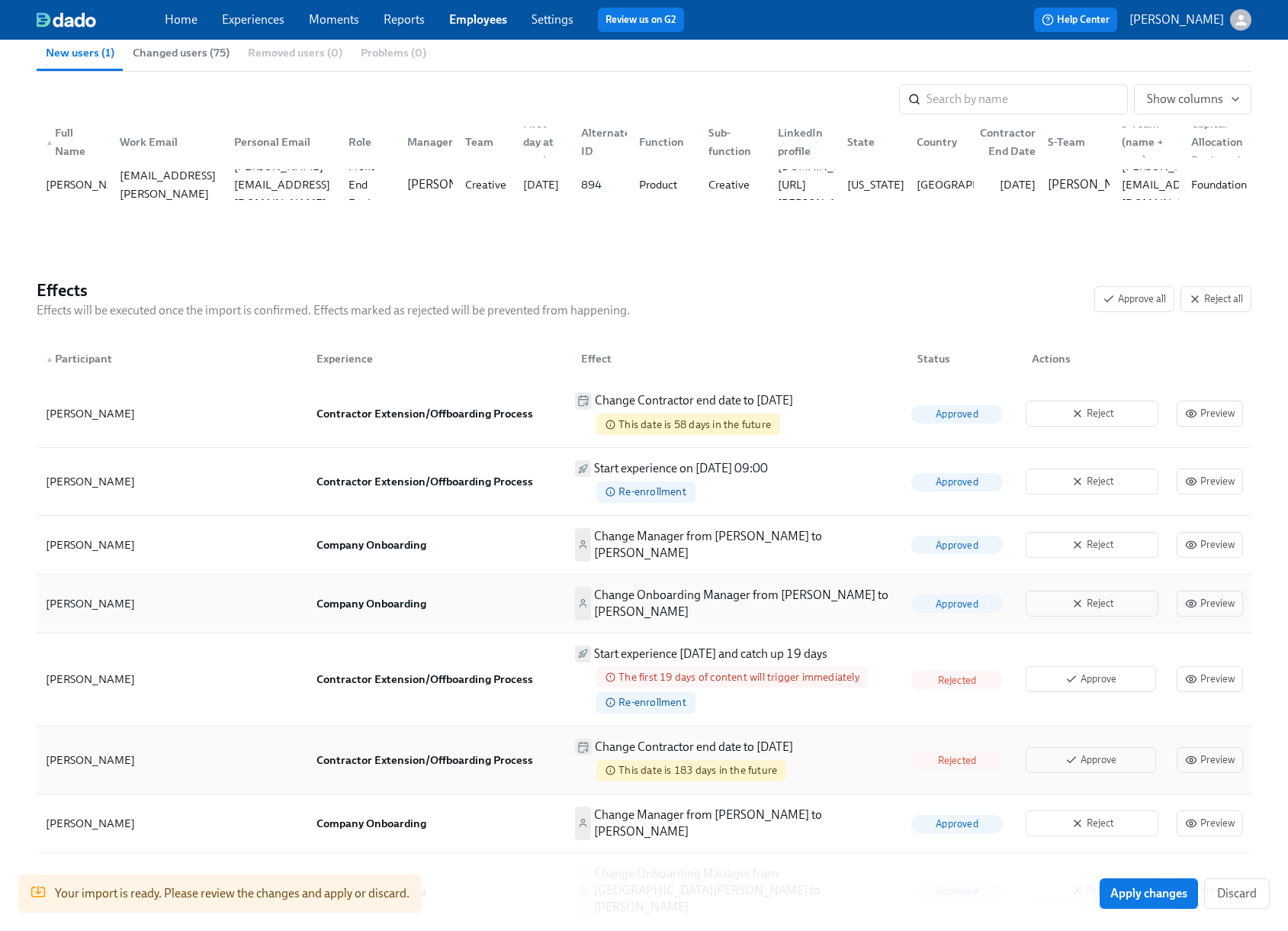
scroll to position [224, 0]
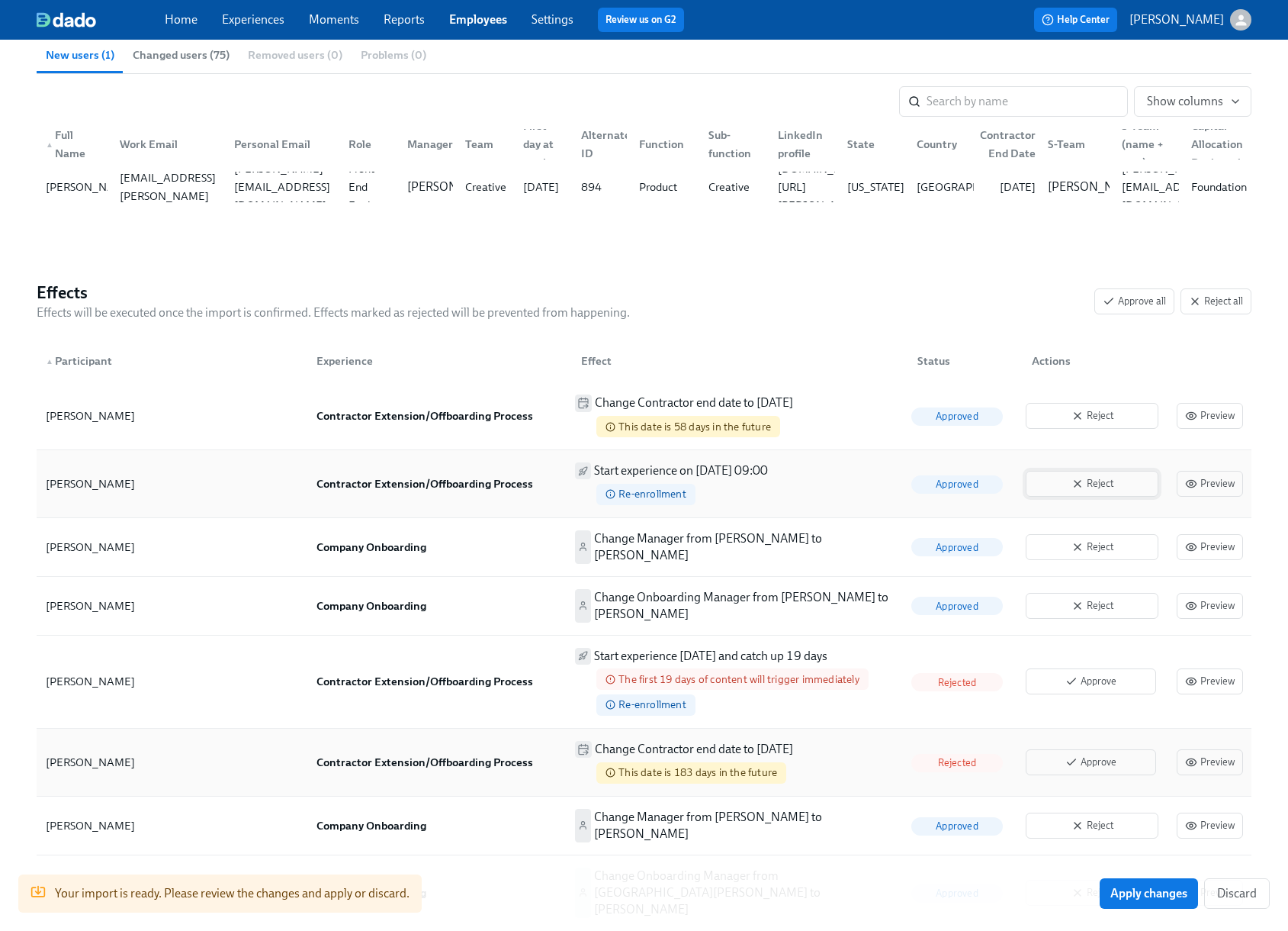
click at [1098, 491] on span "Reject" at bounding box center [1093, 484] width 116 height 16
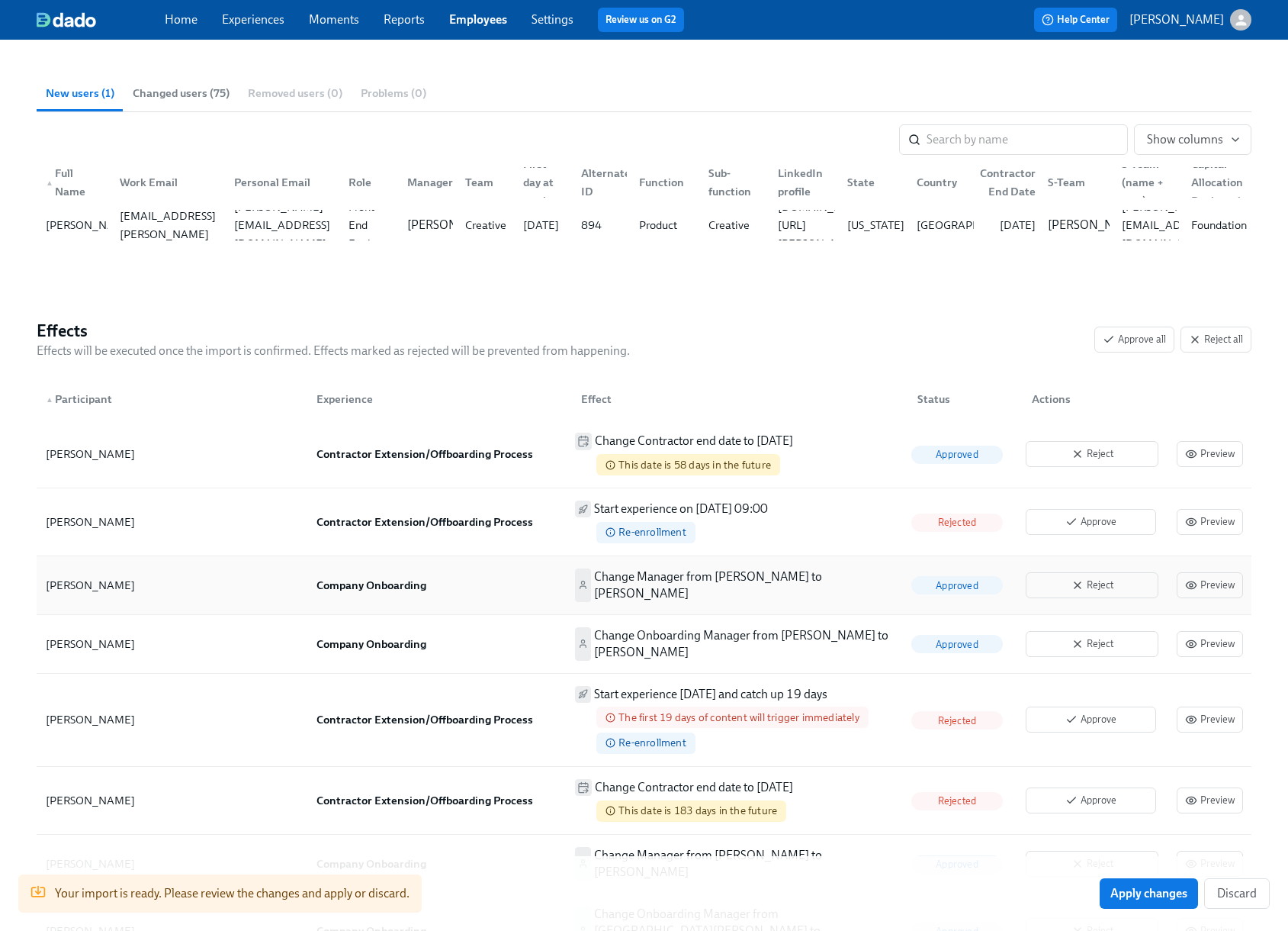
scroll to position [0, 0]
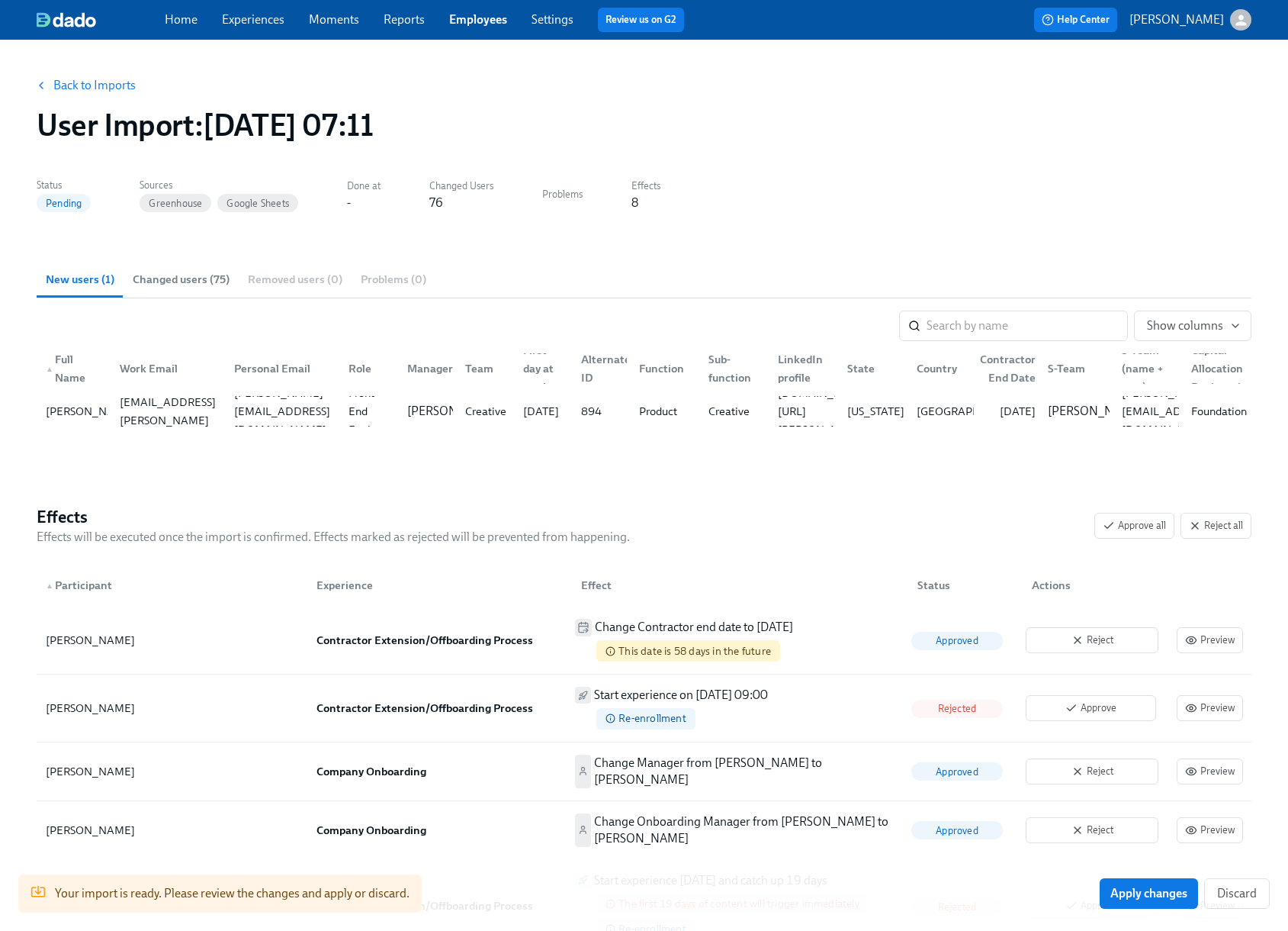
click at [184, 276] on span "Changed users (75)" at bounding box center [181, 279] width 97 height 17
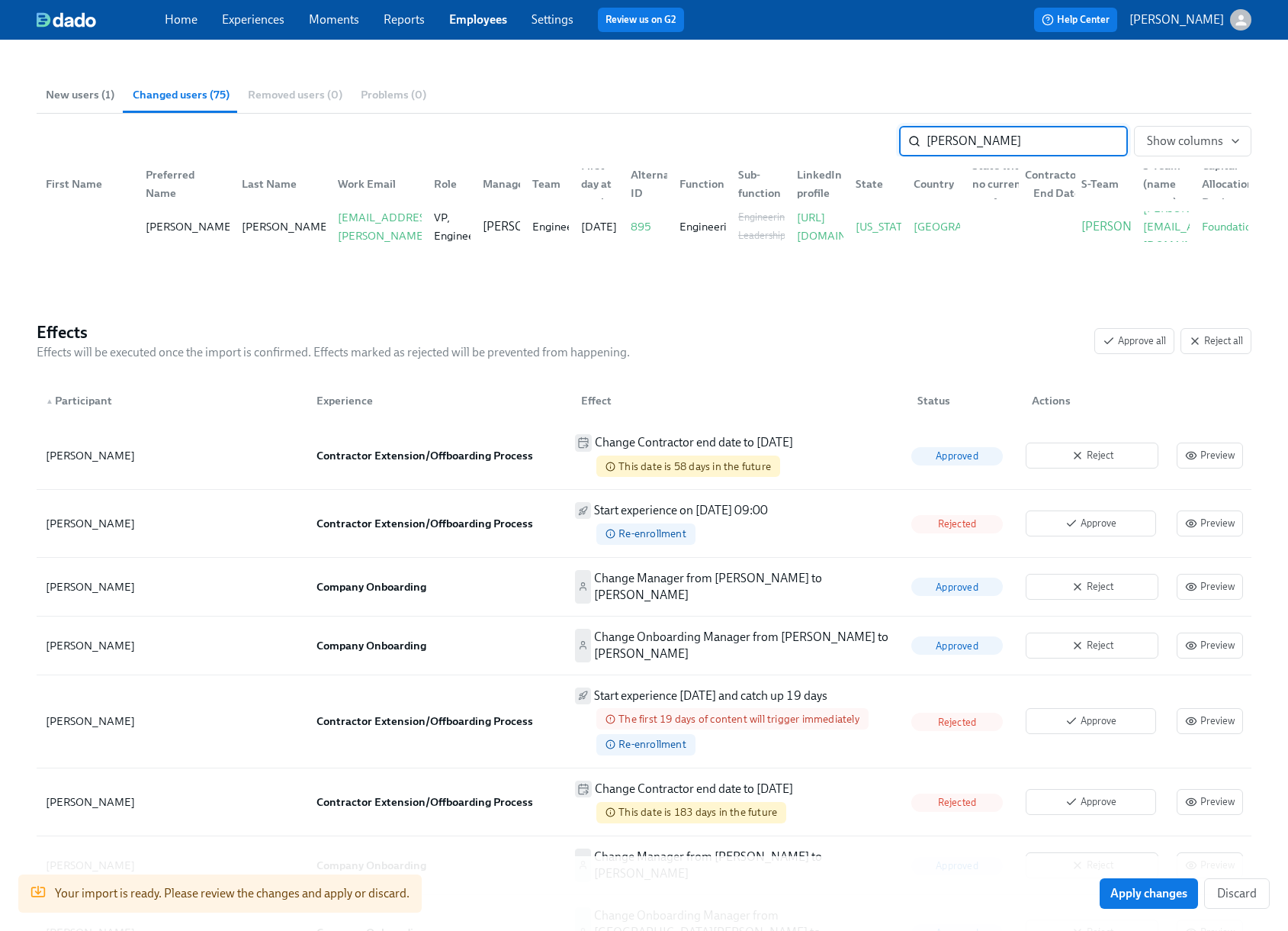
scroll to position [306, 0]
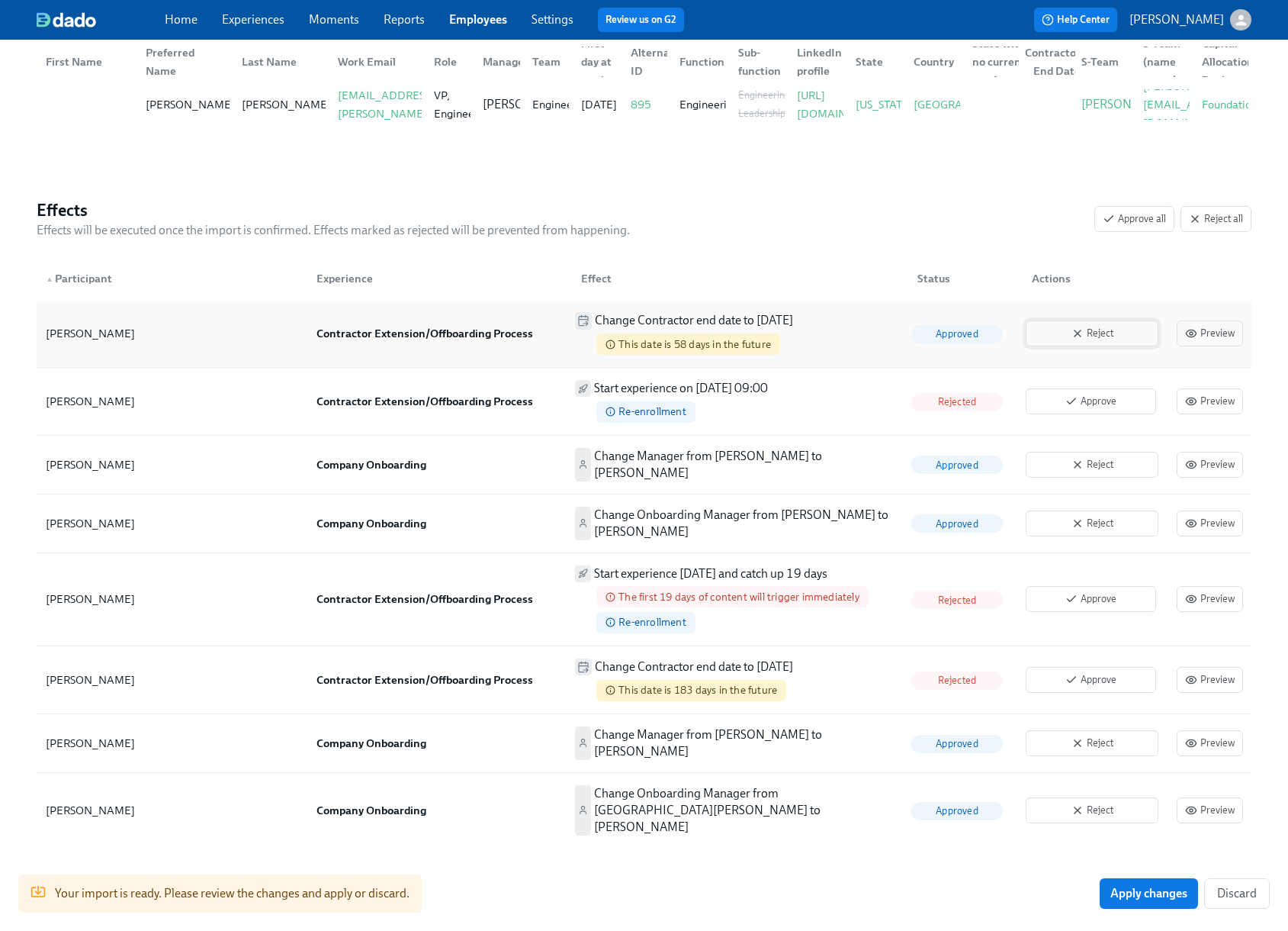
type input "matthew"
click at [1113, 336] on span "Reject" at bounding box center [1093, 334] width 116 height 16
click at [1138, 901] on span "Apply changes" at bounding box center [1149, 894] width 77 height 16
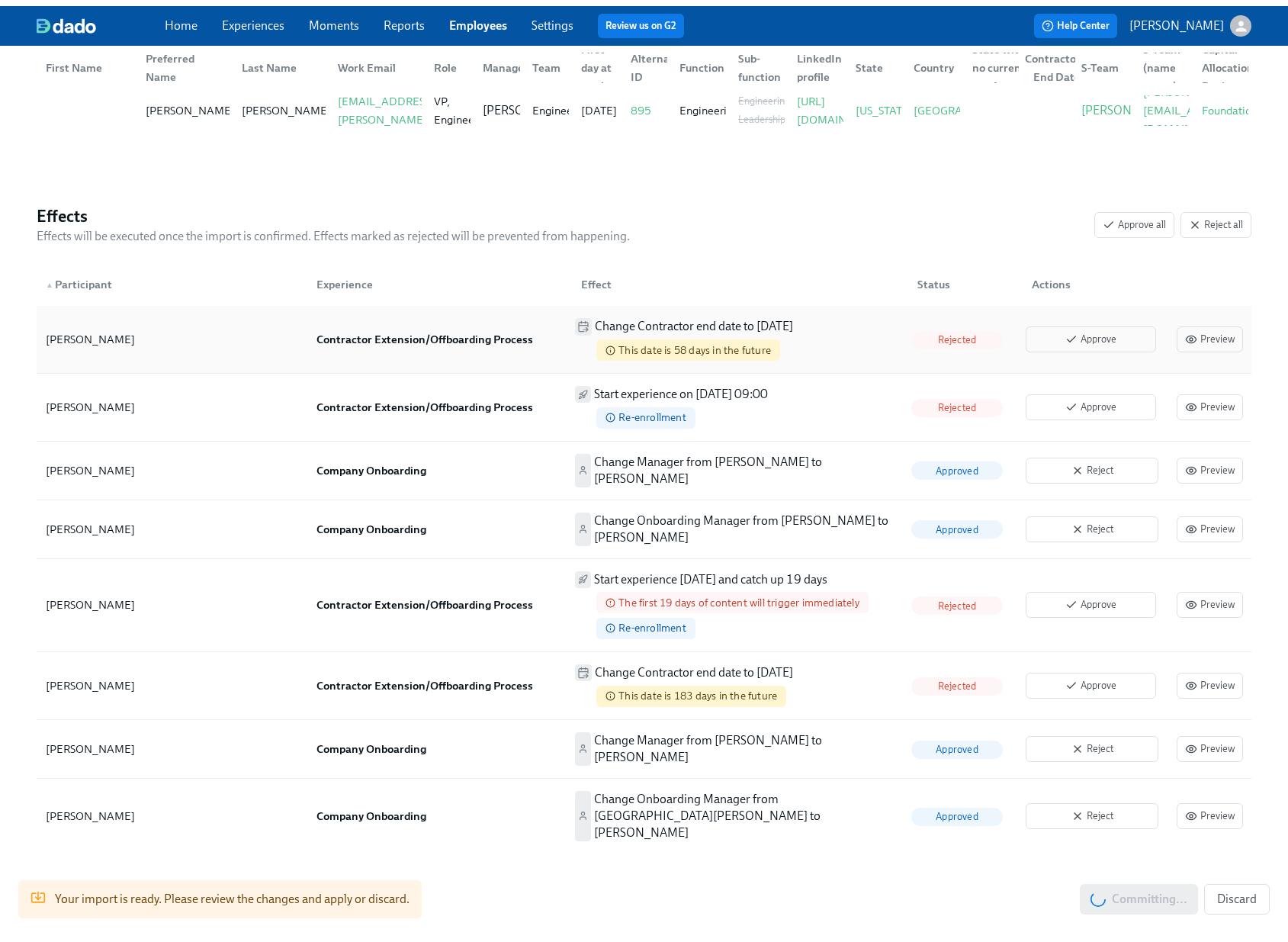
scroll to position [0, 0]
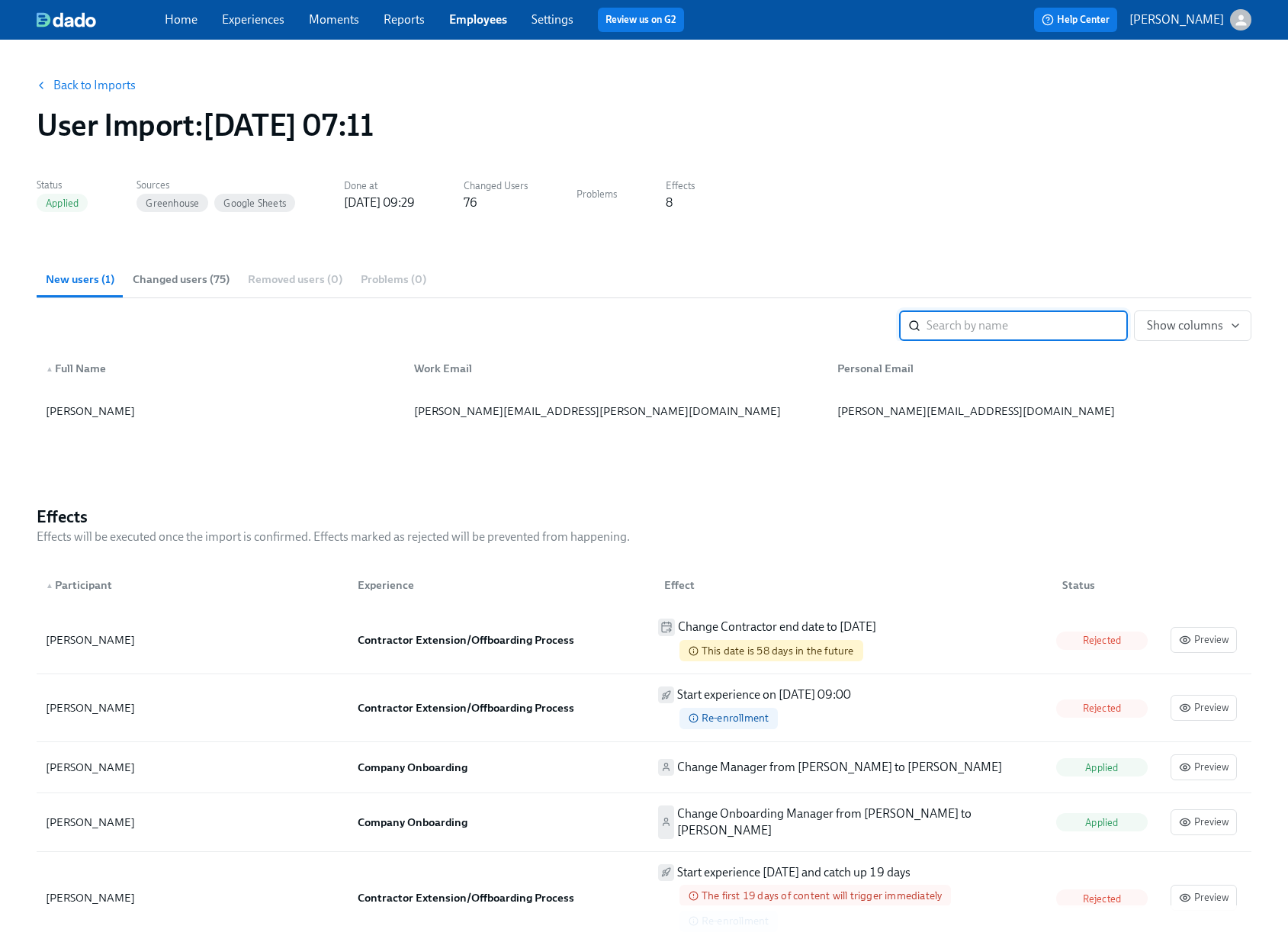
click at [248, 17] on link "Experiences" at bounding box center [253, 19] width 62 height 15
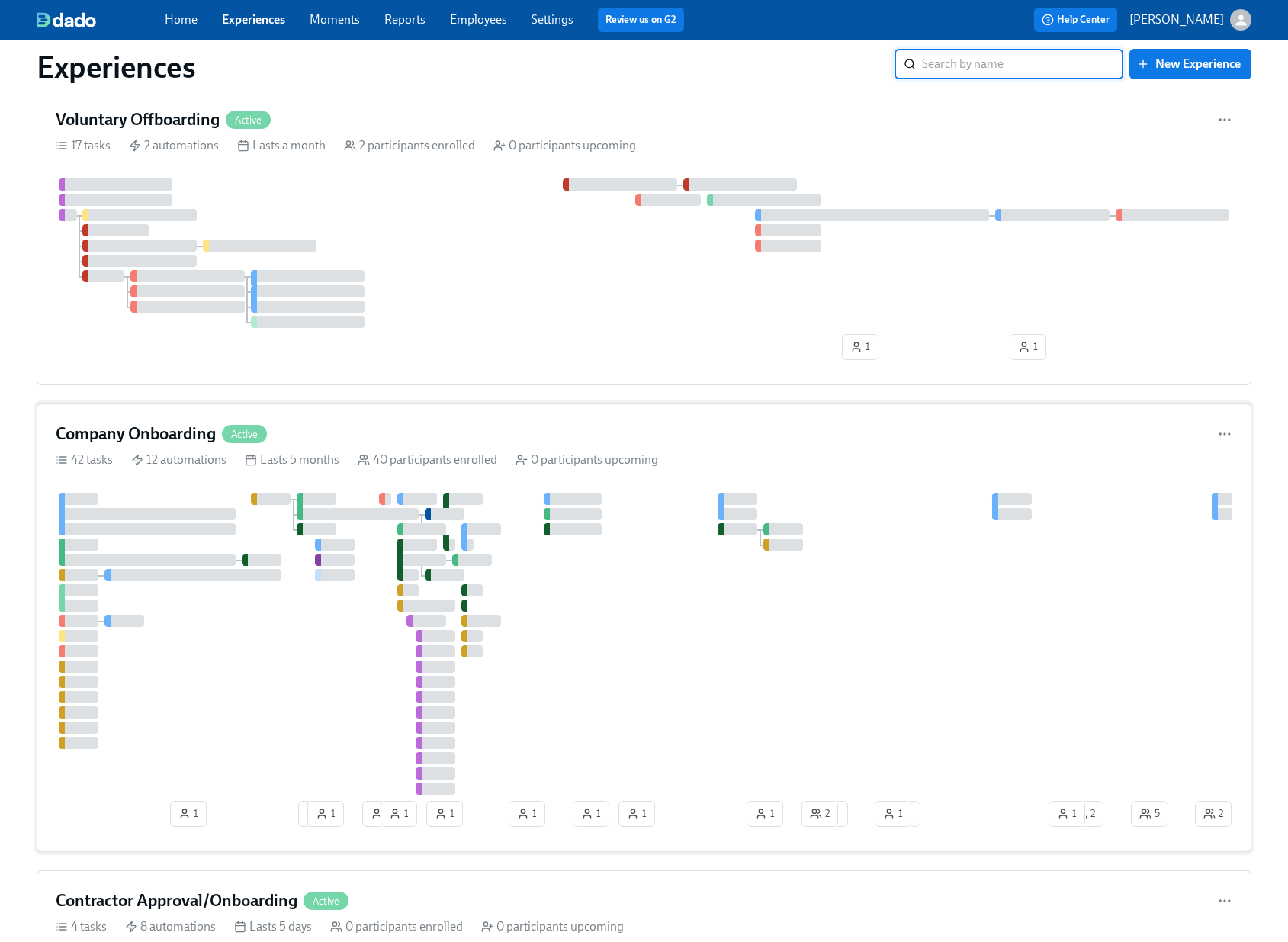
scroll to position [132, 0]
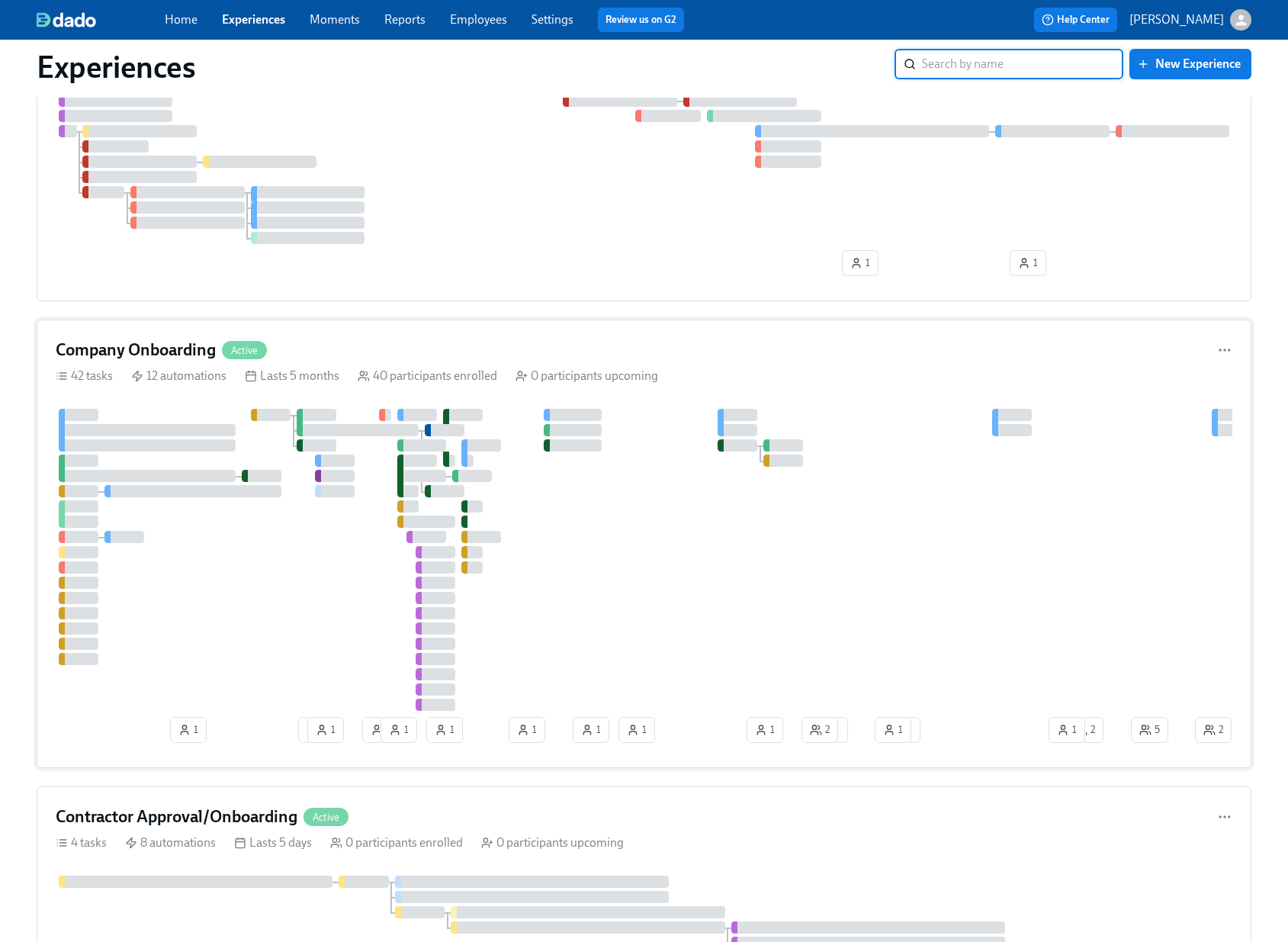
click at [606, 343] on div "Company Onboarding Active" at bounding box center [644, 350] width 1177 height 22
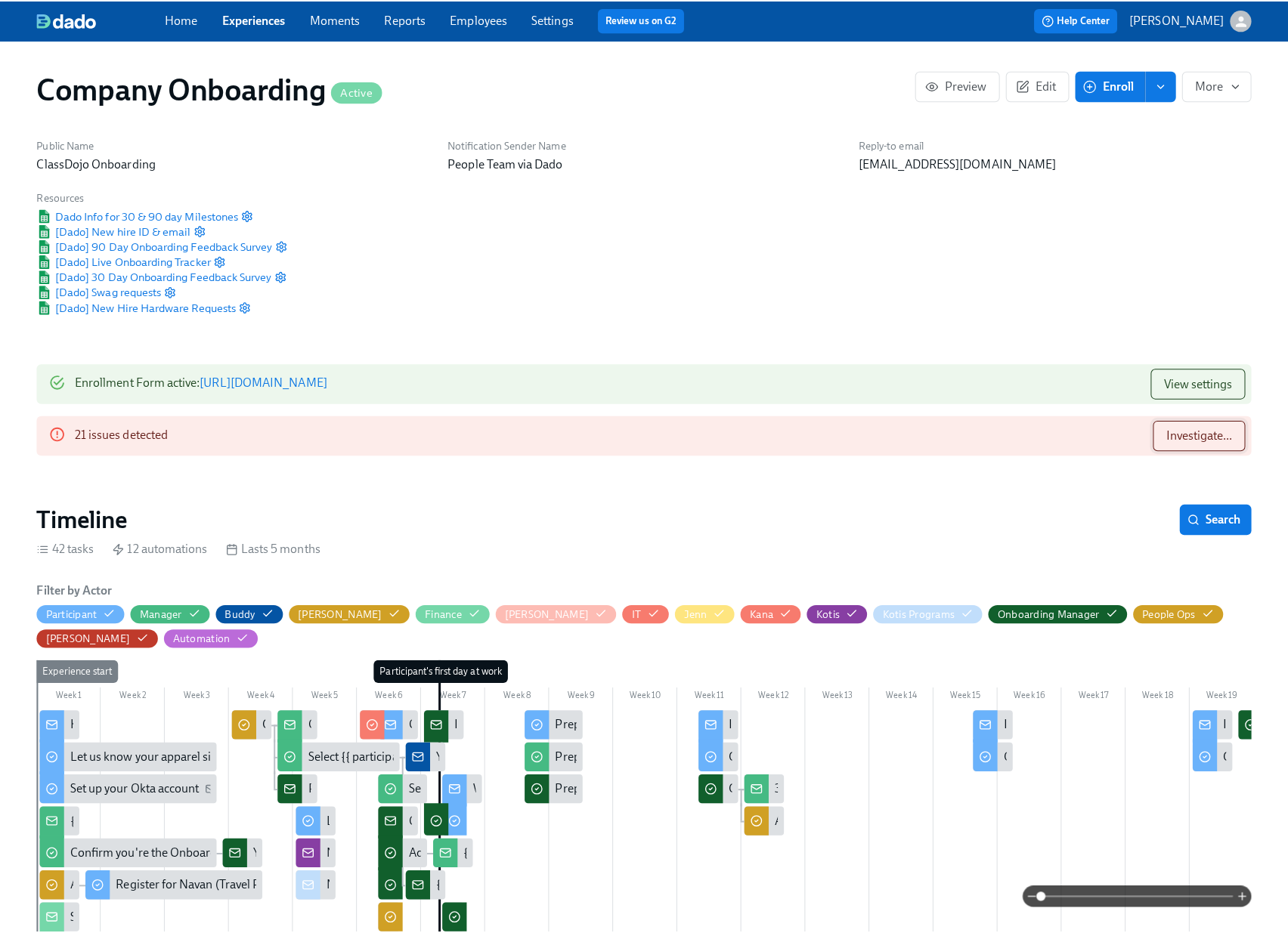
scroll to position [0, 28648]
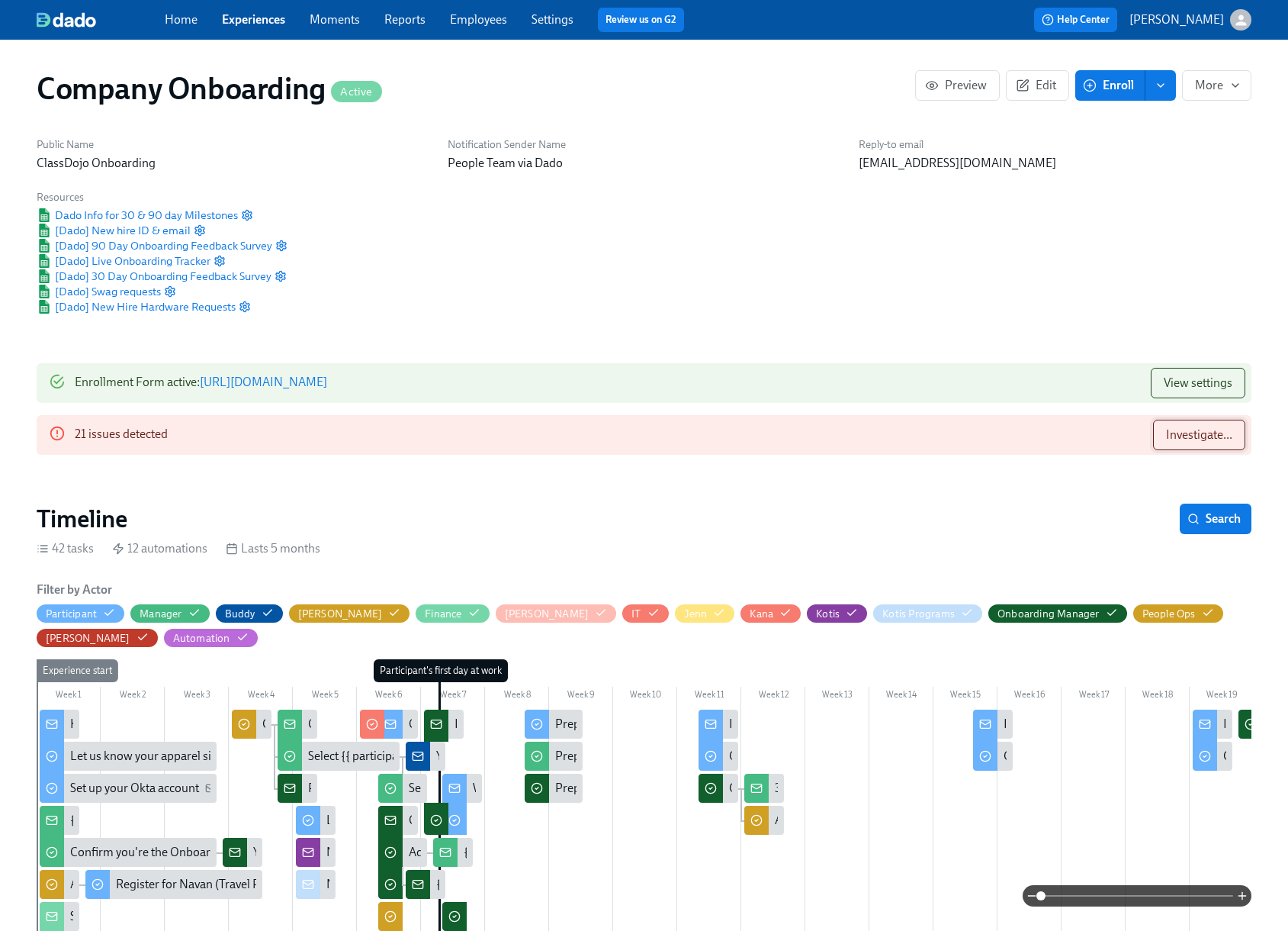
click at [1195, 440] on span "Investigate..." at bounding box center [1199, 435] width 67 height 16
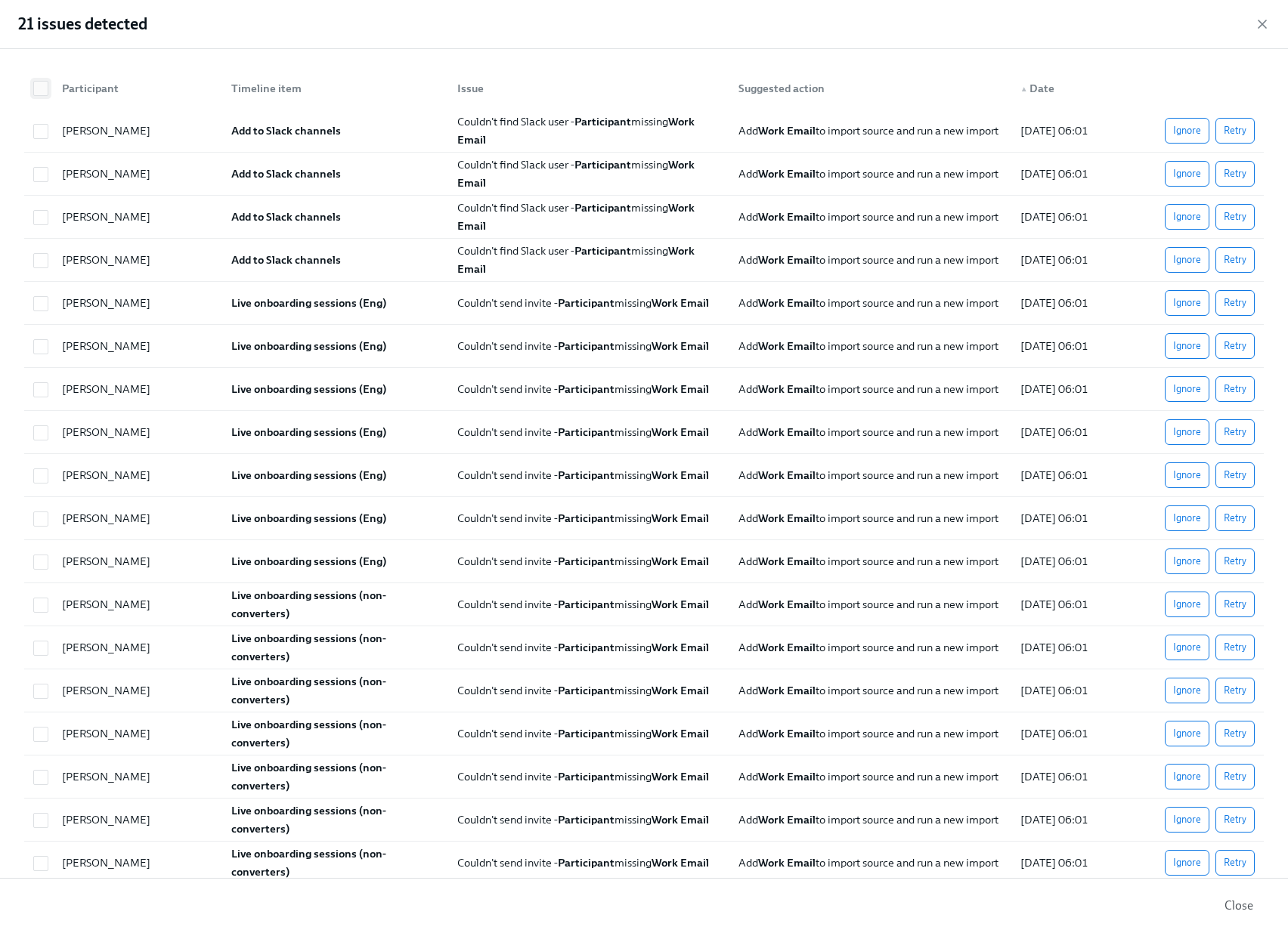
click at [39, 83] on input "checkbox" at bounding box center [41, 88] width 14 height 14
checkbox input "true"
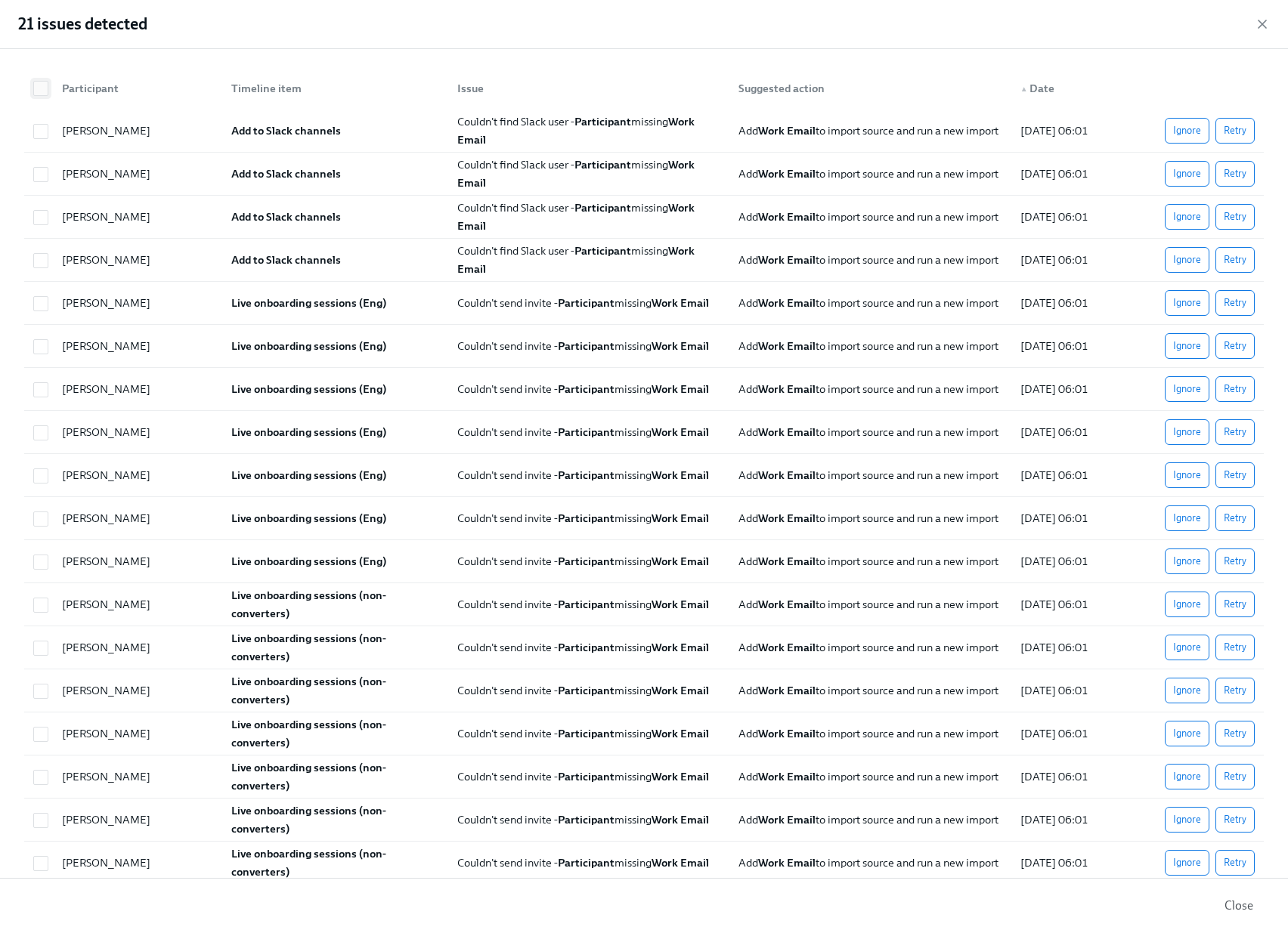
checkbox input "true"
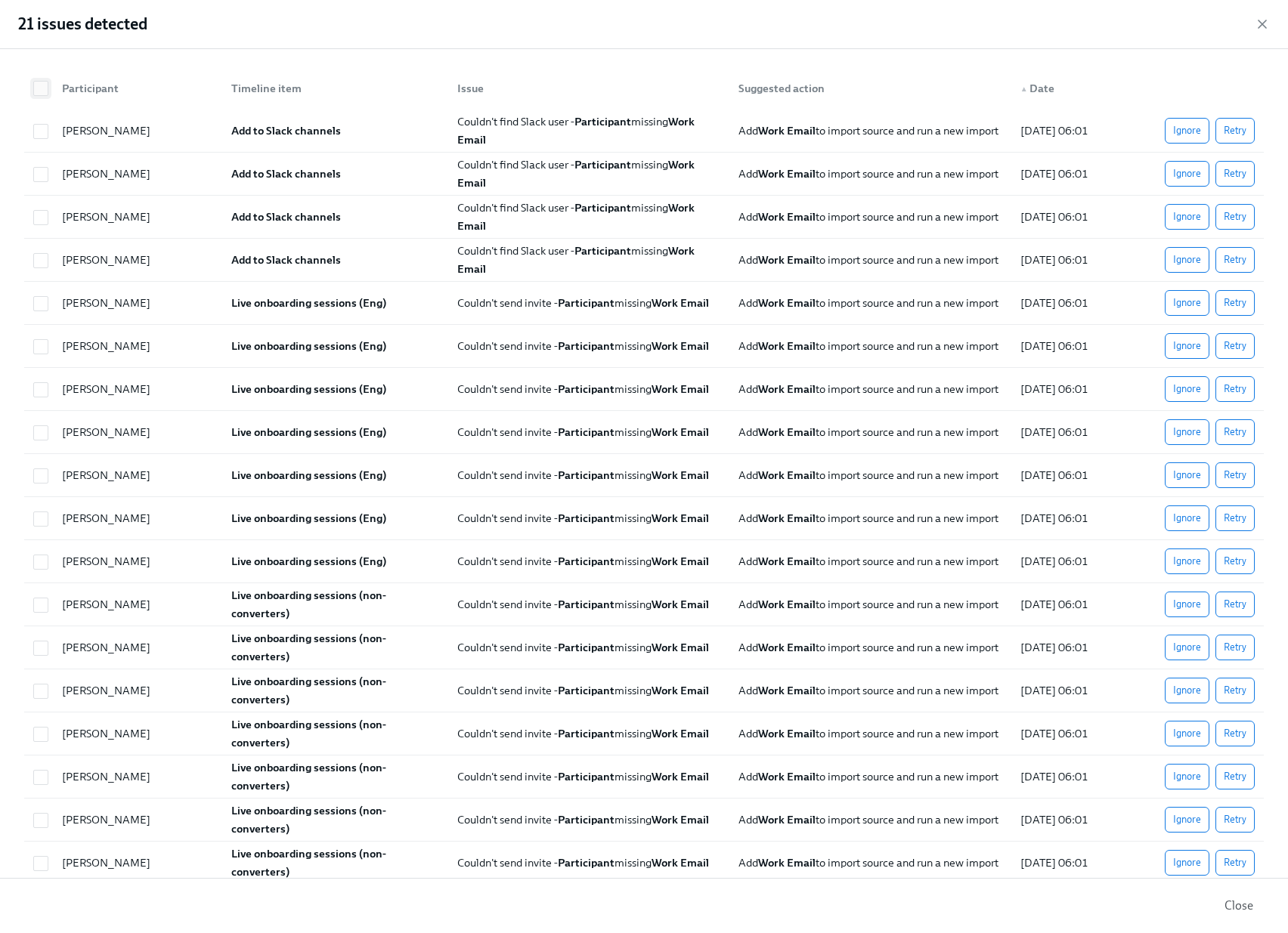
checkbox input "true"
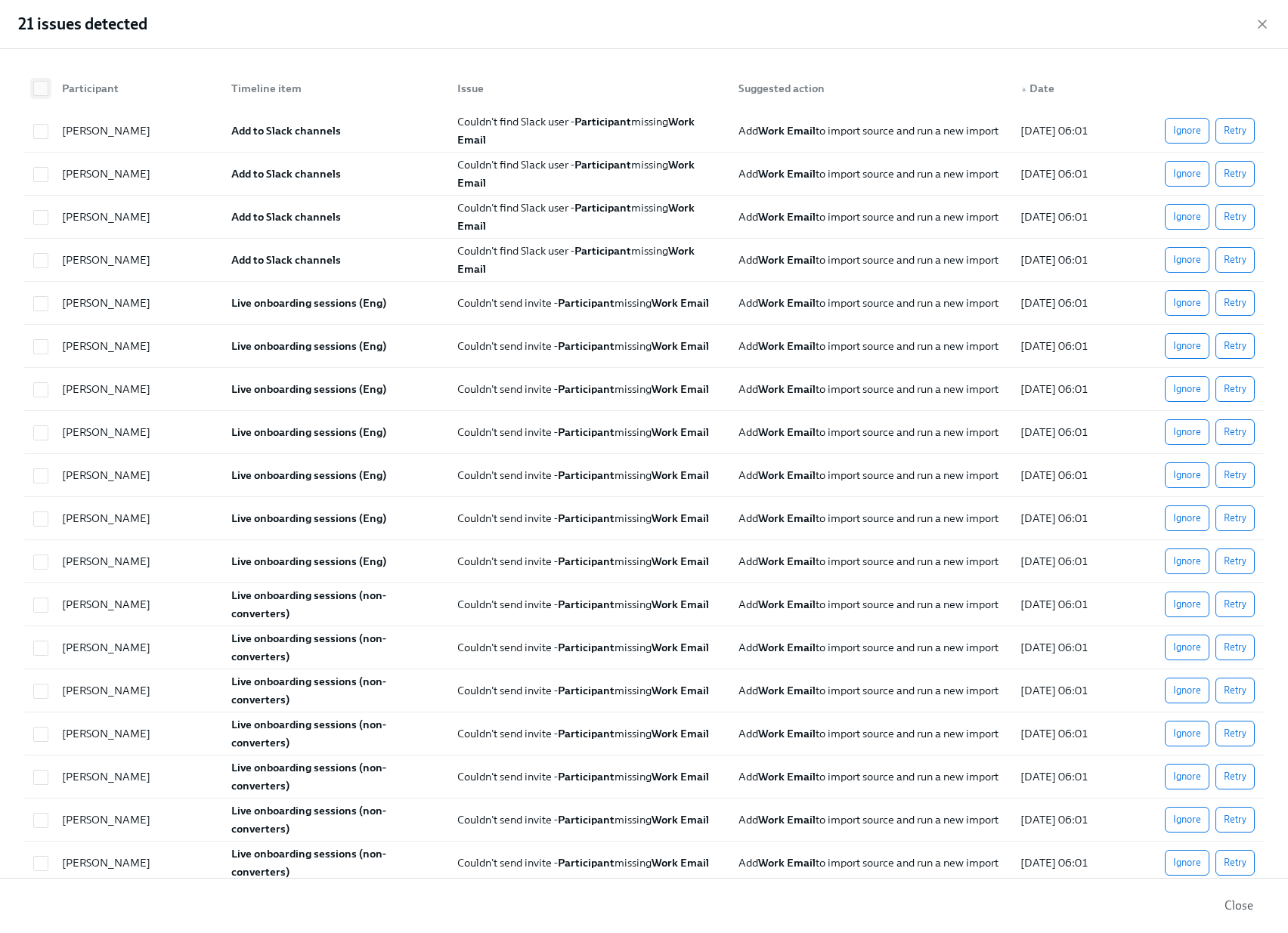
checkbox input "true"
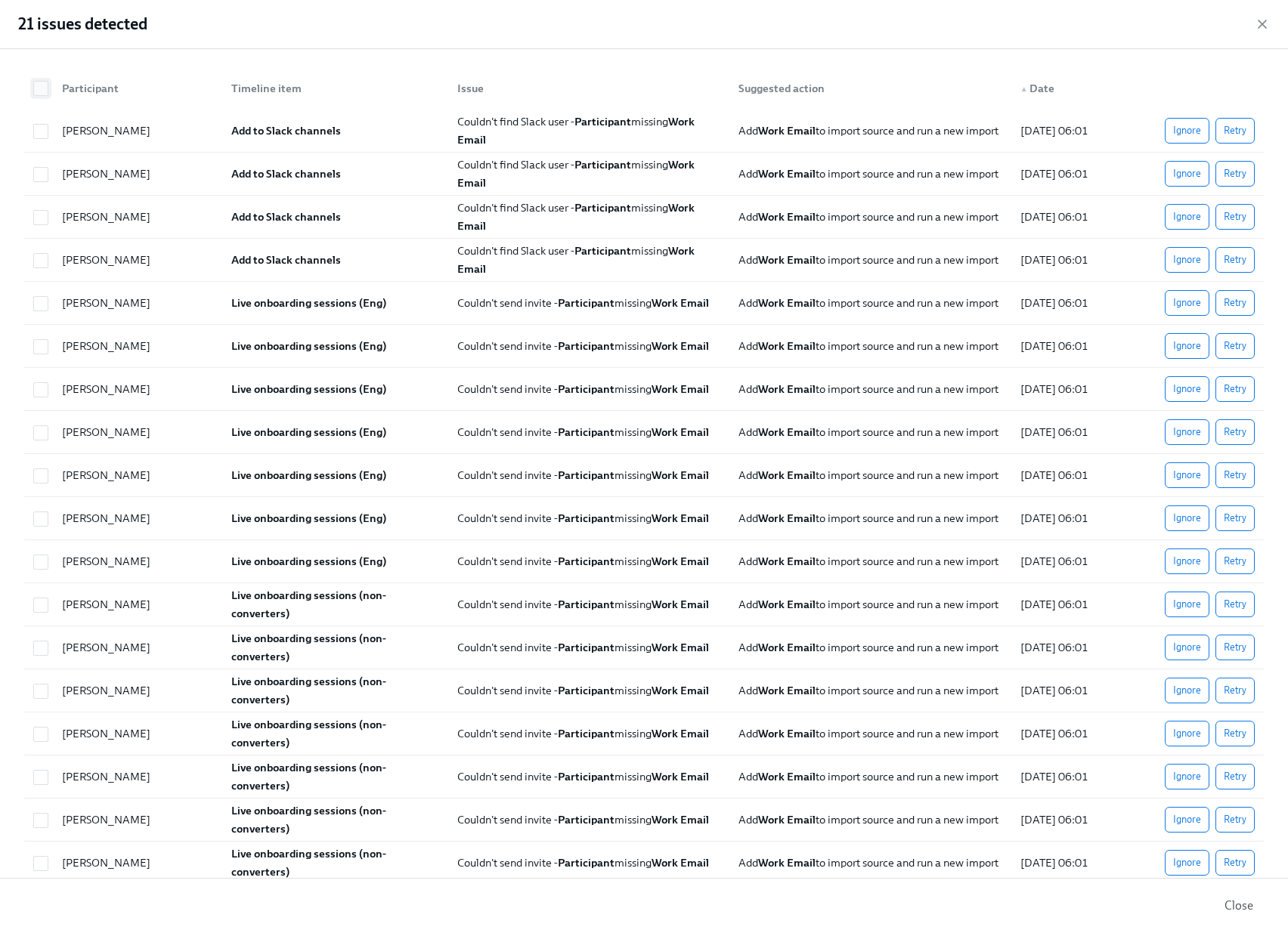
checkbox input "true"
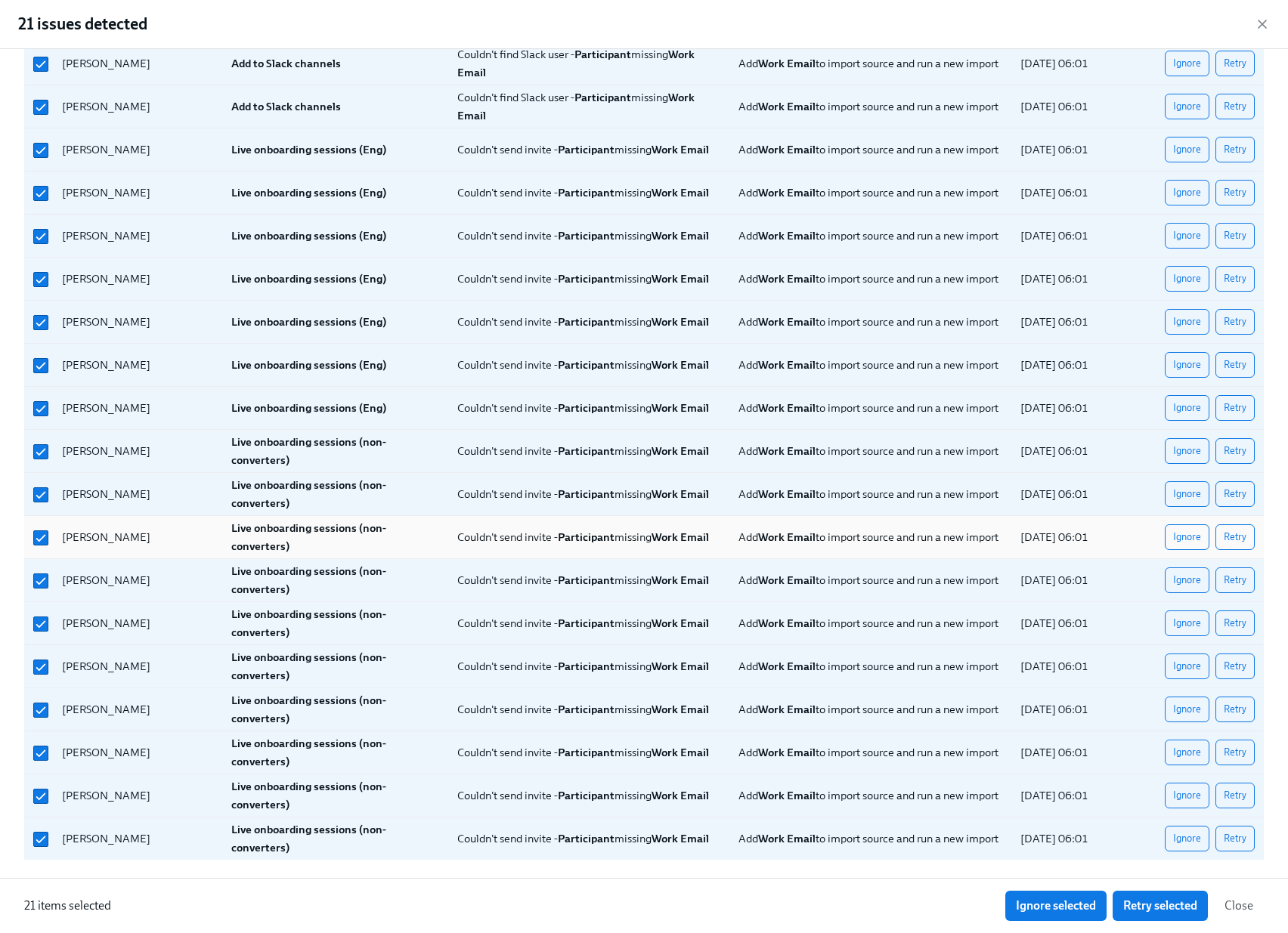
scroll to position [0, 0]
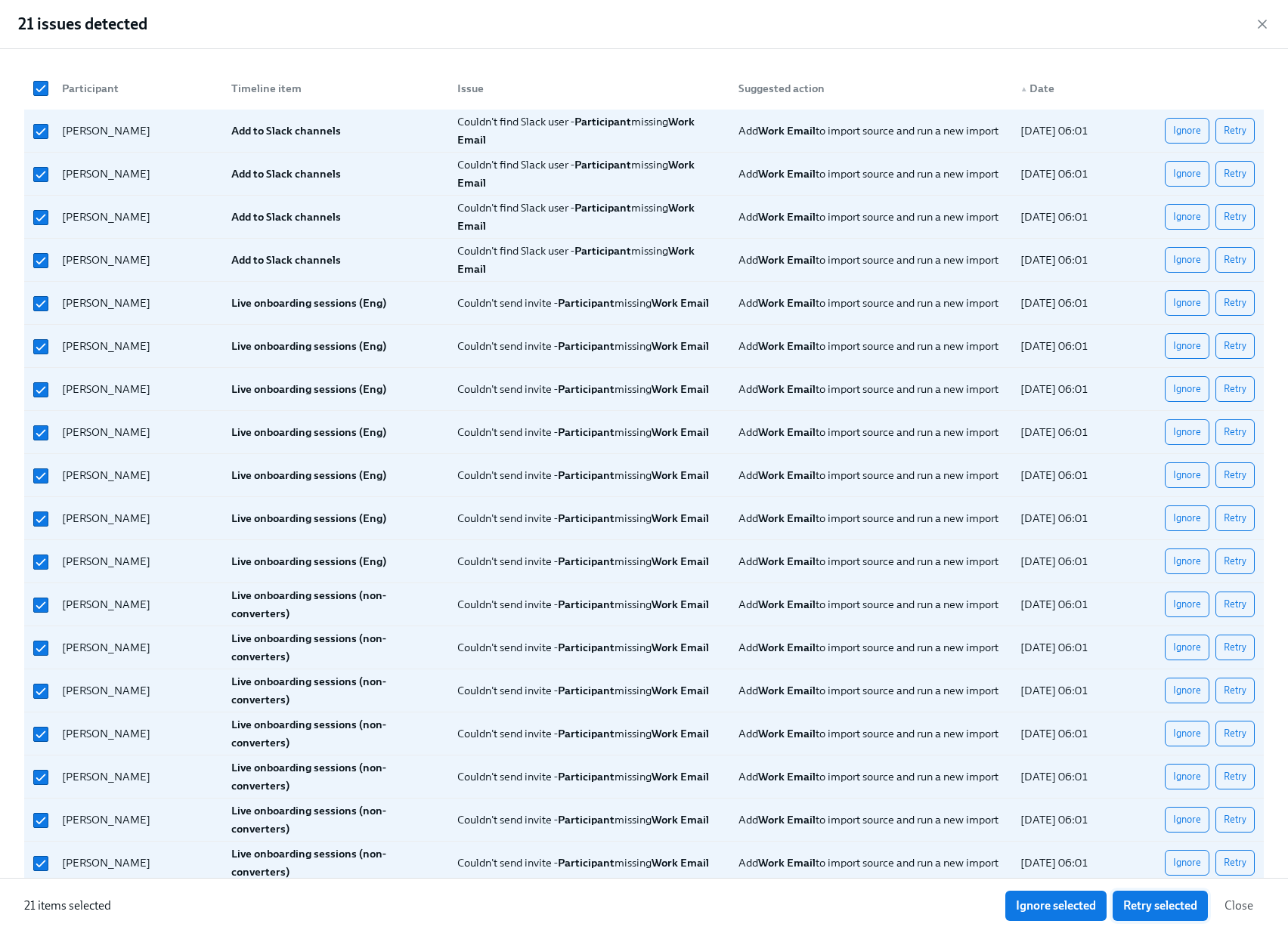
click at [1172, 905] on span "Retry selected" at bounding box center [1159, 906] width 74 height 15
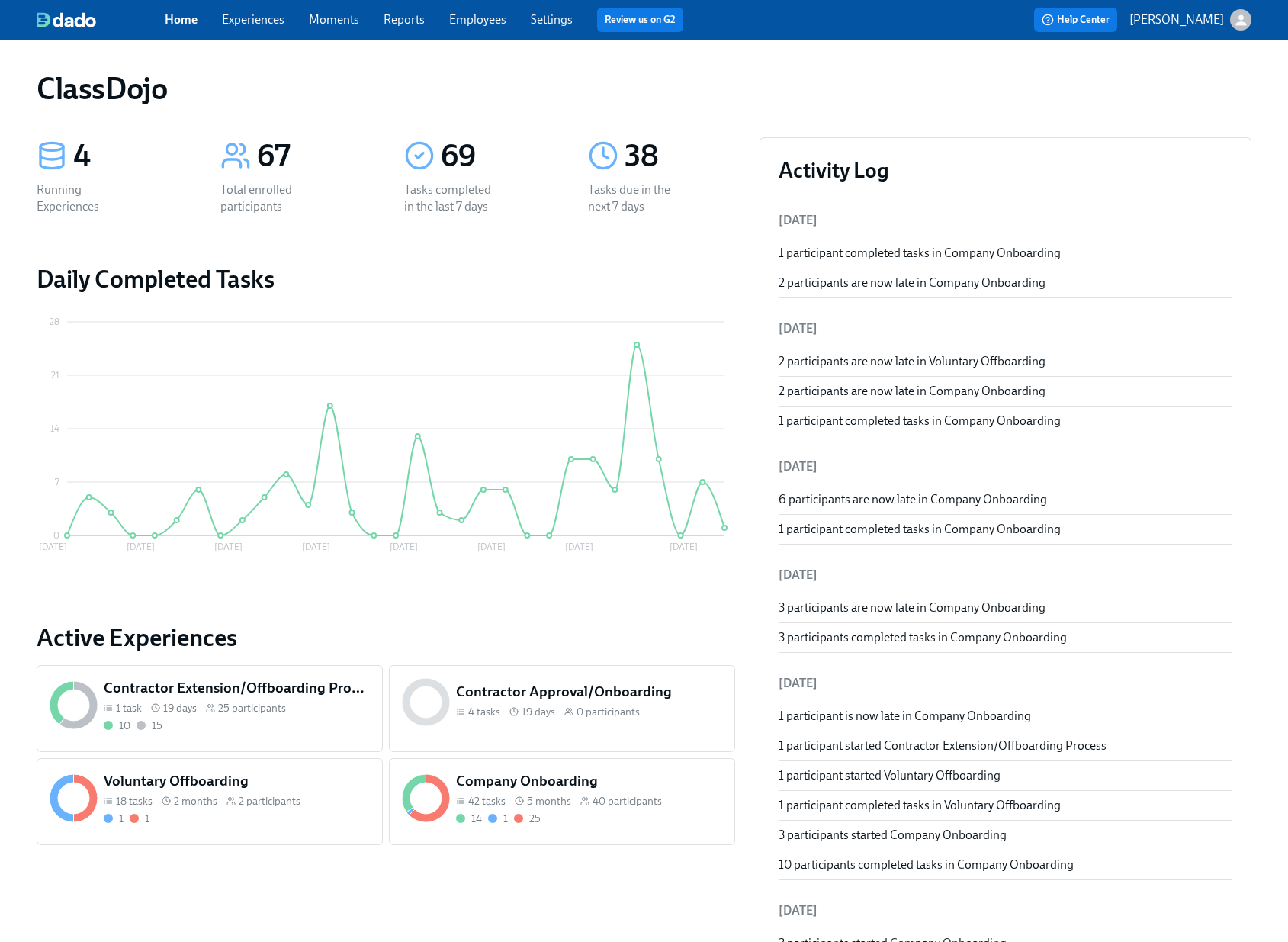
click at [311, 807] on div "18 tasks 2 months 2 participants" at bounding box center [237, 801] width 266 height 15
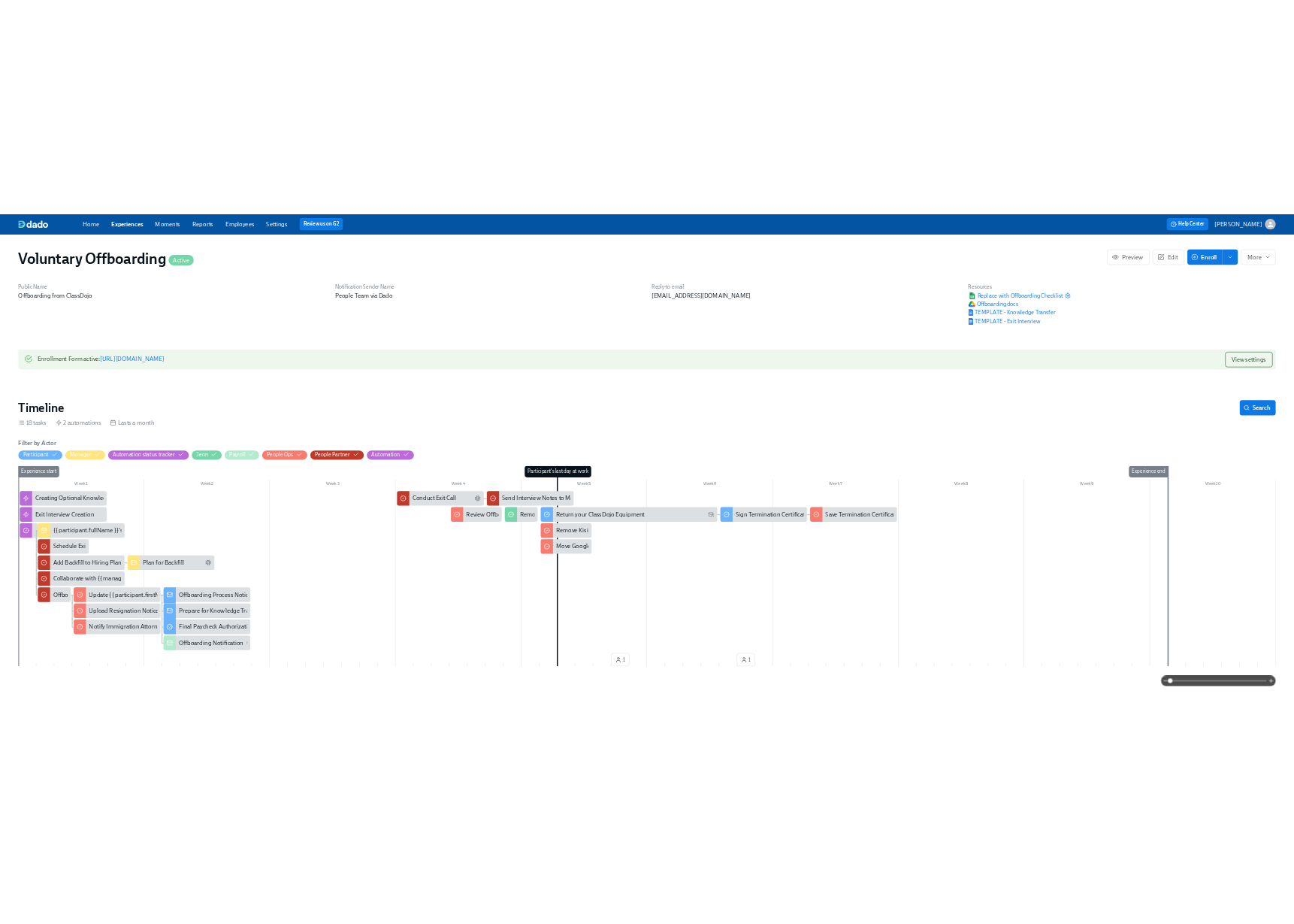
scroll to position [0, 111]
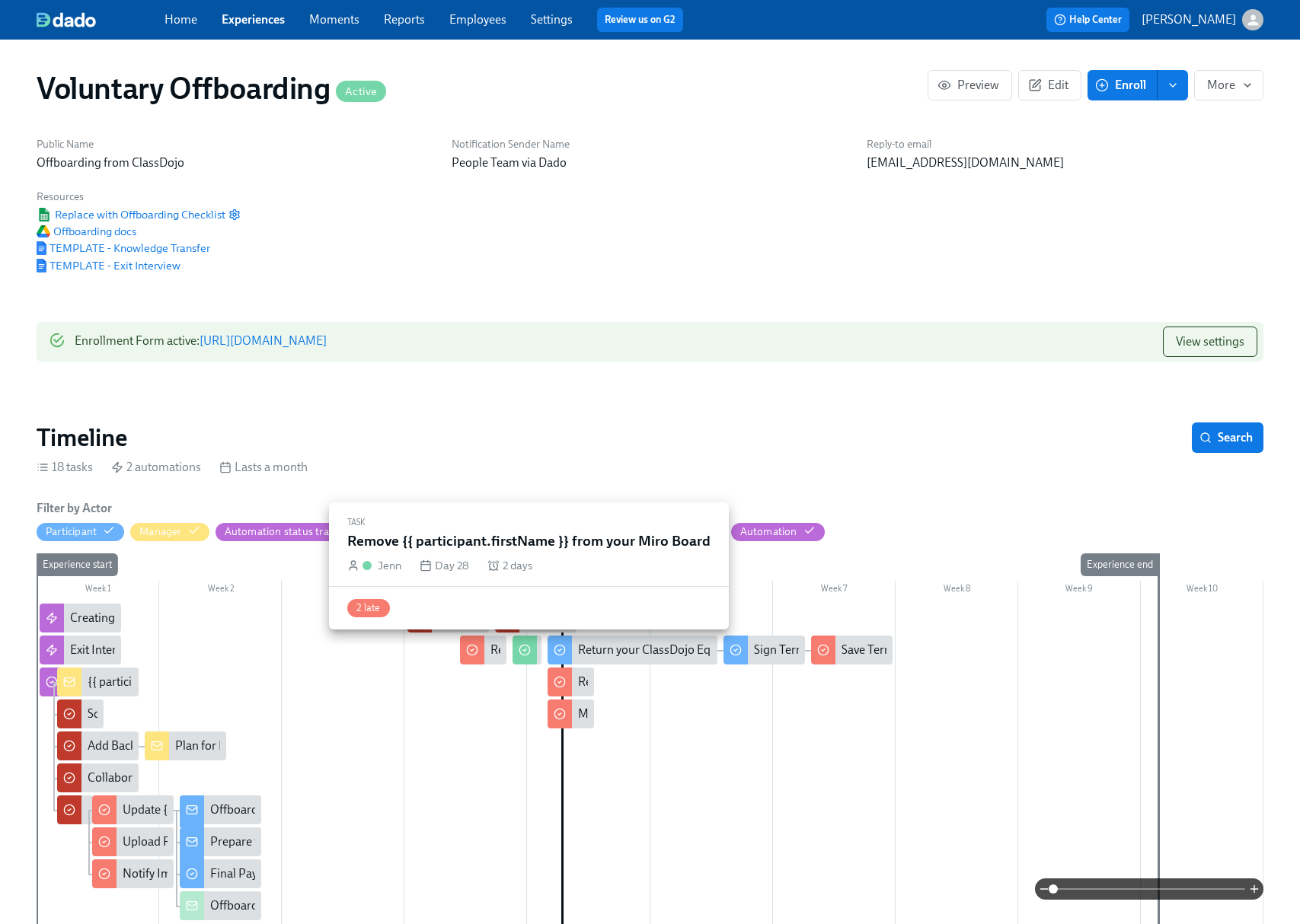
click at [520, 657] on div at bounding box center [524, 650] width 24 height 29
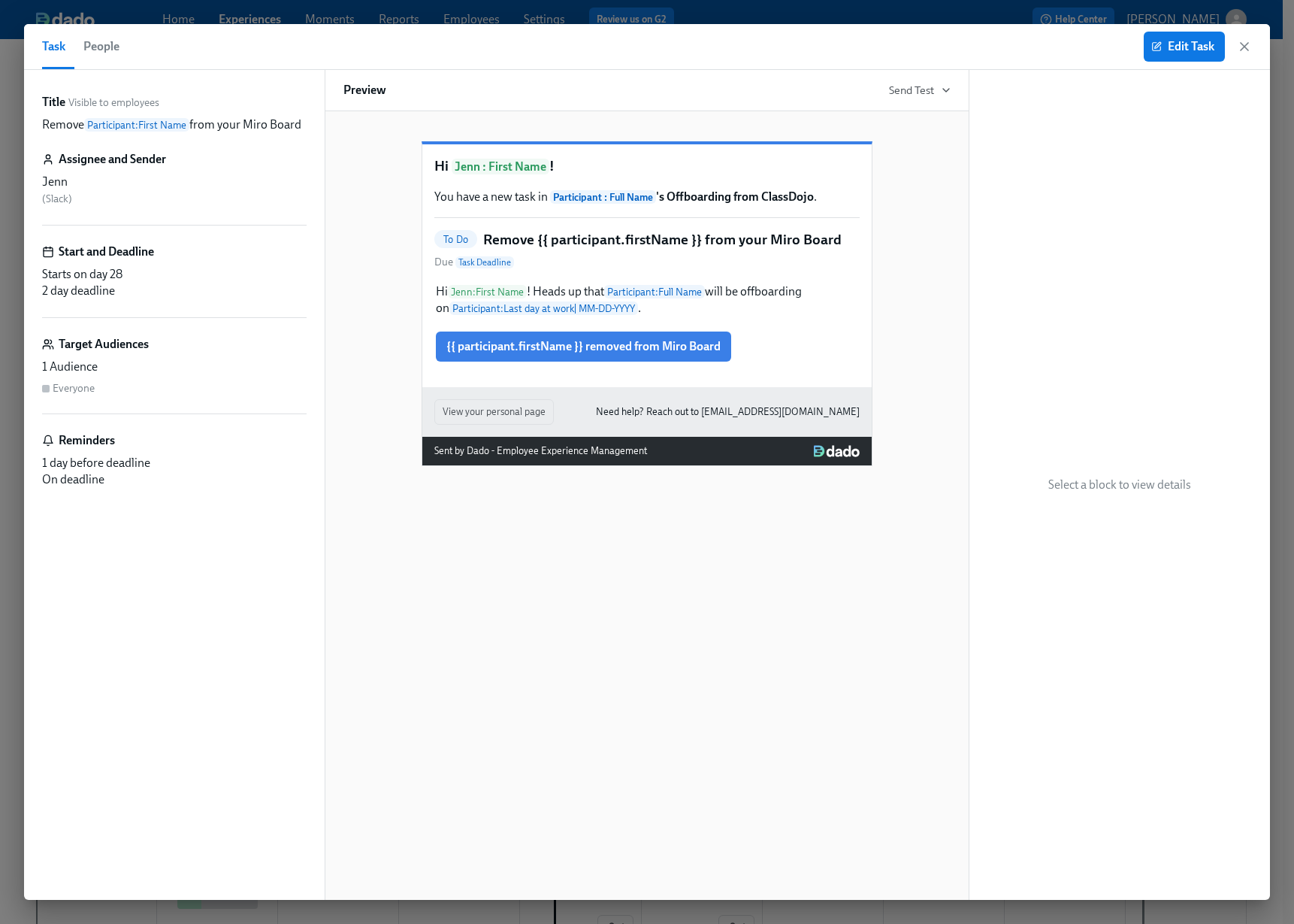
click at [809, 204] on strong "Participant : Full Name 's Offboarding from ClassDojo" at bounding box center [682, 196] width 264 height 14
drag, startPoint x: 843, startPoint y: 312, endPoint x: 524, endPoint y: 303, distance: 319.1
click at [477, 270] on div "To Do Remove {{ participant.firstName }} from your Miro Board Due Task Deadline" at bounding box center [647, 251] width 425 height 41
copy div "Remove {{ participant.firstName }} from your Miro Board"
click at [1195, 46] on span "Edit Task" at bounding box center [1184, 47] width 61 height 15
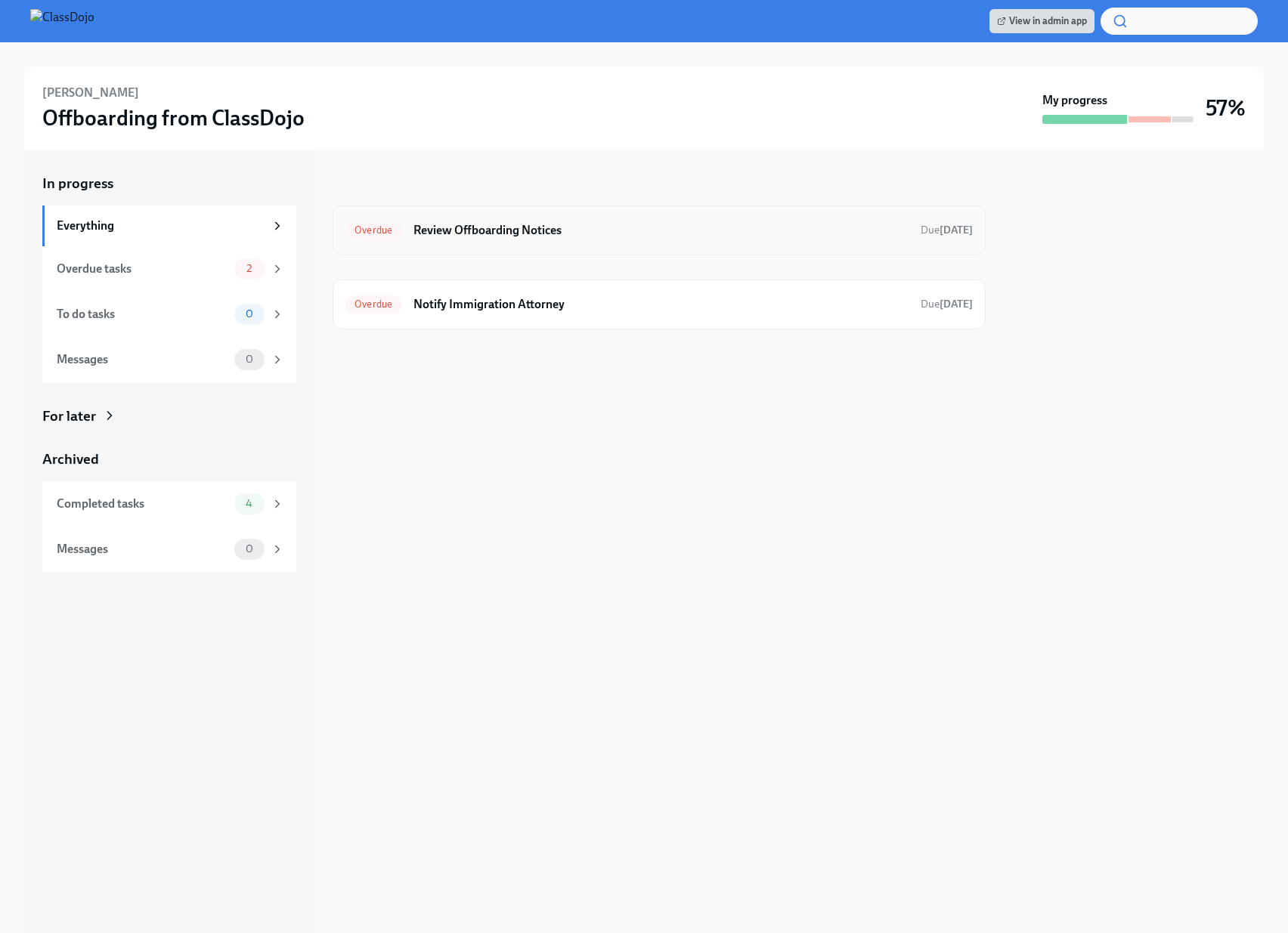
click at [535, 233] on h6 "Review Offboarding Notices" at bounding box center [661, 230] width 495 height 16
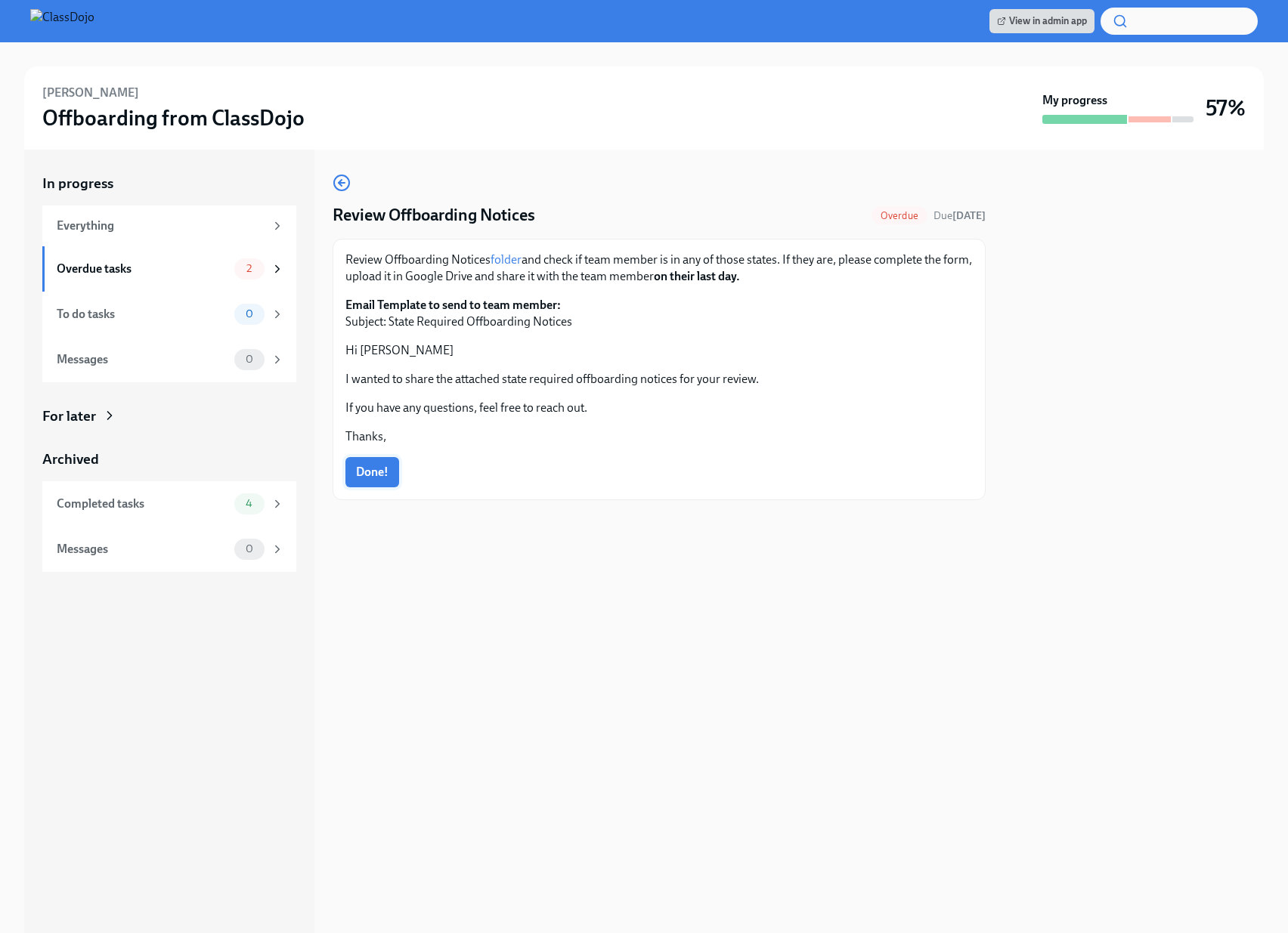
click at [384, 471] on span "Done!" at bounding box center [372, 472] width 33 height 15
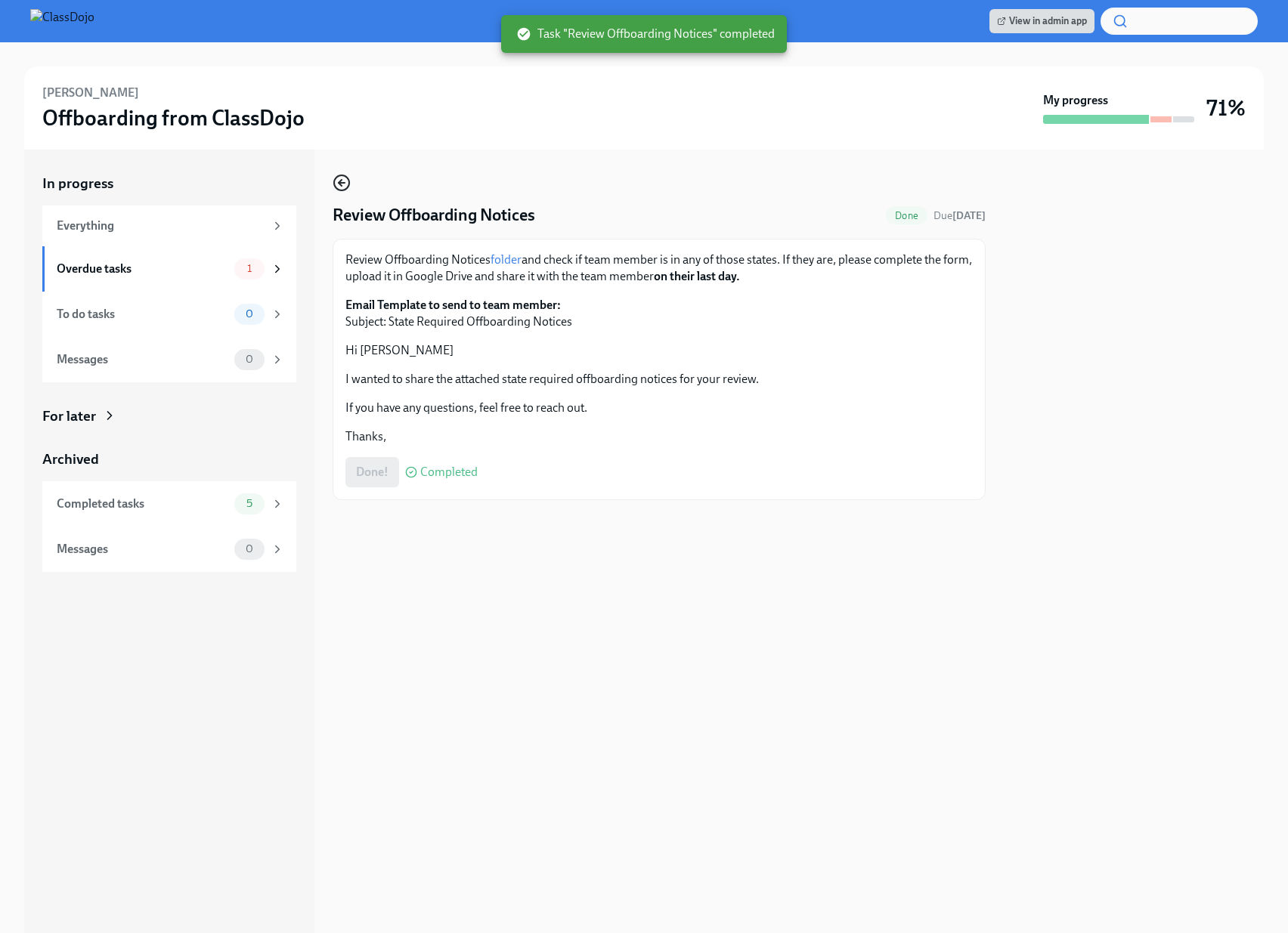
click at [342, 184] on icon "button" at bounding box center [341, 182] width 18 height 18
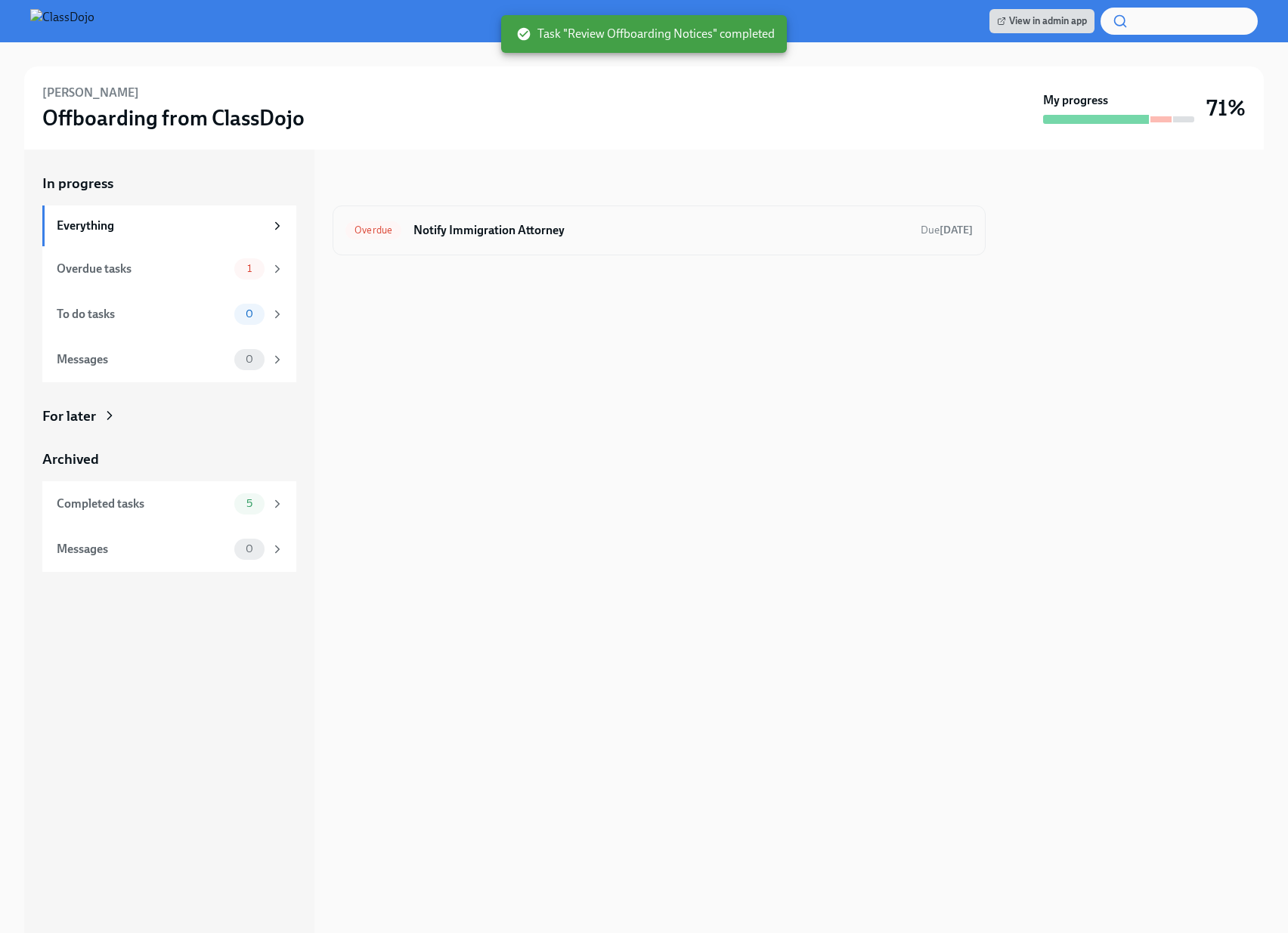
click at [509, 226] on h6 "Notify Immigration Attorney" at bounding box center [661, 230] width 495 height 16
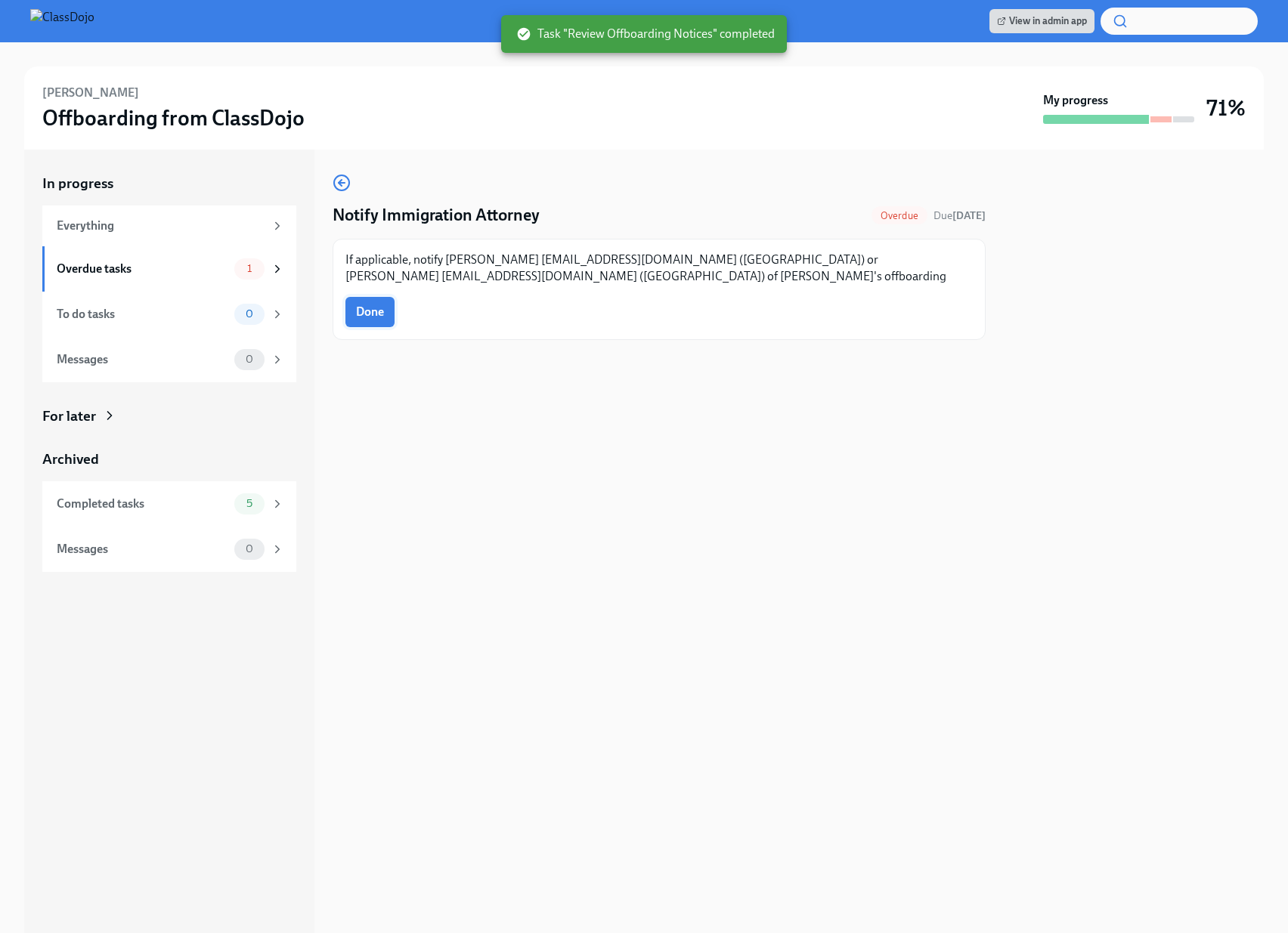
click at [362, 318] on span "Done" at bounding box center [369, 312] width 28 height 15
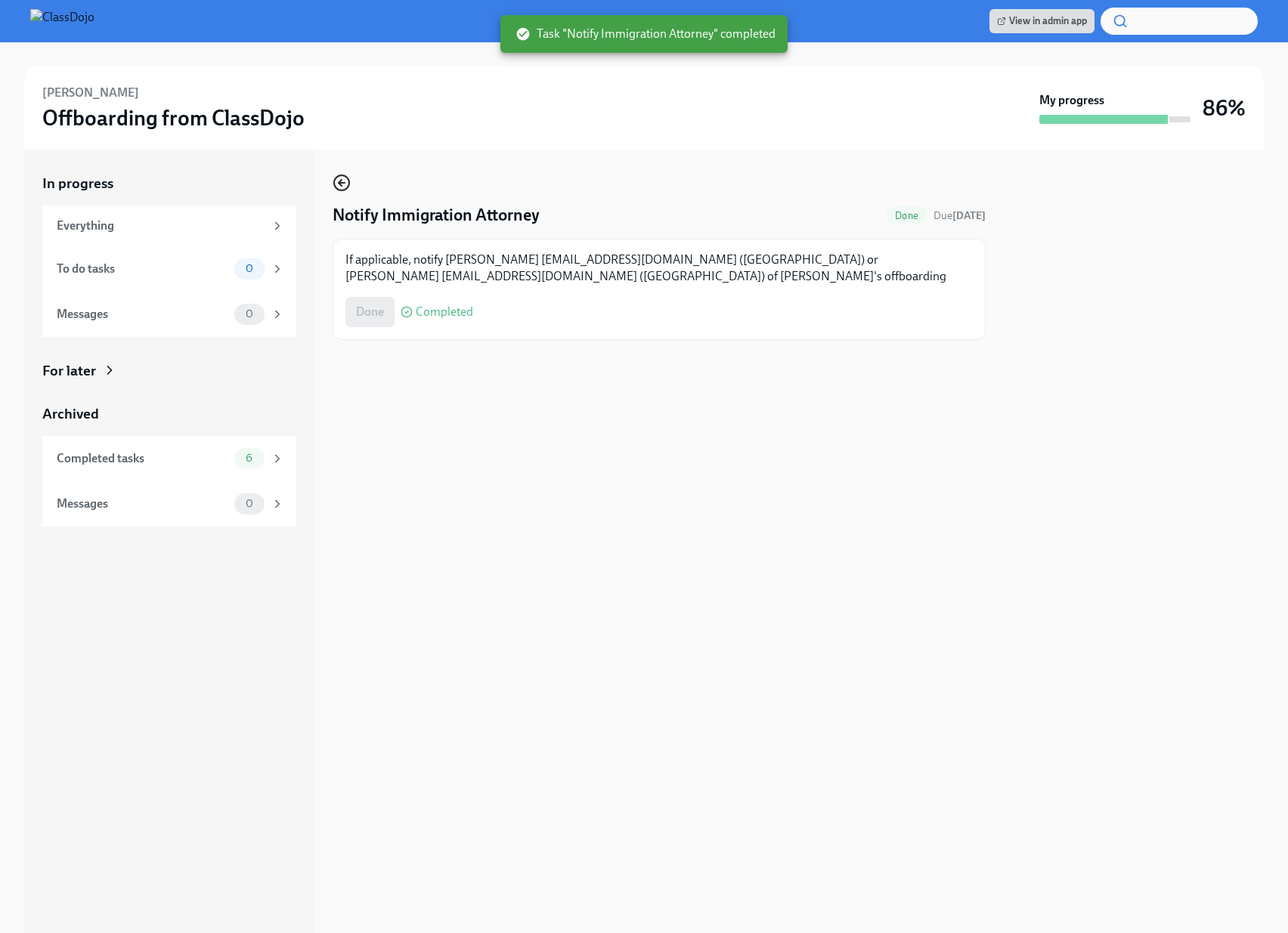
click at [342, 182] on icon "button" at bounding box center [341, 182] width 6 height 0
